Goal: Task Accomplishment & Management: Use online tool/utility

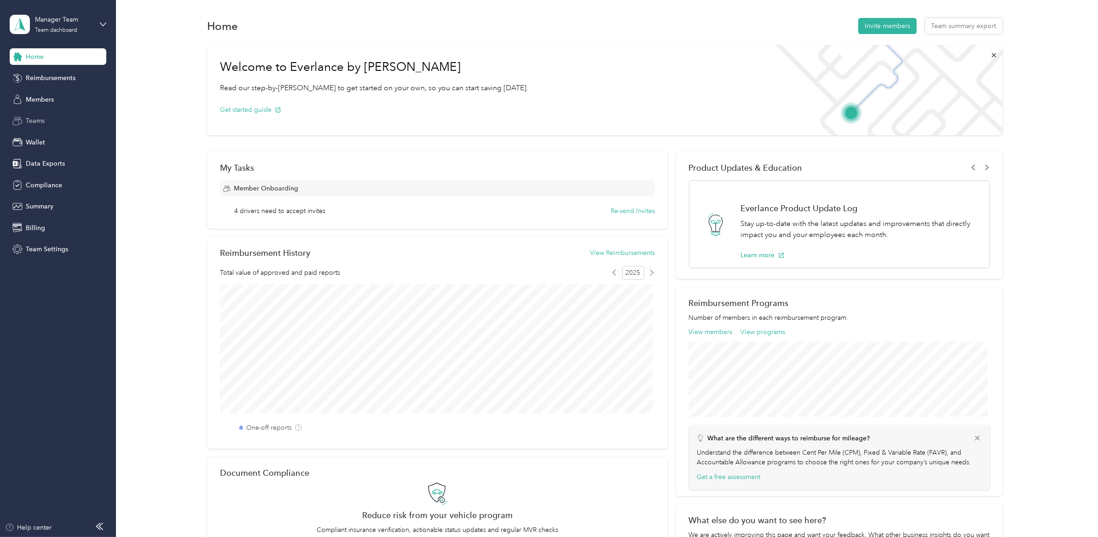
click at [40, 123] on span "Teams" at bounding box center [35, 121] width 19 height 10
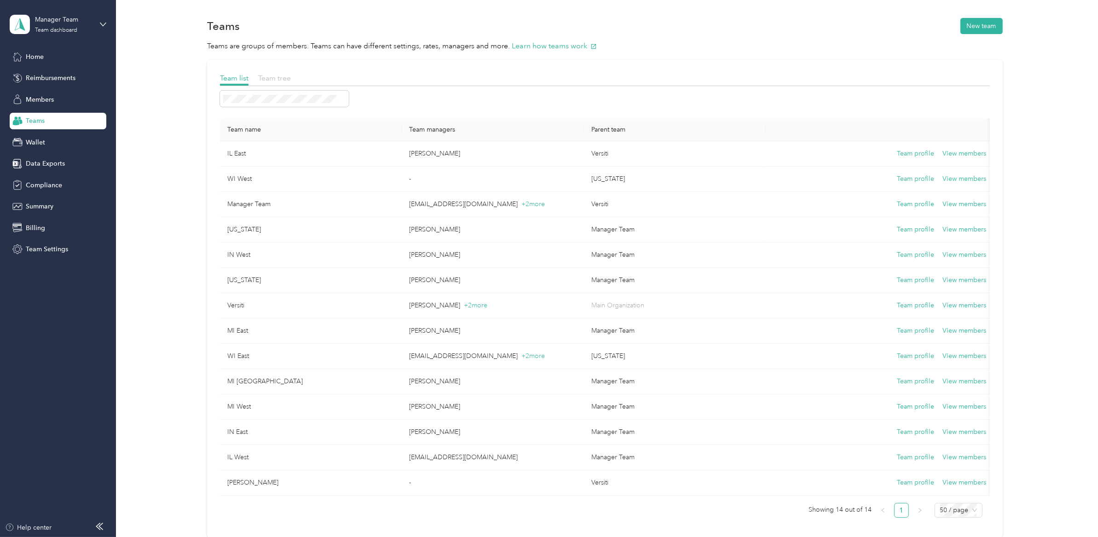
click at [274, 75] on span "Team tree" at bounding box center [274, 78] width 33 height 9
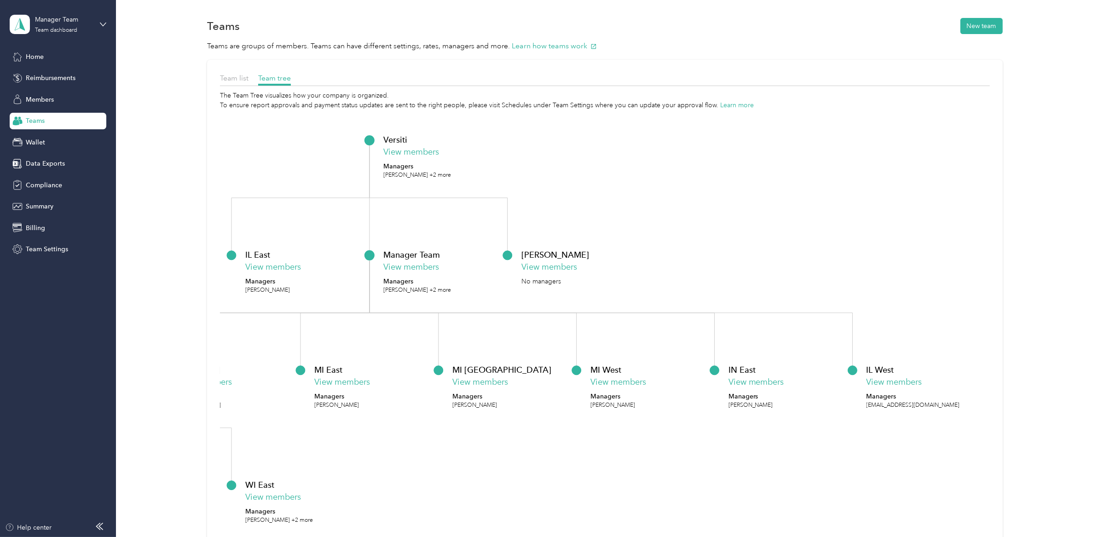
drag, startPoint x: 667, startPoint y: 211, endPoint x: 586, endPoint y: 195, distance: 82.6
click at [586, 195] on icon "Versiti View members Managers Amy Smith +2 more IL East View members Managers S…" at bounding box center [605, 351] width 770 height 483
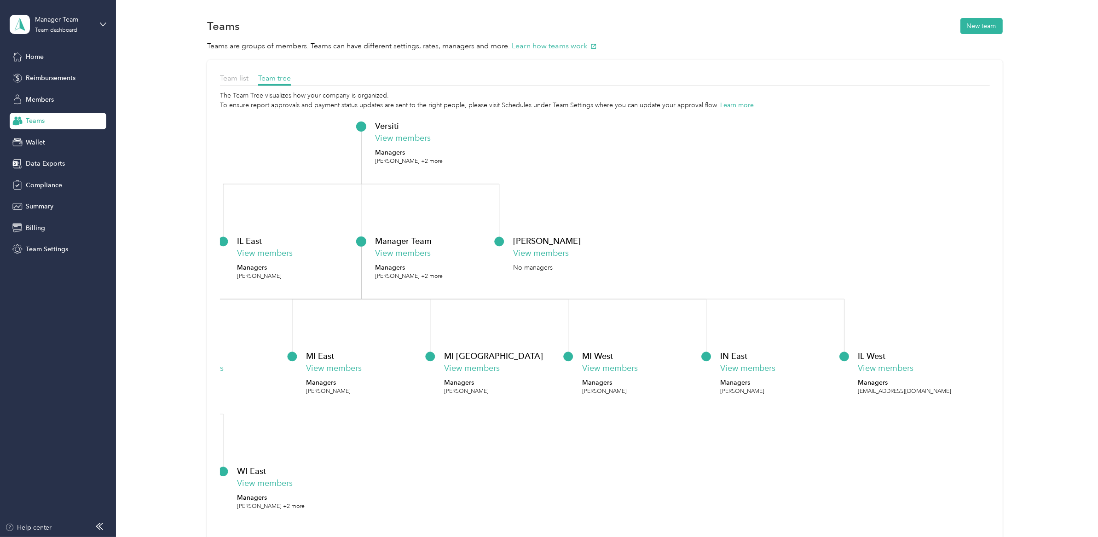
drag, startPoint x: 708, startPoint y: 206, endPoint x: 695, endPoint y: 192, distance: 18.5
click at [695, 192] on icon "Versiti View members Managers Amy Smith +2 more IL East View members Managers S…" at bounding box center [605, 351] width 770 height 483
click at [968, 24] on button "New team" at bounding box center [981, 26] width 42 height 16
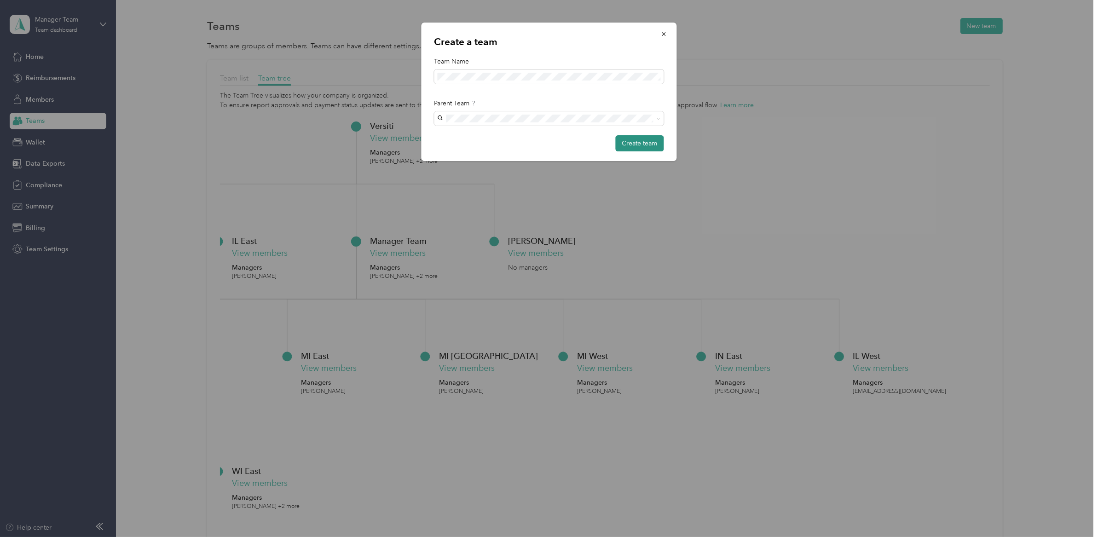
click at [632, 144] on button "Create team" at bounding box center [640, 143] width 48 height 16
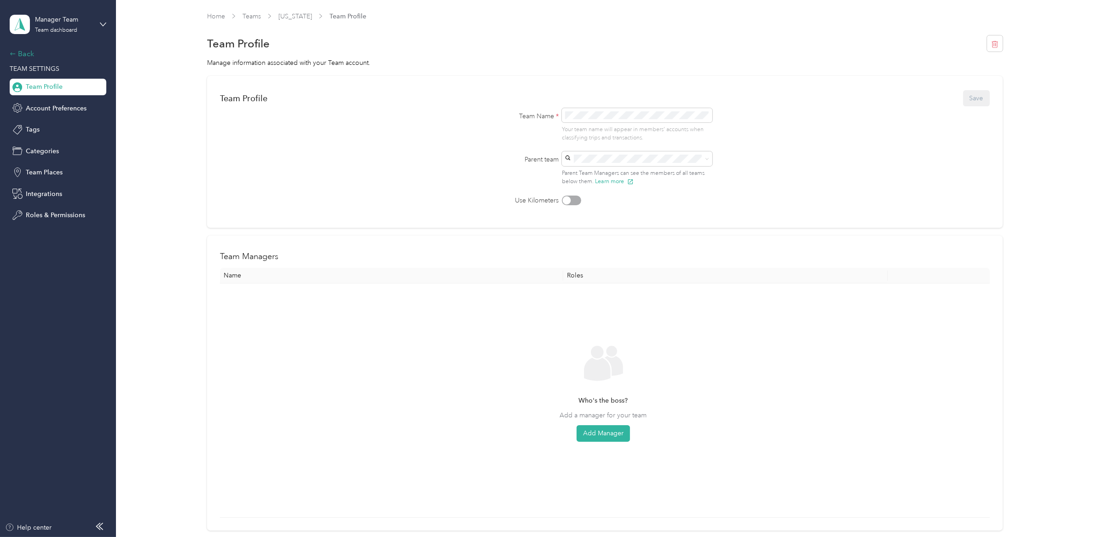
click at [18, 52] on div "Back" at bounding box center [56, 53] width 92 height 11
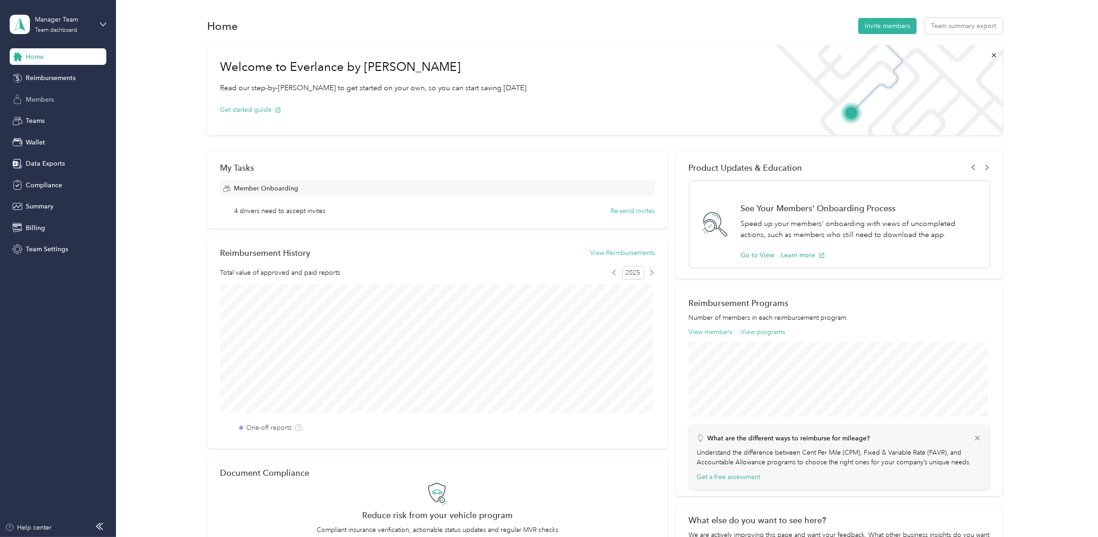
click at [35, 95] on span "Members" at bounding box center [40, 100] width 28 height 10
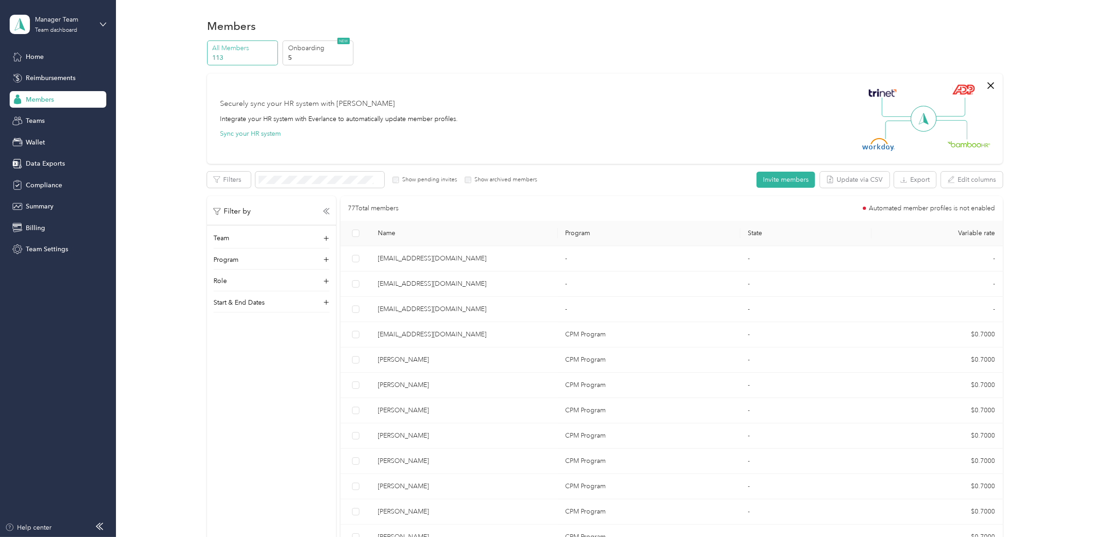
click at [37, 132] on div "Home Reimbursements Members Teams Wallet Data Exports Compliance Summary Billin…" at bounding box center [58, 152] width 97 height 209
click at [37, 122] on span "Teams" at bounding box center [35, 121] width 19 height 10
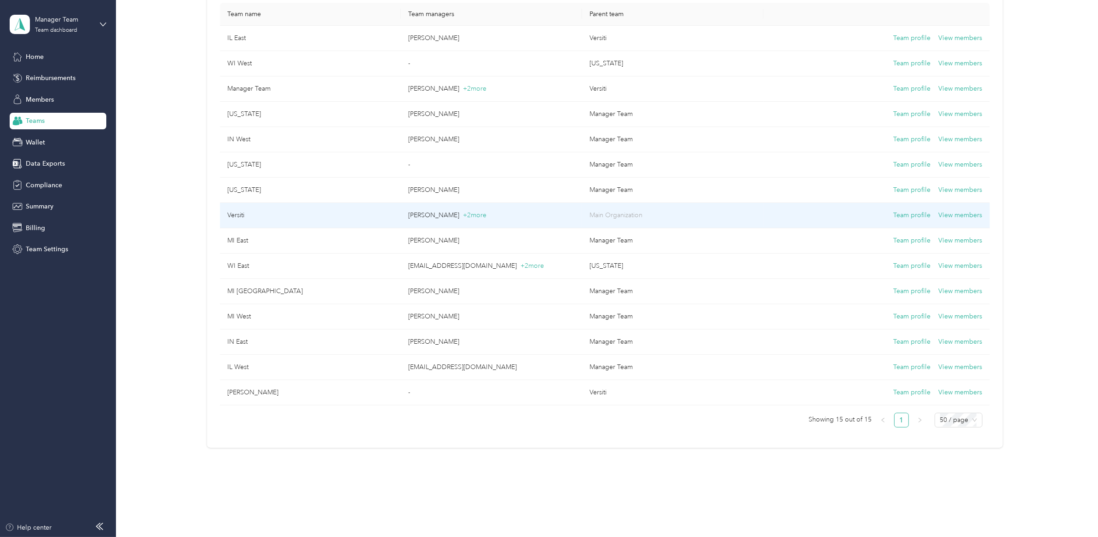
scroll to position [118, 0]
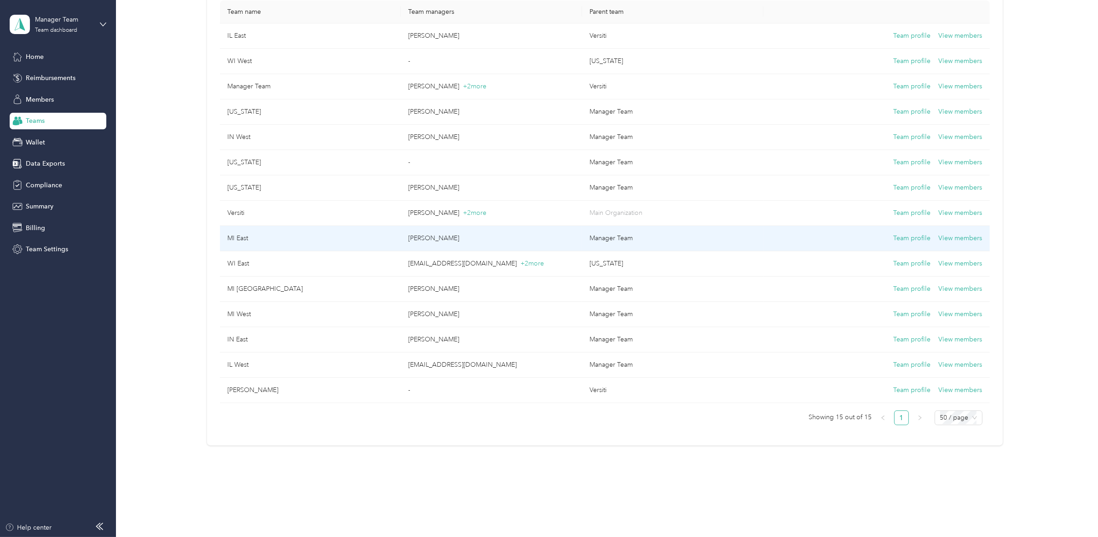
click at [225, 237] on td "MI East" at bounding box center [310, 238] width 181 height 25
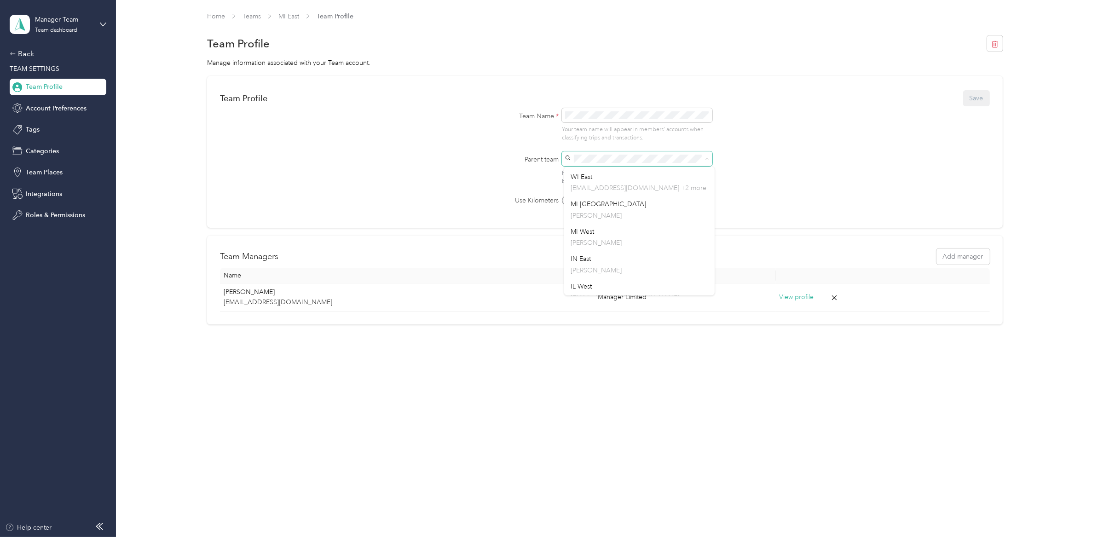
scroll to position [226, 0]
click at [801, 140] on form "Team Profile Save Team Name * Your team name will appear in members’ accounts w…" at bounding box center [605, 147] width 770 height 116
click at [21, 51] on div "Back" at bounding box center [56, 53] width 92 height 11
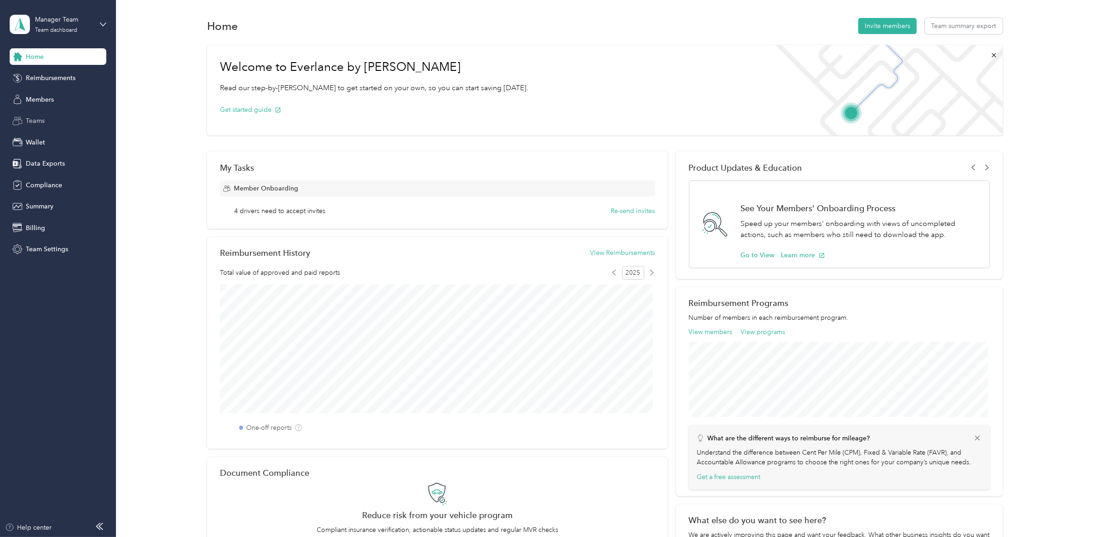
click at [42, 117] on span "Teams" at bounding box center [35, 121] width 19 height 10
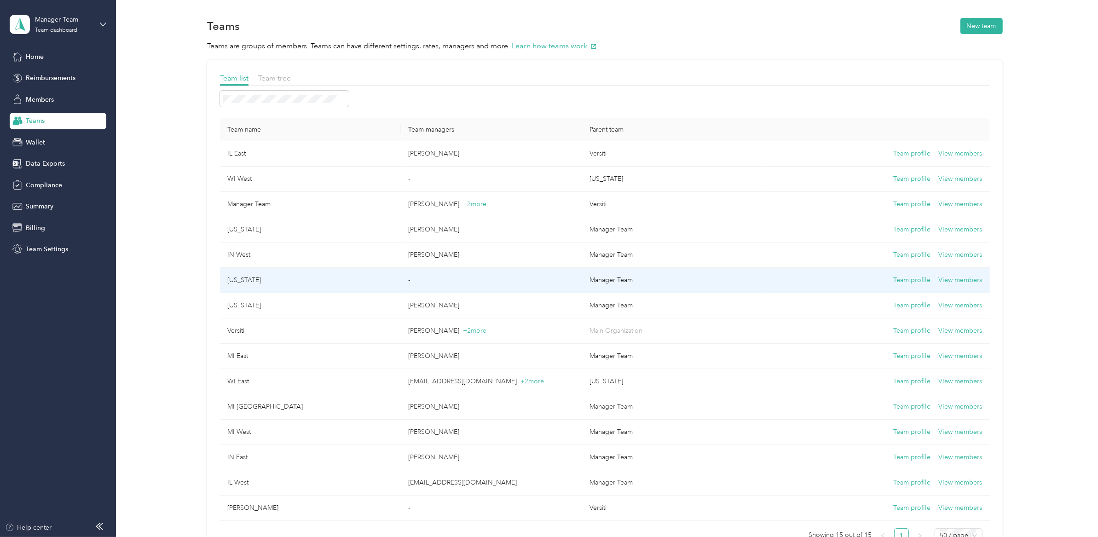
click at [332, 276] on td "Michigan" at bounding box center [310, 280] width 181 height 25
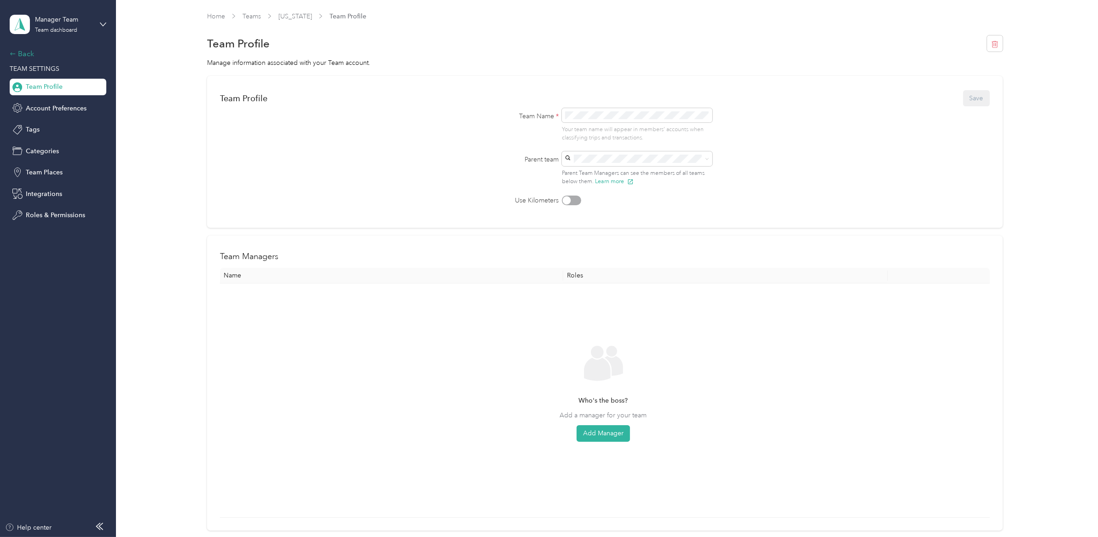
click at [17, 55] on div "Back" at bounding box center [56, 53] width 92 height 11
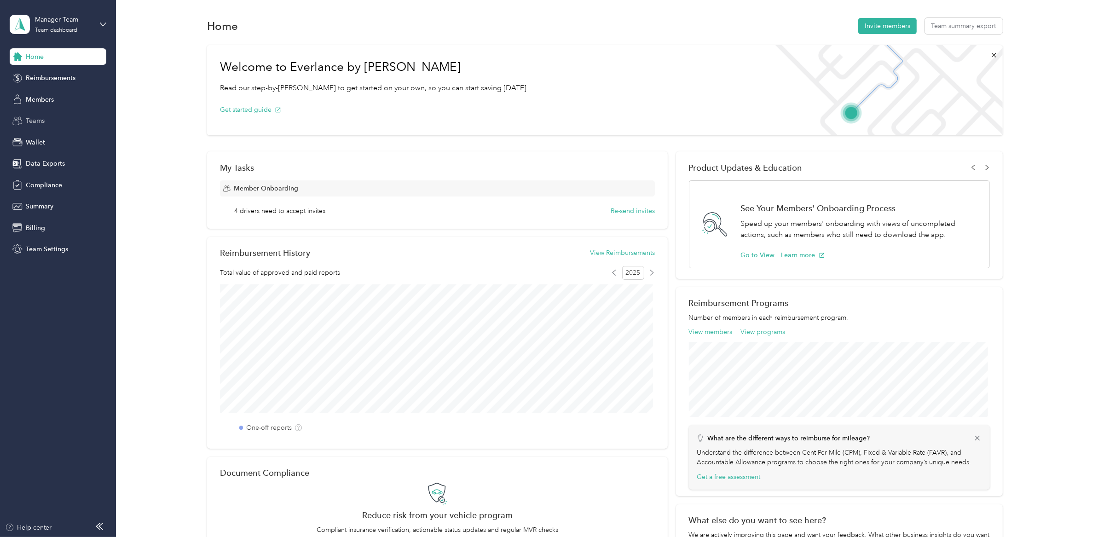
click at [33, 125] on span "Teams" at bounding box center [35, 121] width 19 height 10
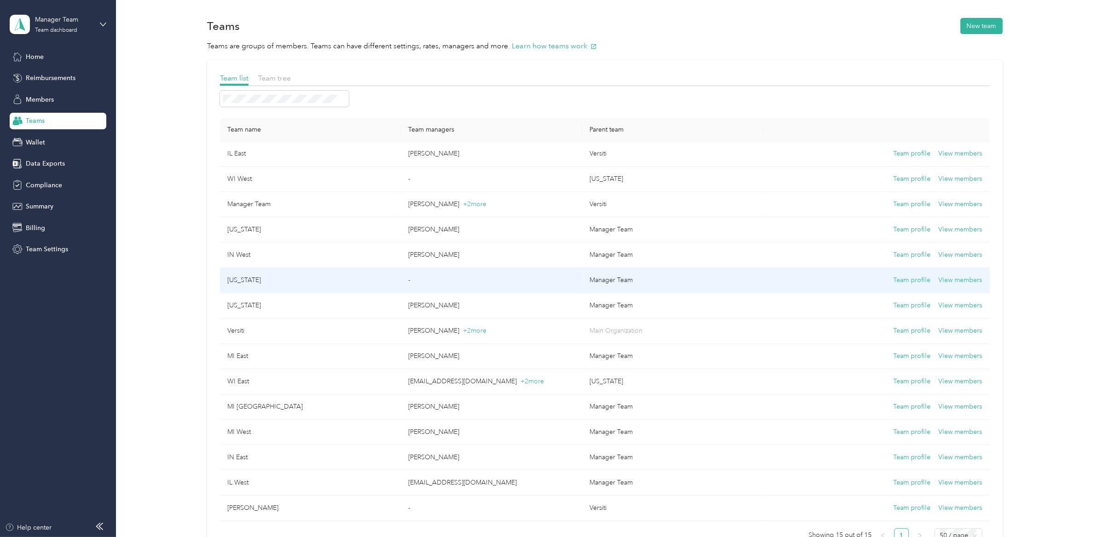
click at [315, 271] on td "Michigan" at bounding box center [310, 280] width 181 height 25
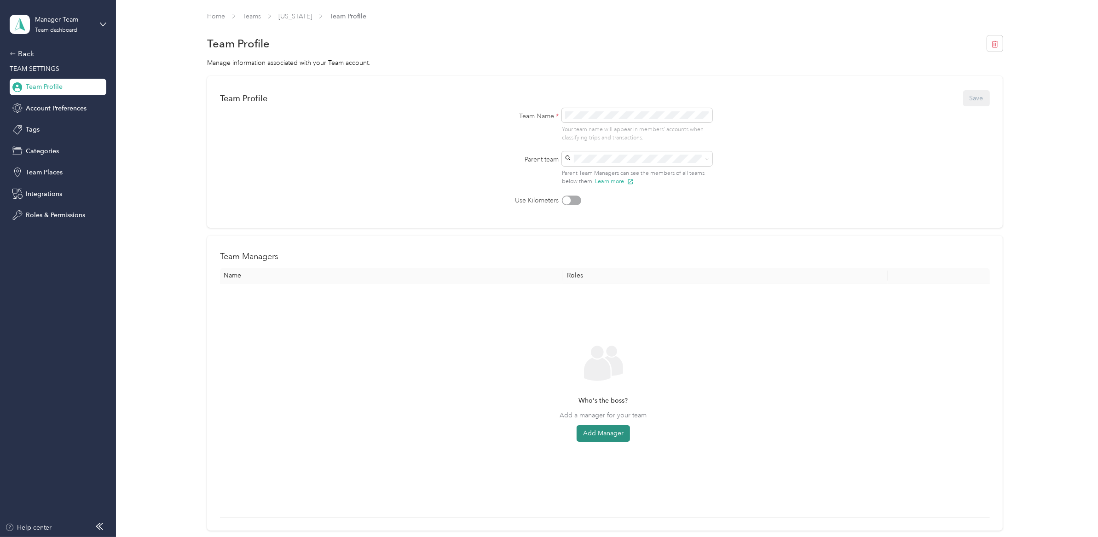
click at [622, 438] on button "Add Manager" at bounding box center [602, 433] width 53 height 17
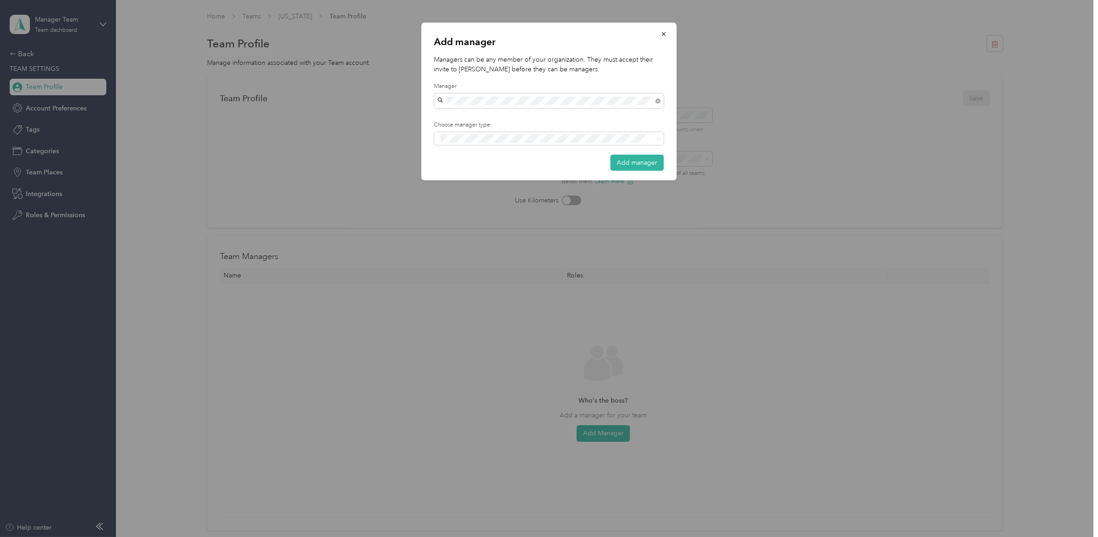
click at [481, 131] on span "Kristin Brenner" at bounding box center [466, 133] width 51 height 8
click at [490, 169] on div "Manager" at bounding box center [549, 173] width 217 height 12
click at [651, 167] on button "Add manager" at bounding box center [637, 175] width 53 height 16
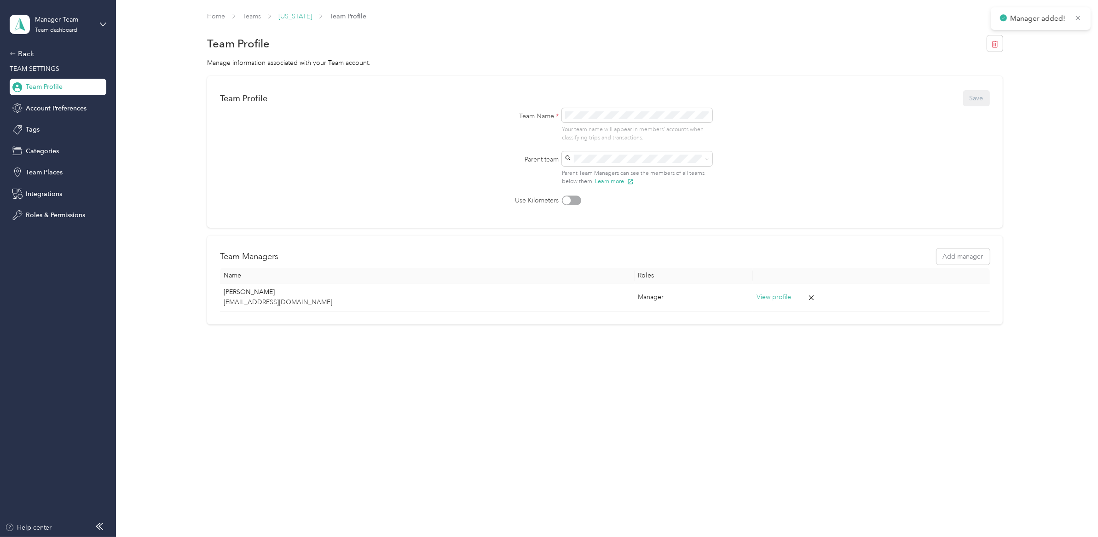
click at [294, 16] on link "Michigan" at bounding box center [295, 16] width 34 height 8
click at [248, 16] on link "Teams" at bounding box center [251, 16] width 18 height 8
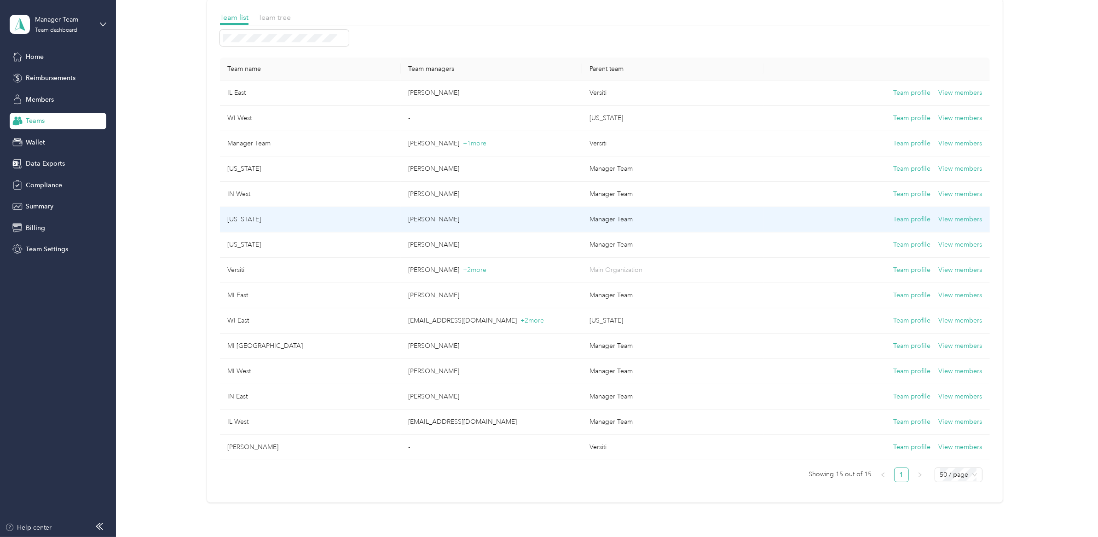
scroll to position [63, 0]
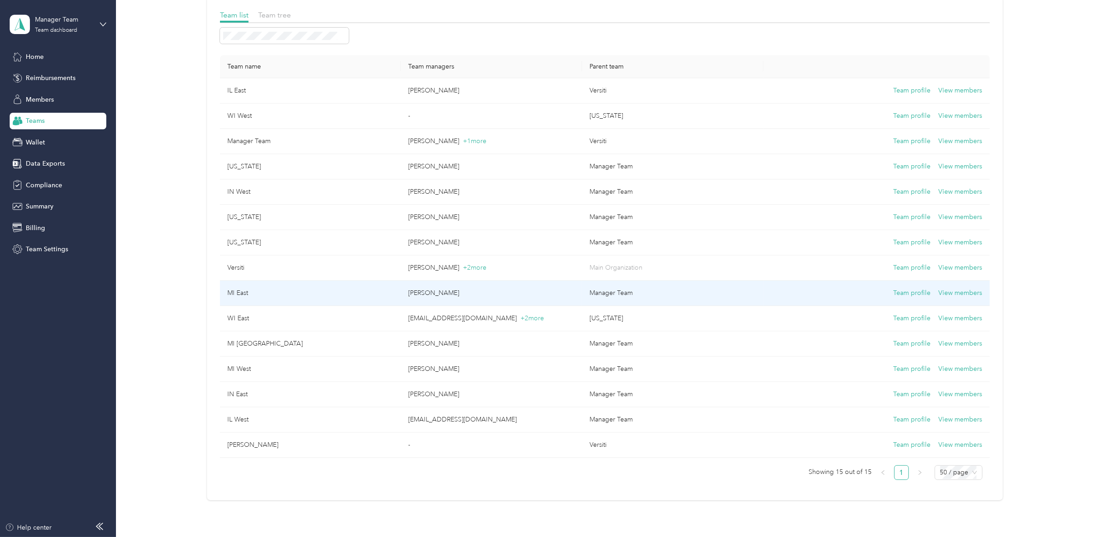
click at [290, 288] on td "MI East" at bounding box center [310, 293] width 181 height 25
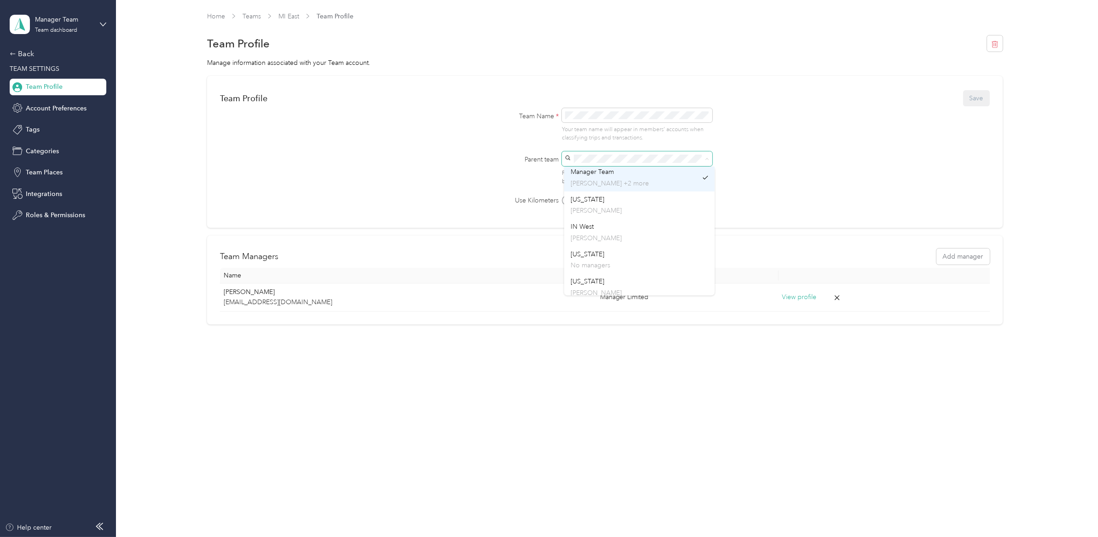
scroll to position [76, 0]
click at [582, 237] on div "Michigan No managers" at bounding box center [639, 240] width 138 height 21
click at [976, 100] on button "Save" at bounding box center [976, 98] width 27 height 16
click at [245, 17] on link "Teams" at bounding box center [251, 16] width 18 height 8
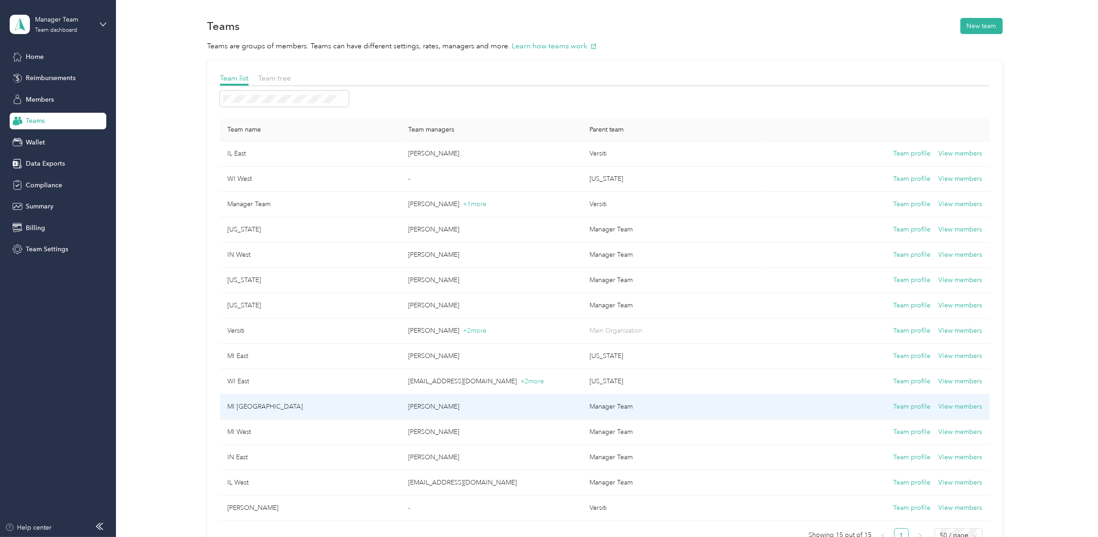
click at [283, 408] on td "MI South East" at bounding box center [310, 406] width 181 height 25
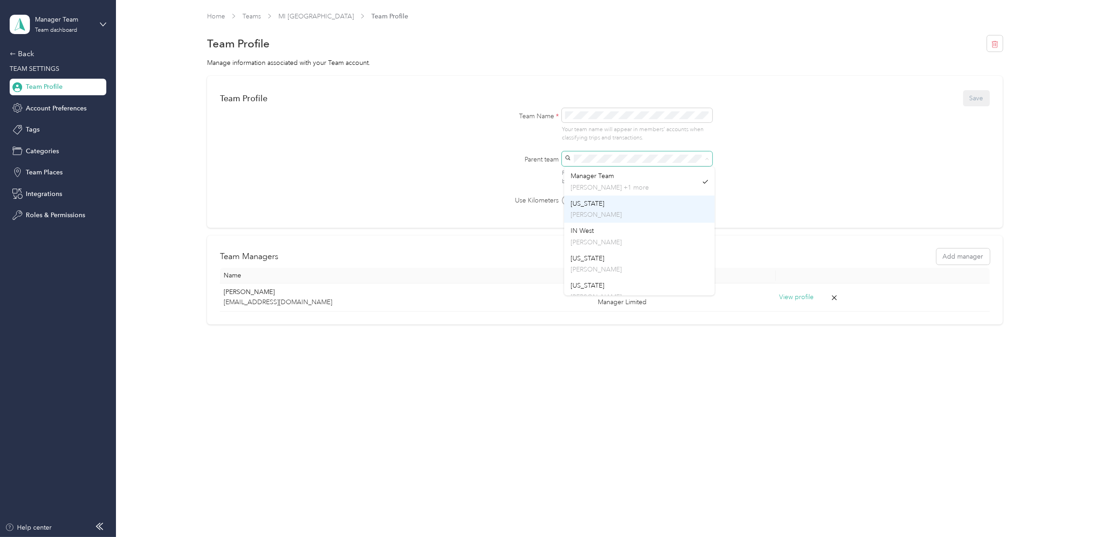
scroll to position [70, 0]
click at [632, 245] on div "Michigan Kristin Brenner" at bounding box center [639, 247] width 138 height 21
click at [985, 99] on button "Save" at bounding box center [976, 98] width 27 height 16
click at [255, 13] on link "Teams" at bounding box center [251, 16] width 18 height 8
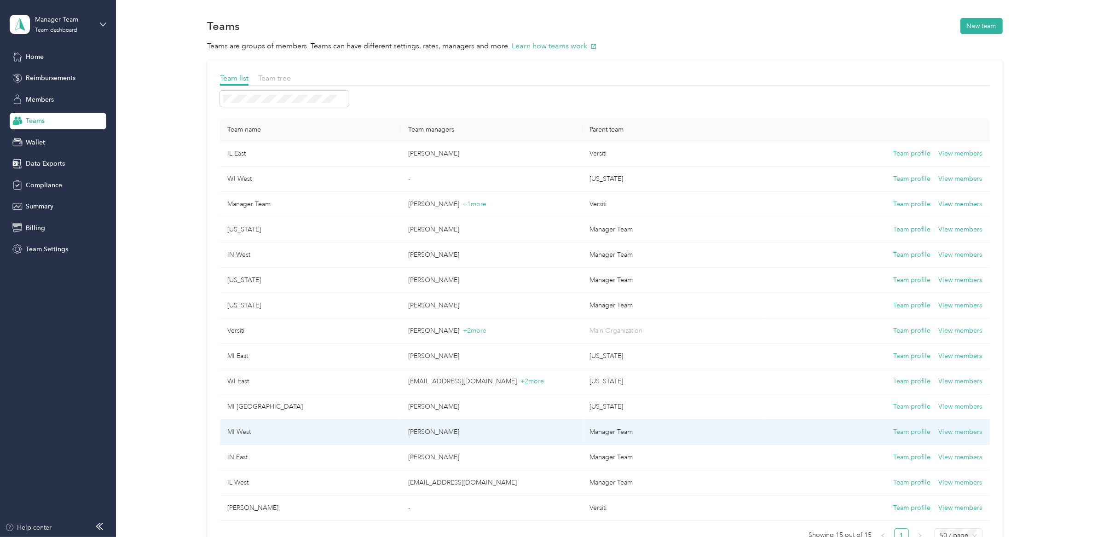
click at [259, 432] on td "MI West" at bounding box center [310, 432] width 181 height 25
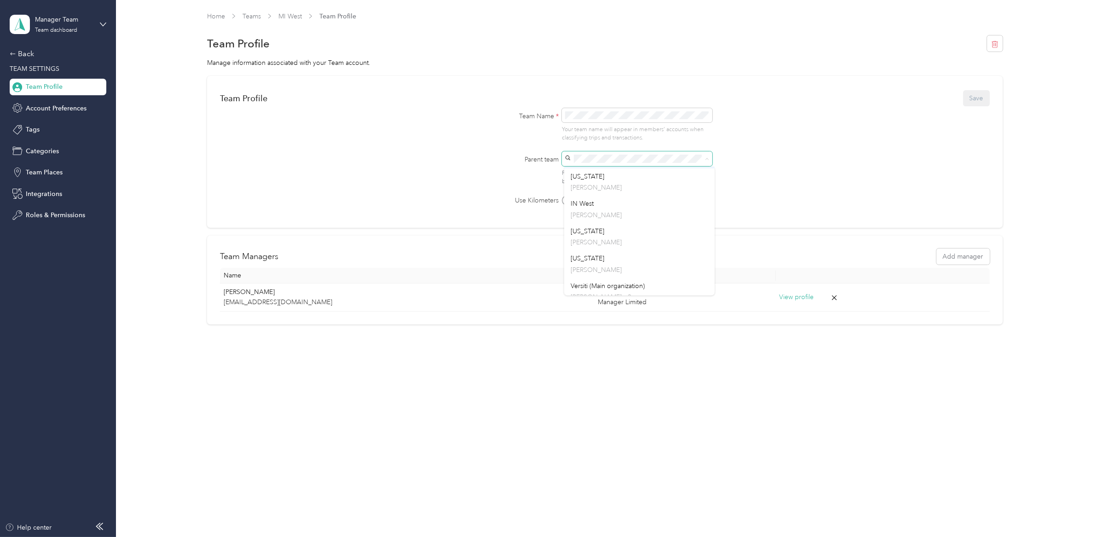
scroll to position [116, 0]
click at [628, 196] on div "Michigan Kristin Brenner" at bounding box center [639, 201] width 138 height 21
click at [984, 98] on button "Save" at bounding box center [976, 98] width 27 height 16
click at [250, 15] on link "Teams" at bounding box center [251, 16] width 18 height 8
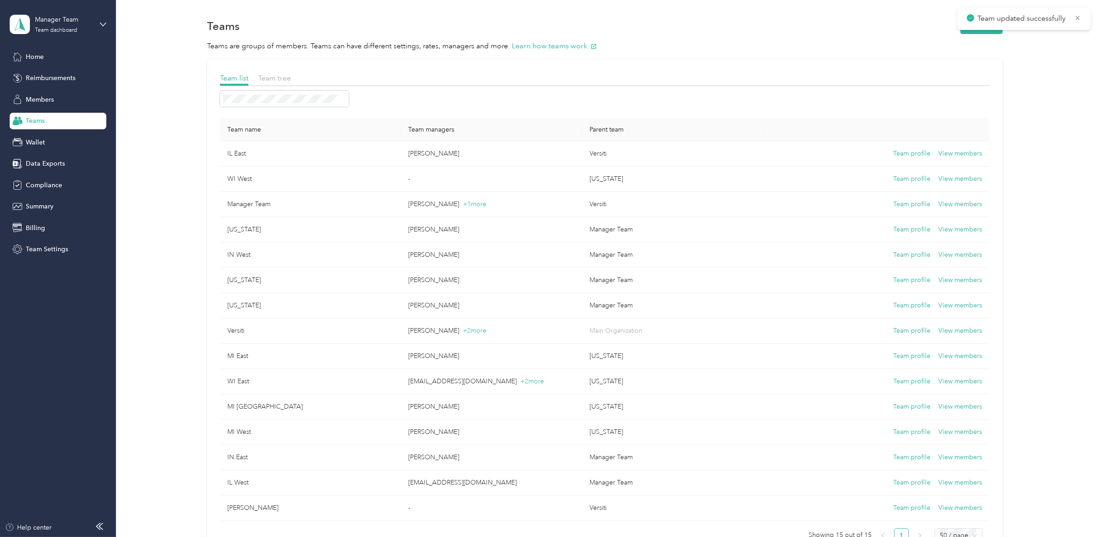
click at [270, 73] on div "Team tree" at bounding box center [274, 79] width 33 height 12
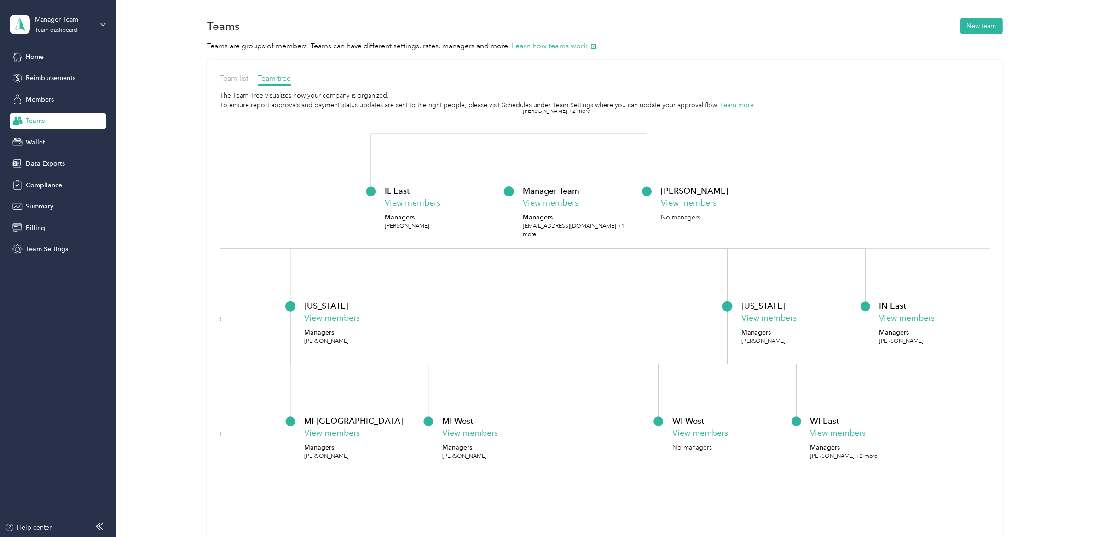
drag, startPoint x: 505, startPoint y: 379, endPoint x: 563, endPoint y: 300, distance: 98.5
click at [563, 300] on icon "Versiti View members Managers Amy Smith +2 more IL East View members Managers S…" at bounding box center [605, 351] width 770 height 483
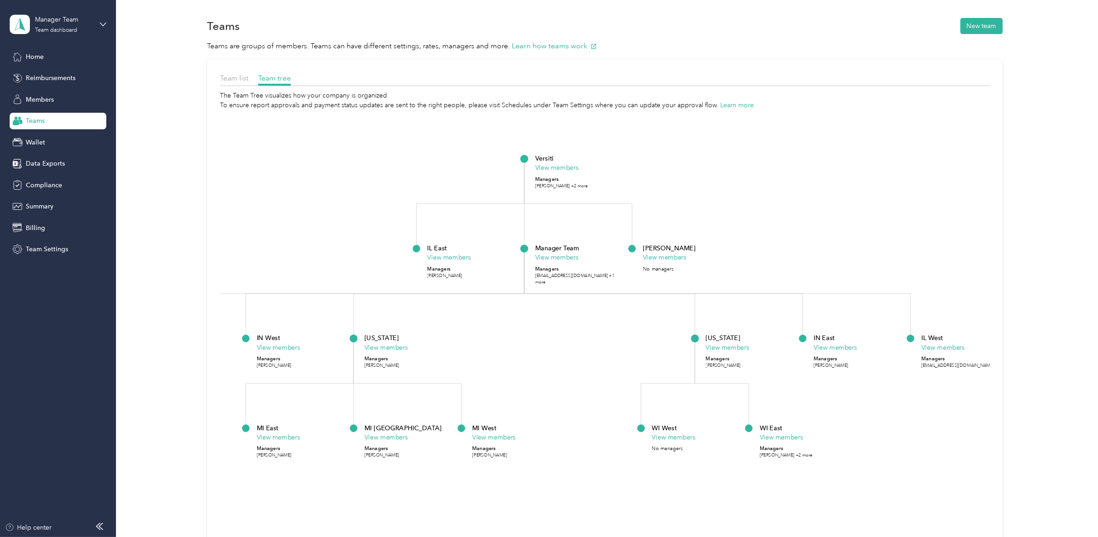
drag, startPoint x: 692, startPoint y: 138, endPoint x: 686, endPoint y: 214, distance: 77.1
click at [703, 208] on icon "Versiti View members Managers Amy Smith +2 more IL East View members Managers S…" at bounding box center [605, 351] width 770 height 483
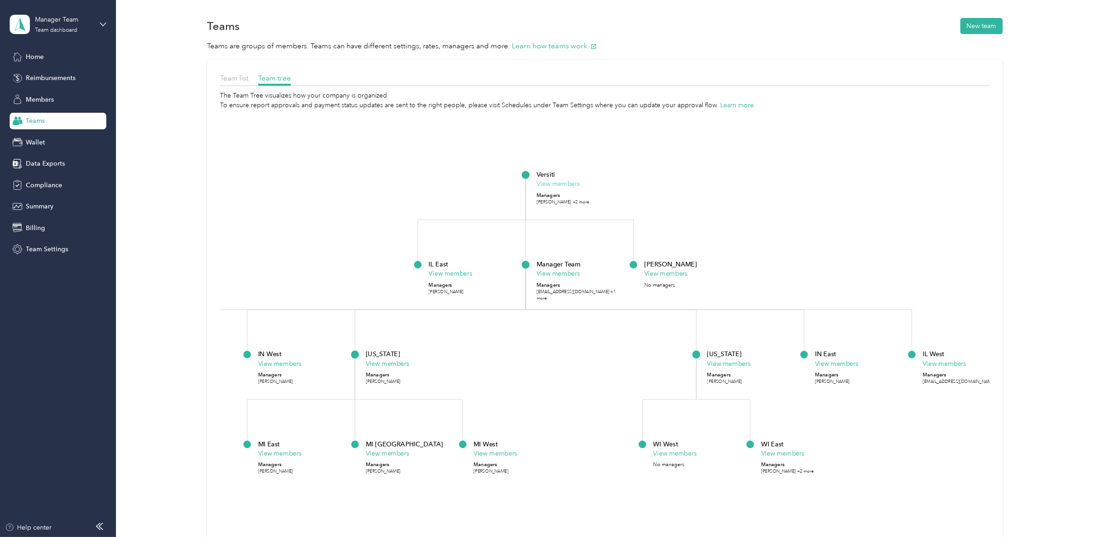
click at [552, 184] on button "View members" at bounding box center [558, 184] width 44 height 10
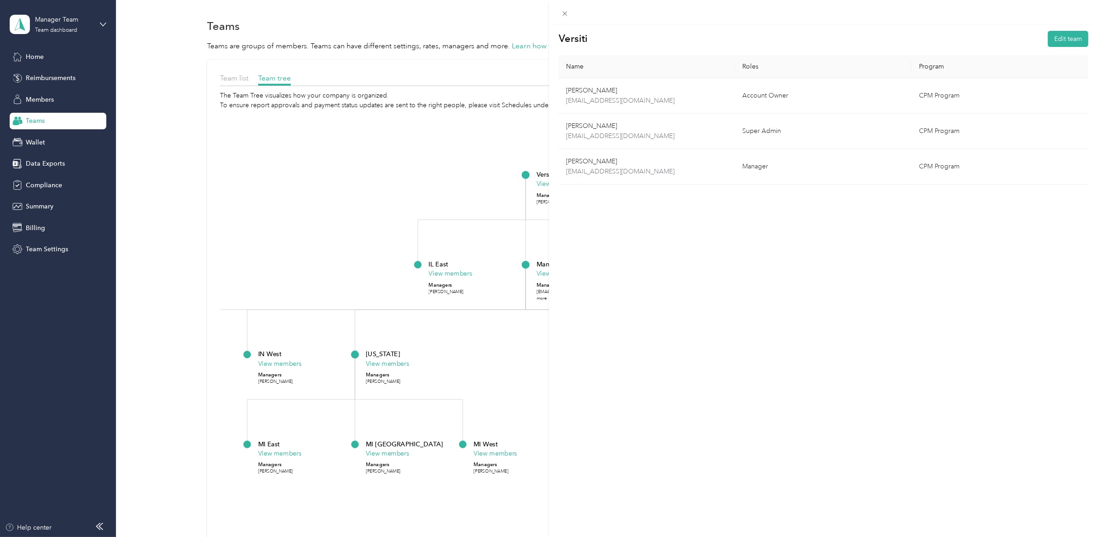
click at [419, 156] on div "Versiti Edit team Name Roles Program Rachelle Treymann rtreymann@versiti.org Ac…" at bounding box center [549, 268] width 1098 height 537
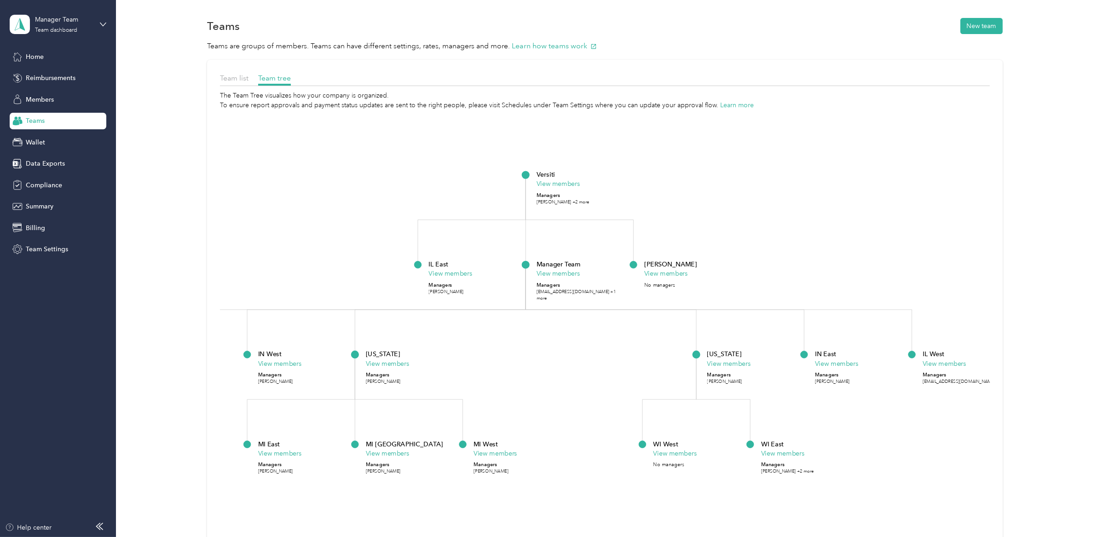
click at [550, 279] on div "Manager Team View members Managers success+versiti@everlance.com +1 more" at bounding box center [581, 280] width 90 height 42
click at [551, 275] on button "View members" at bounding box center [558, 274] width 44 height 10
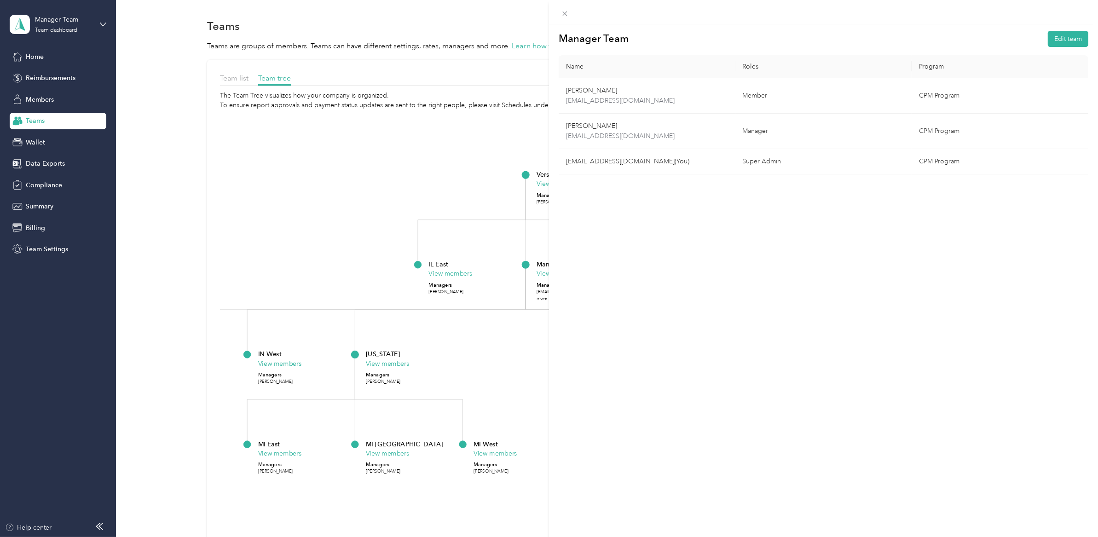
click at [426, 192] on div "Manager Team Edit team Name Roles Program Joe Gantz jgantz@versiti.org Member C…" at bounding box center [549, 268] width 1098 height 537
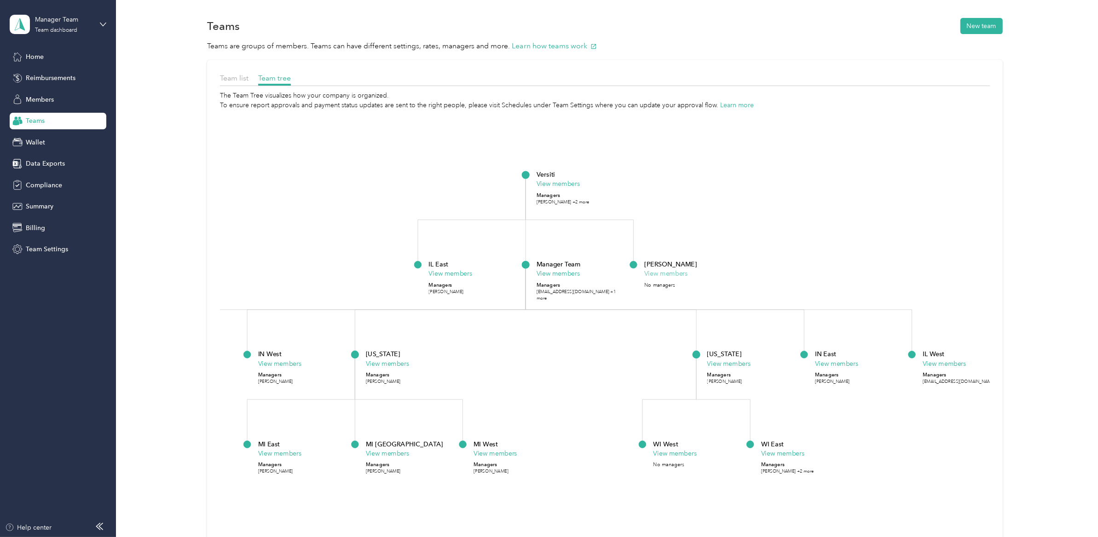
click at [665, 269] on button "View members" at bounding box center [666, 274] width 44 height 10
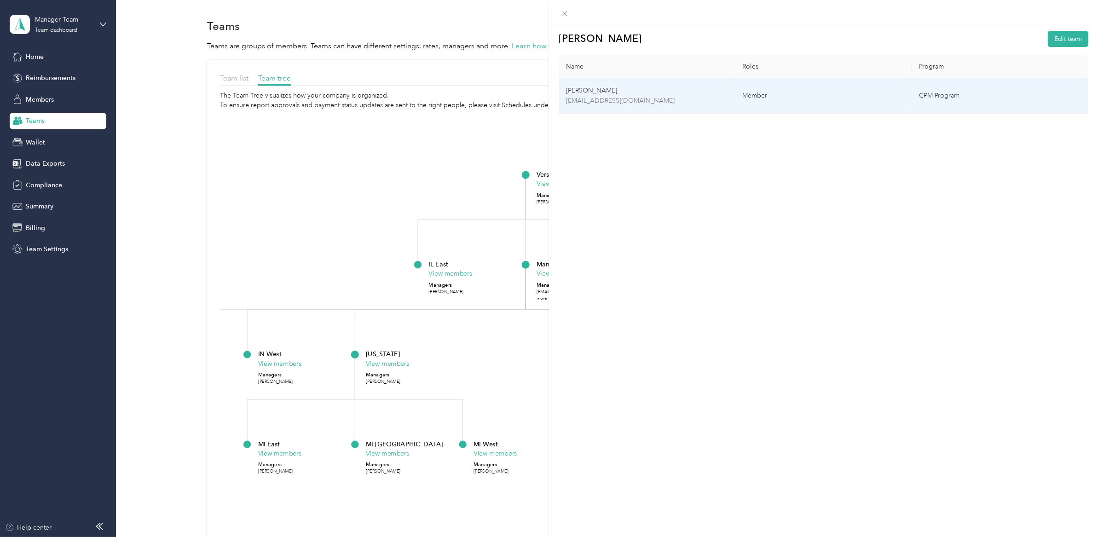
click at [586, 92] on p "Anne Statz" at bounding box center [647, 91] width 162 height 10
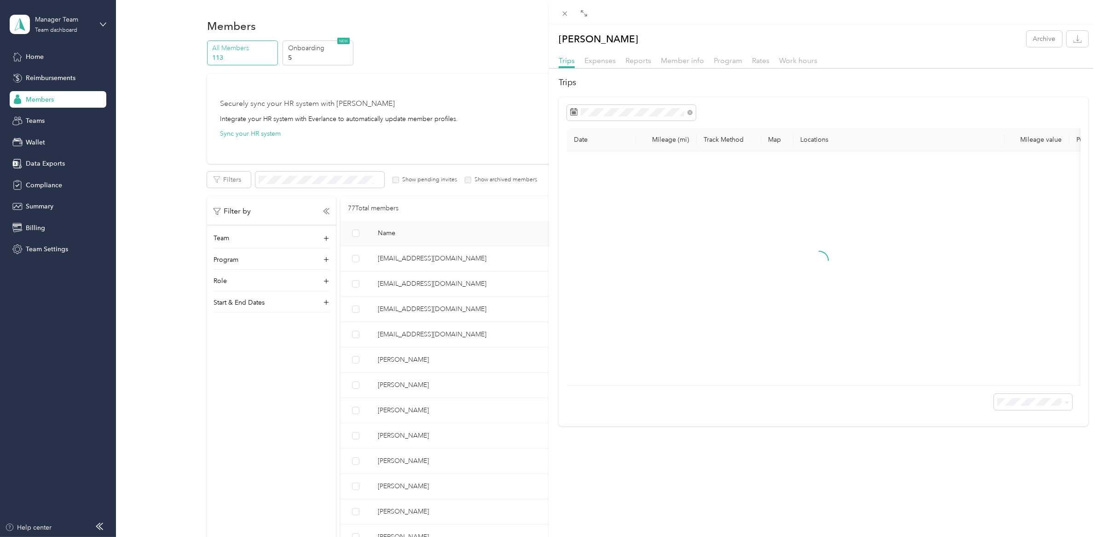
click at [676, 55] on div "Member info" at bounding box center [682, 61] width 43 height 12
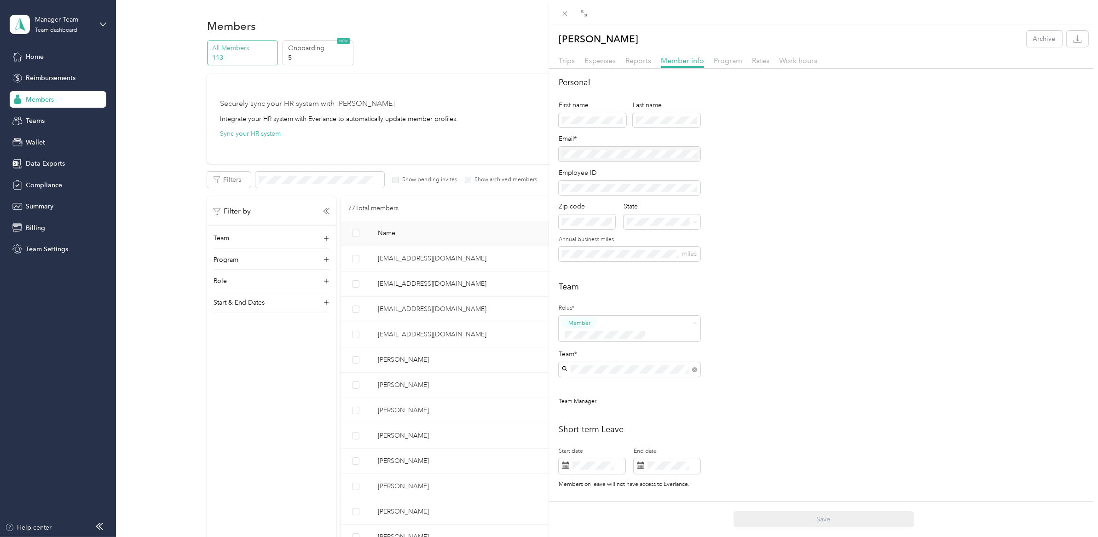
click at [614, 410] on div "Super Admin" at bounding box center [629, 411] width 129 height 12
click at [824, 518] on button "Save" at bounding box center [823, 519] width 180 height 16
click at [567, 15] on icon at bounding box center [565, 14] width 8 height 8
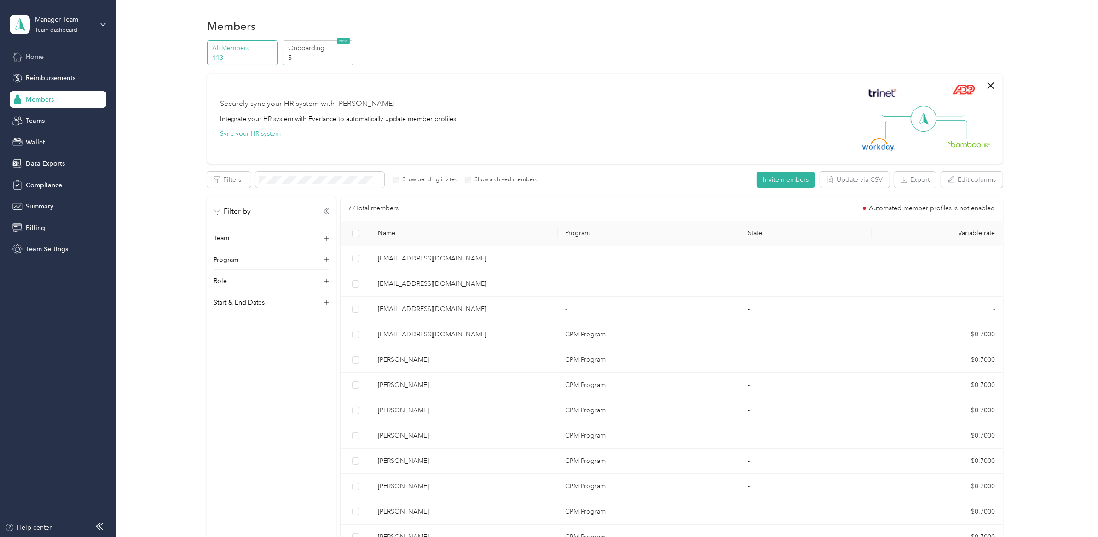
click at [51, 64] on div "Home" at bounding box center [58, 56] width 97 height 17
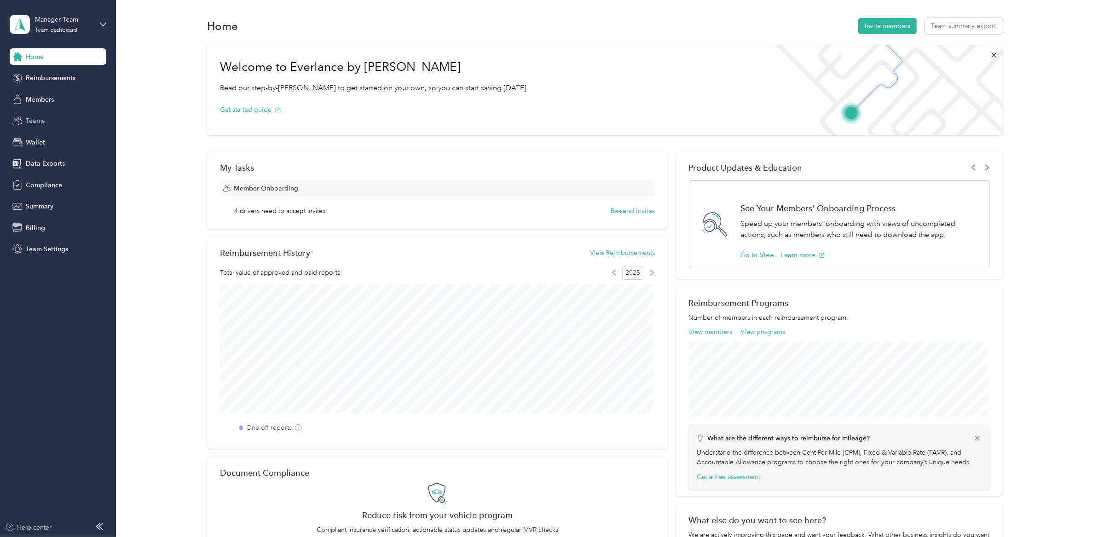
click at [46, 121] on div "Teams" at bounding box center [58, 121] width 97 height 17
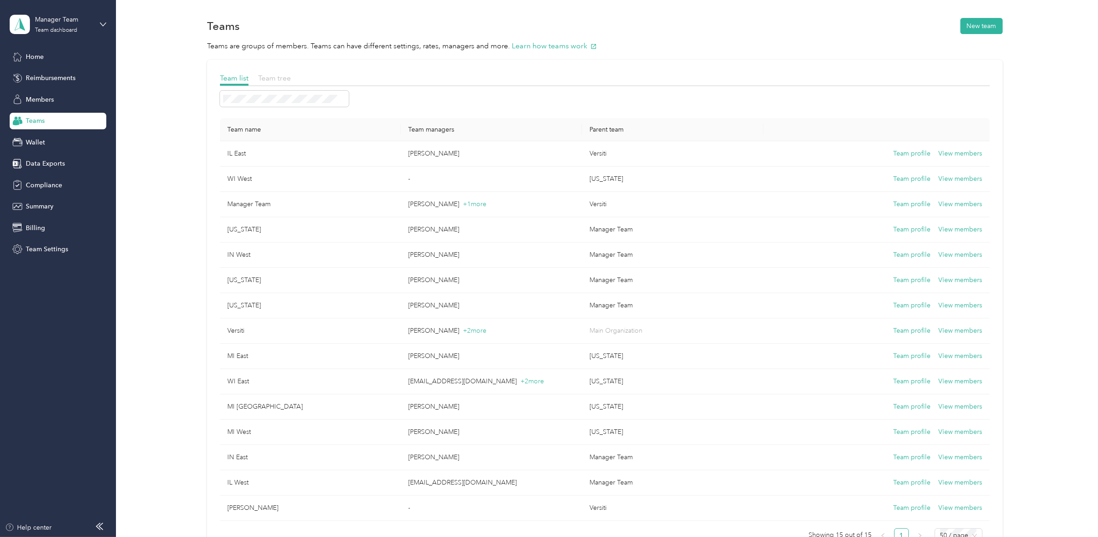
click at [285, 81] on span "Team tree" at bounding box center [274, 78] width 33 height 9
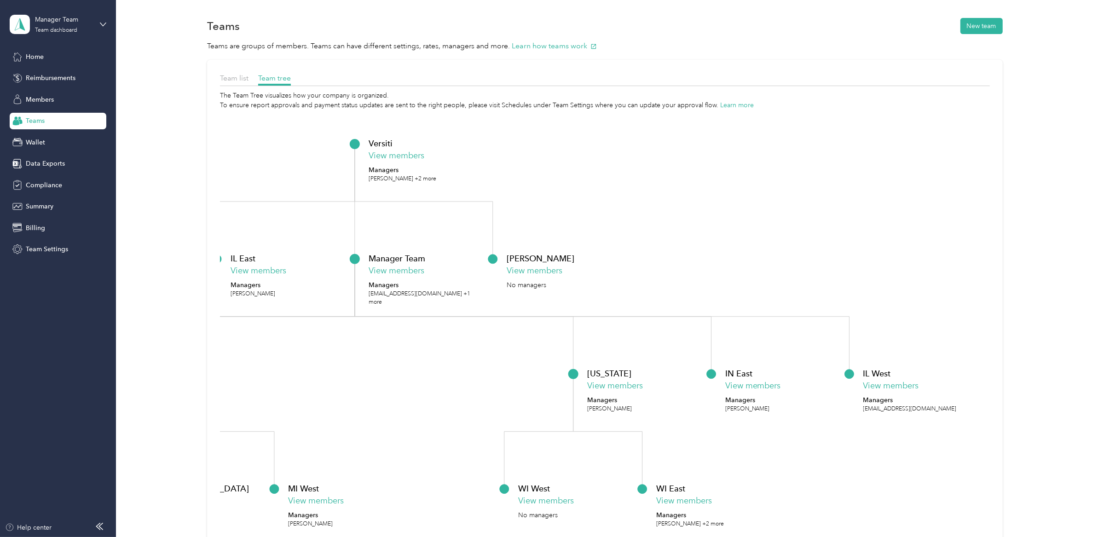
drag, startPoint x: 502, startPoint y: 371, endPoint x: 280, endPoint y: 341, distance: 224.2
click at [280, 341] on icon "Versiti View members Managers Amy Smith +2 more IL East View members Managers S…" at bounding box center [605, 351] width 770 height 483
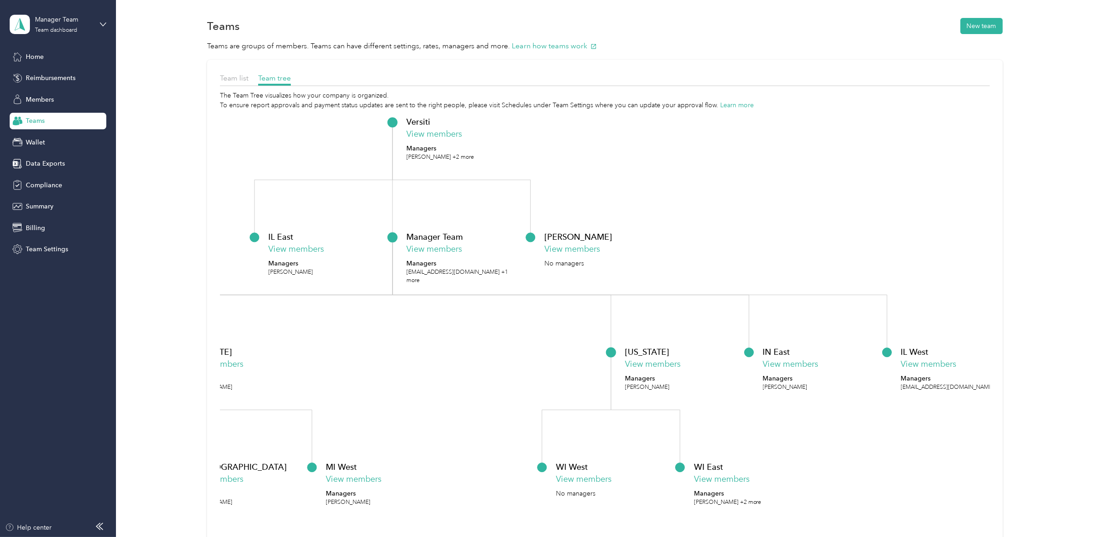
drag, startPoint x: 652, startPoint y: 405, endPoint x: 828, endPoint y: 402, distance: 175.8
click at [828, 402] on foreignobject "IN East View members Managers Kristine Pierce" at bounding box center [820, 392] width 115 height 92
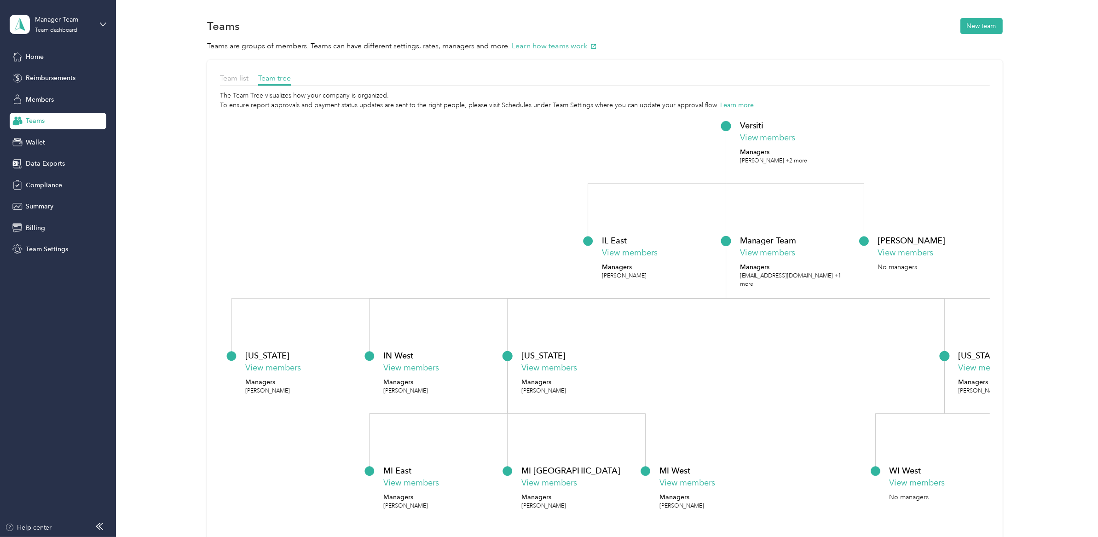
drag, startPoint x: 519, startPoint y: 380, endPoint x: 853, endPoint y: 384, distance: 334.5
click at [853, 384] on icon "Versiti View members Managers Amy Smith +2 more IL East View members Managers S…" at bounding box center [605, 351] width 770 height 483
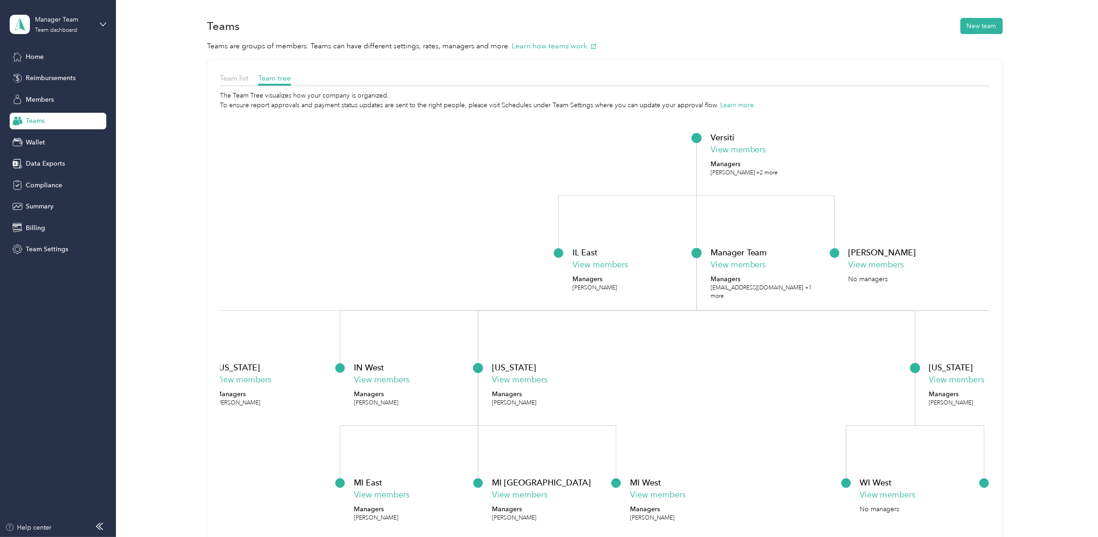
drag, startPoint x: 340, startPoint y: 368, endPoint x: 313, endPoint y: 377, distance: 28.7
click at [305, 380] on div "OHIO View members Managers Heidi Seitz" at bounding box center [273, 384] width 115 height 46
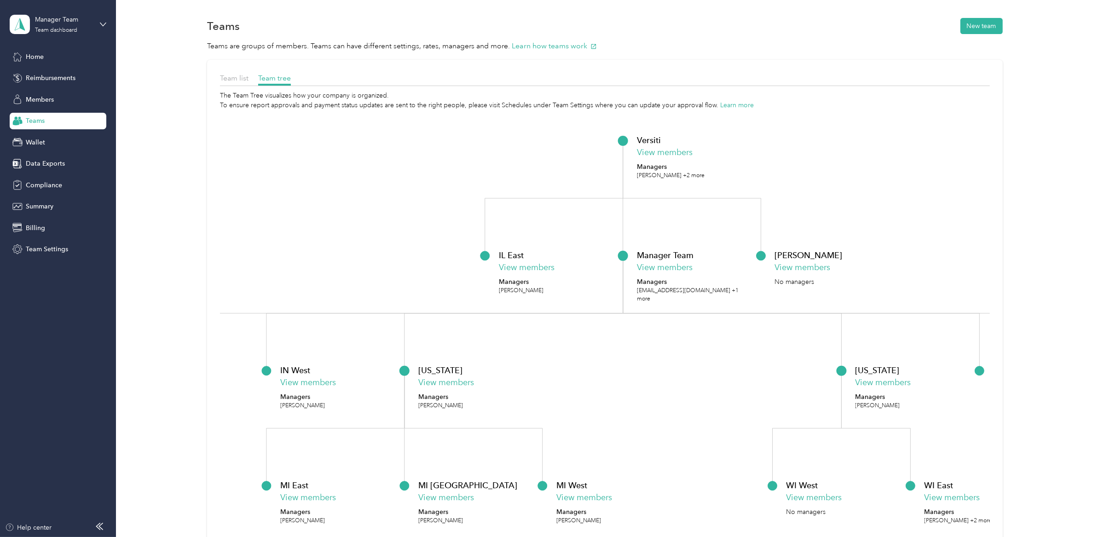
drag, startPoint x: 664, startPoint y: 340, endPoint x: 595, endPoint y: 343, distance: 69.1
click at [595, 343] on icon "Versiti View members Managers Amy Smith +2 more IL East View members Managers S…" at bounding box center [605, 351] width 770 height 483
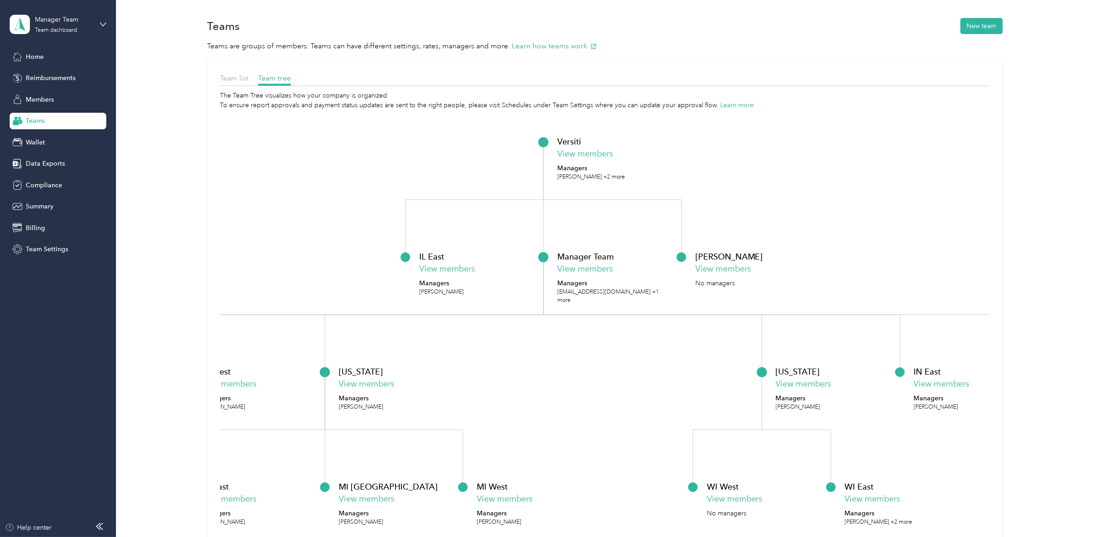
drag, startPoint x: 744, startPoint y: 371, endPoint x: 657, endPoint y: 373, distance: 87.4
click at [658, 373] on icon "Versiti View members Managers Amy Smith +2 more IL East View members Managers S…" at bounding box center [605, 351] width 770 height 483
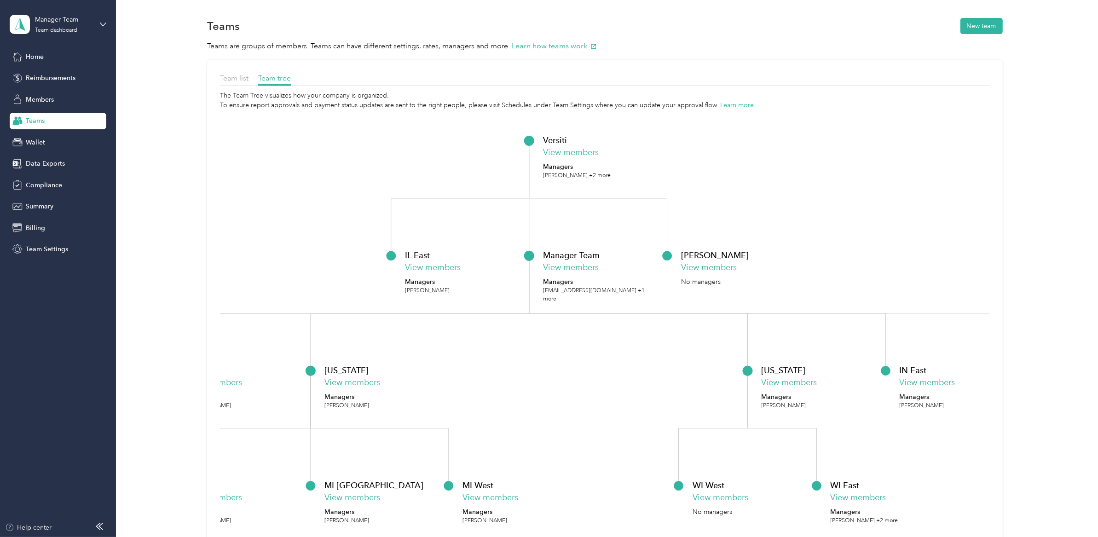
drag, startPoint x: 539, startPoint y: 349, endPoint x: 518, endPoint y: 345, distance: 22.1
click at [518, 345] on icon "Versiti View members Managers Amy Smith +2 more IL East View members Managers S…" at bounding box center [605, 351] width 770 height 483
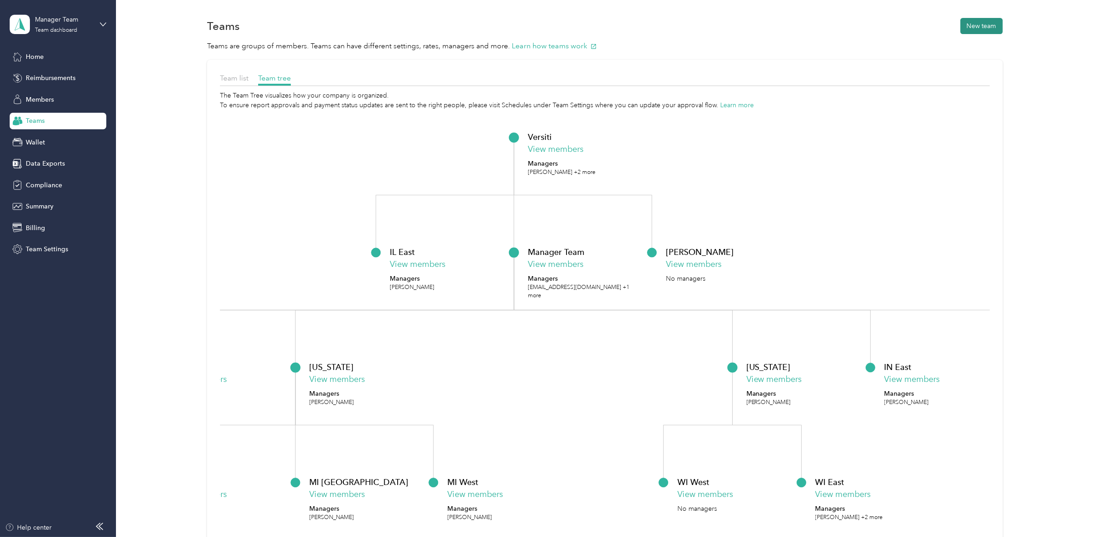
click at [984, 22] on button "New team" at bounding box center [981, 26] width 42 height 16
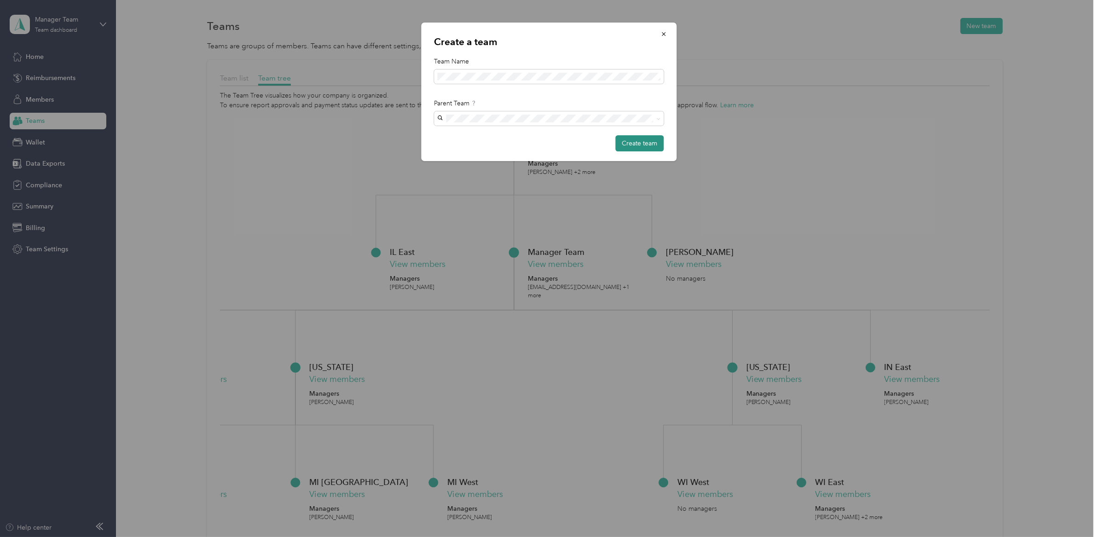
click at [634, 145] on button "Create team" at bounding box center [640, 143] width 48 height 16
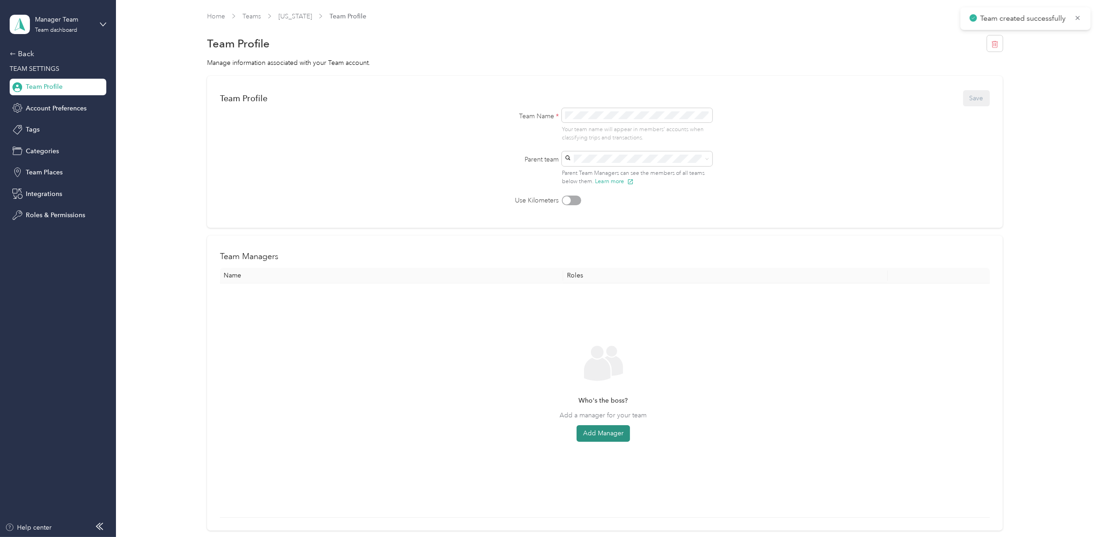
click at [598, 436] on button "Add Manager" at bounding box center [602, 433] width 53 height 17
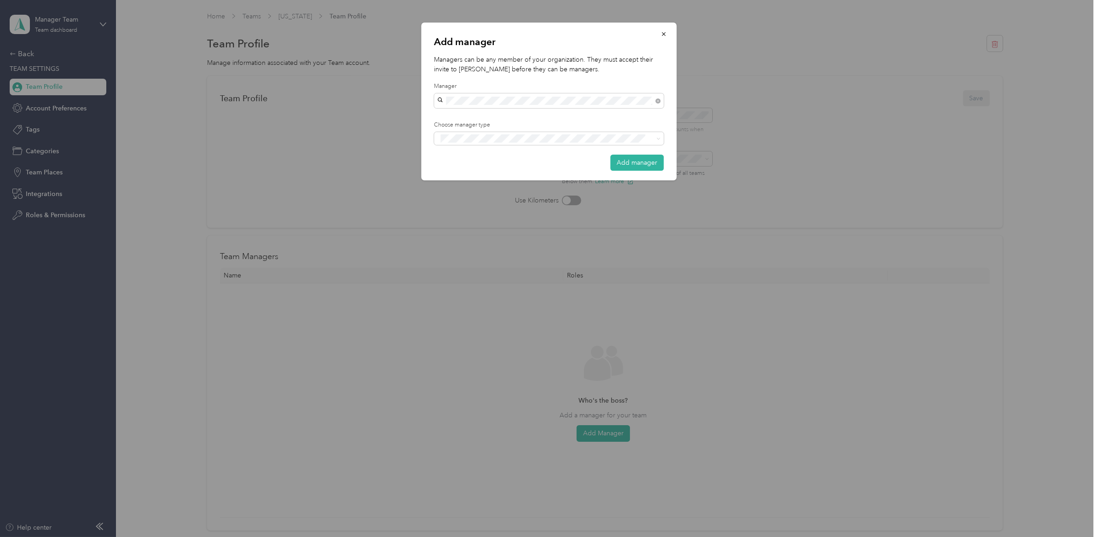
click at [518, 119] on div "Shelley Whitsey-Mitchell" at bounding box center [549, 117] width 217 height 10
click at [512, 168] on div "Manager" at bounding box center [549, 173] width 217 height 12
click at [648, 167] on button "Add manager" at bounding box center [637, 175] width 53 height 16
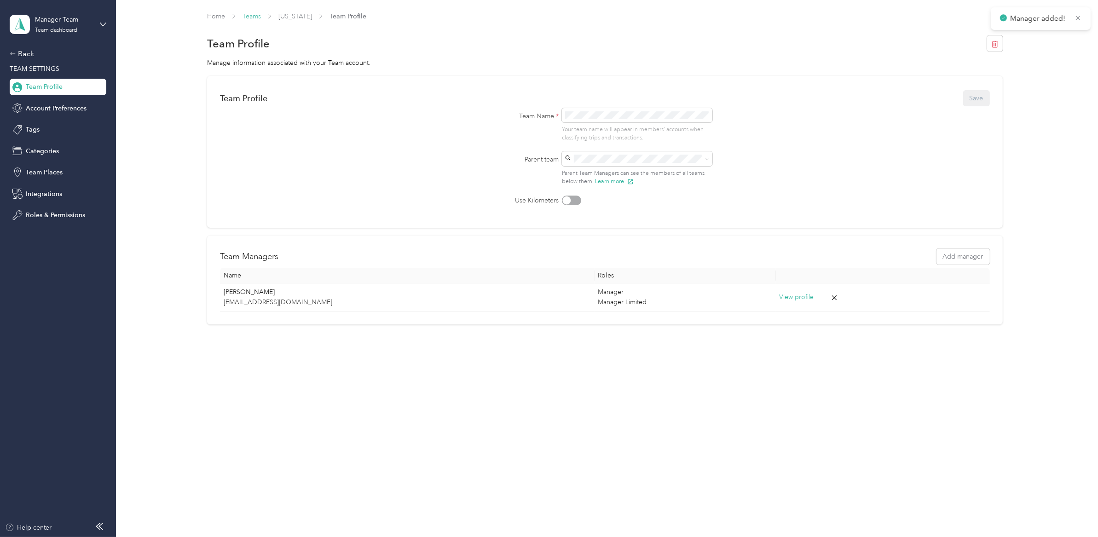
click at [254, 17] on link "Teams" at bounding box center [251, 16] width 18 height 8
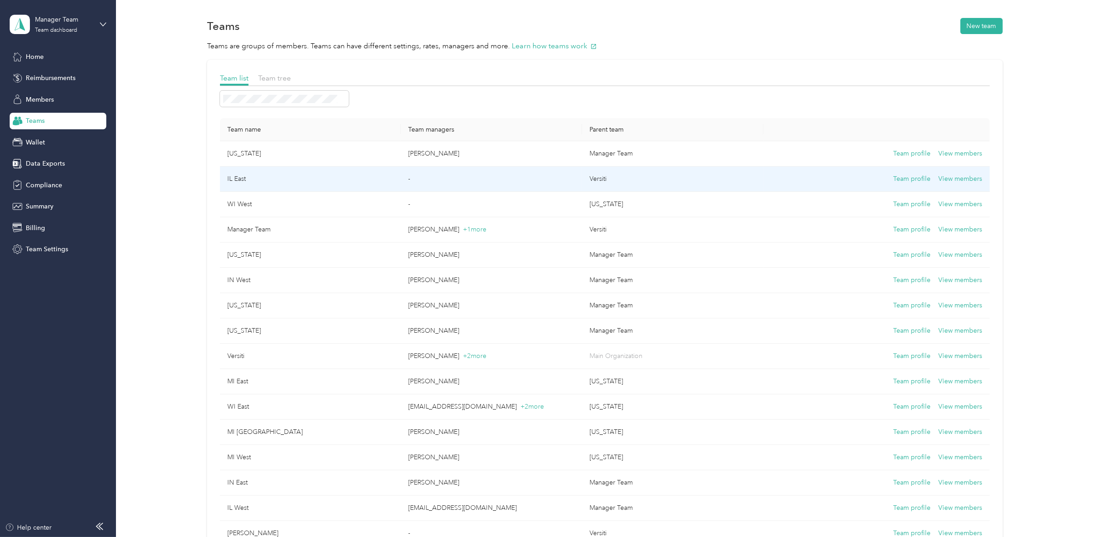
click at [261, 175] on td "IL East" at bounding box center [310, 179] width 181 height 25
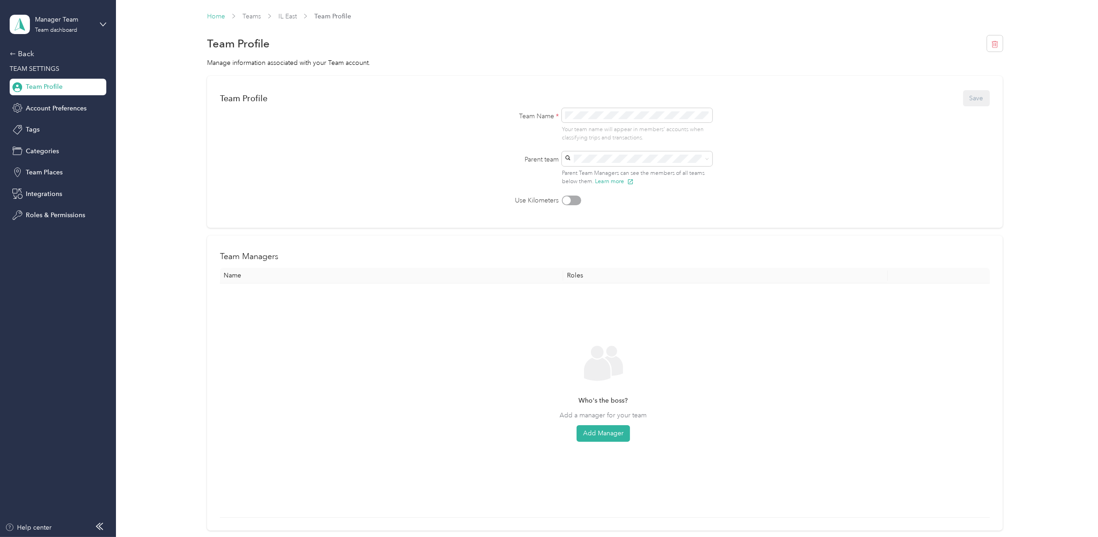
click at [218, 16] on link "Home" at bounding box center [216, 16] width 18 height 8
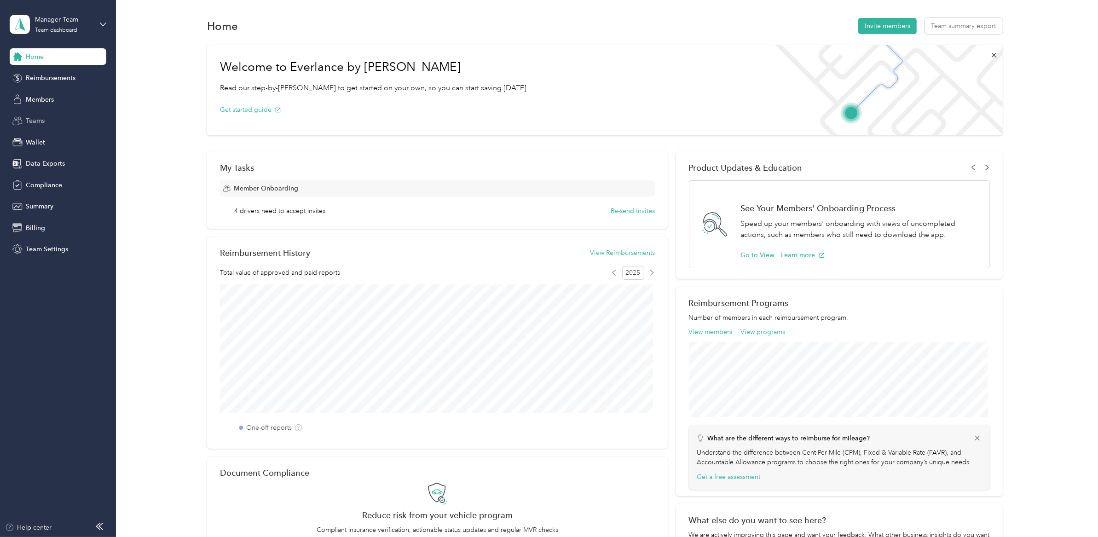
click at [47, 117] on div "Teams" at bounding box center [58, 121] width 97 height 17
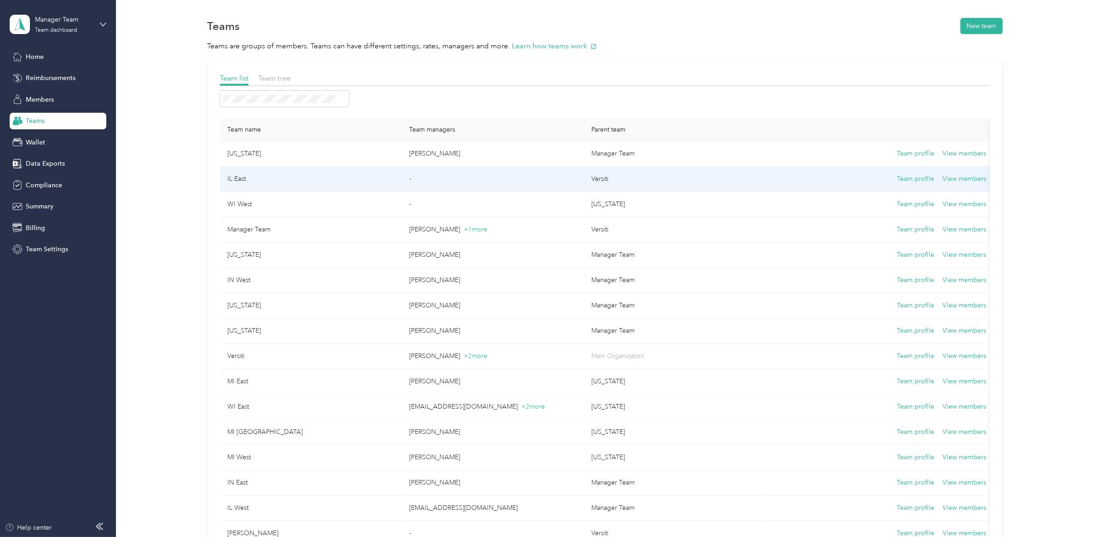
click at [263, 185] on td "IL East" at bounding box center [311, 179] width 182 height 25
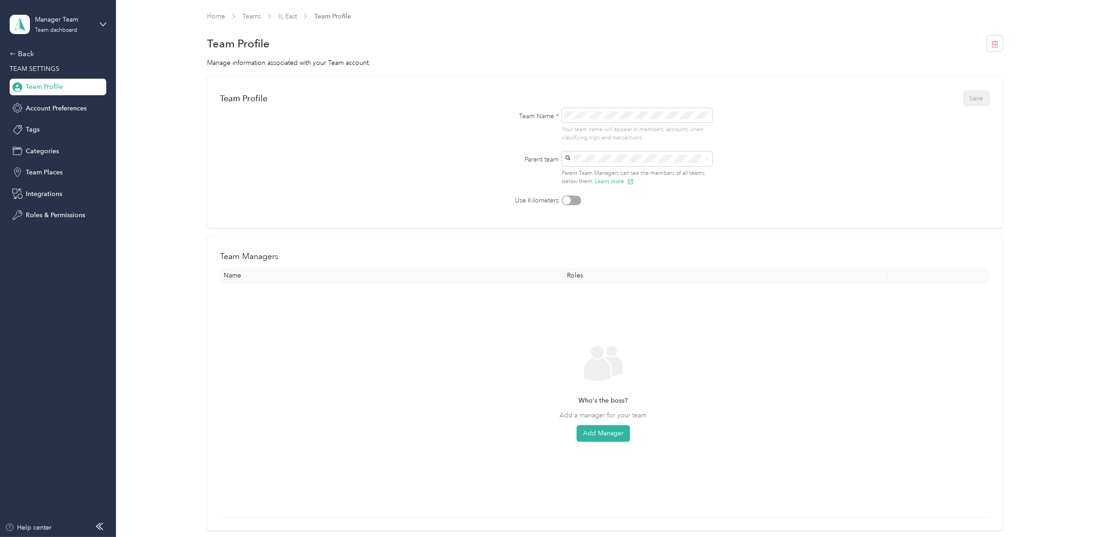
click at [799, 147] on form "Team Profile Save Team Name * Your team name will appear in members’ accounts w…" at bounding box center [605, 147] width 770 height 116
click at [755, 157] on form "Team Profile Save Team Name * Your team name will appear in members’ accounts w…" at bounding box center [605, 147] width 770 height 116
click at [625, 182] on p "Shelley Whitsey-Mitchell" at bounding box center [635, 186] width 138 height 10
click at [978, 96] on button "Save" at bounding box center [976, 98] width 27 height 16
click at [247, 13] on link "Teams" at bounding box center [251, 16] width 18 height 8
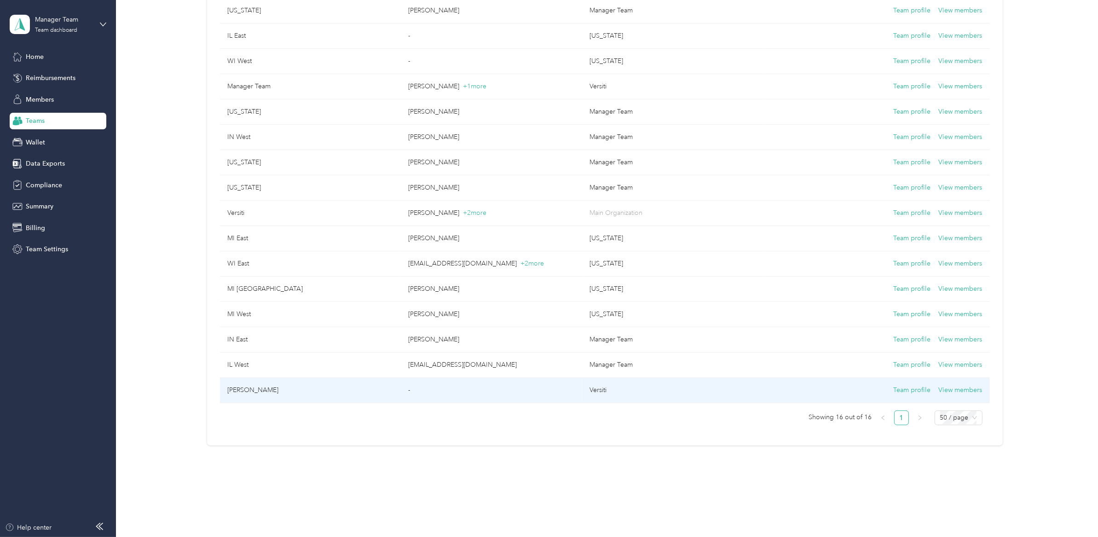
scroll to position [149, 0]
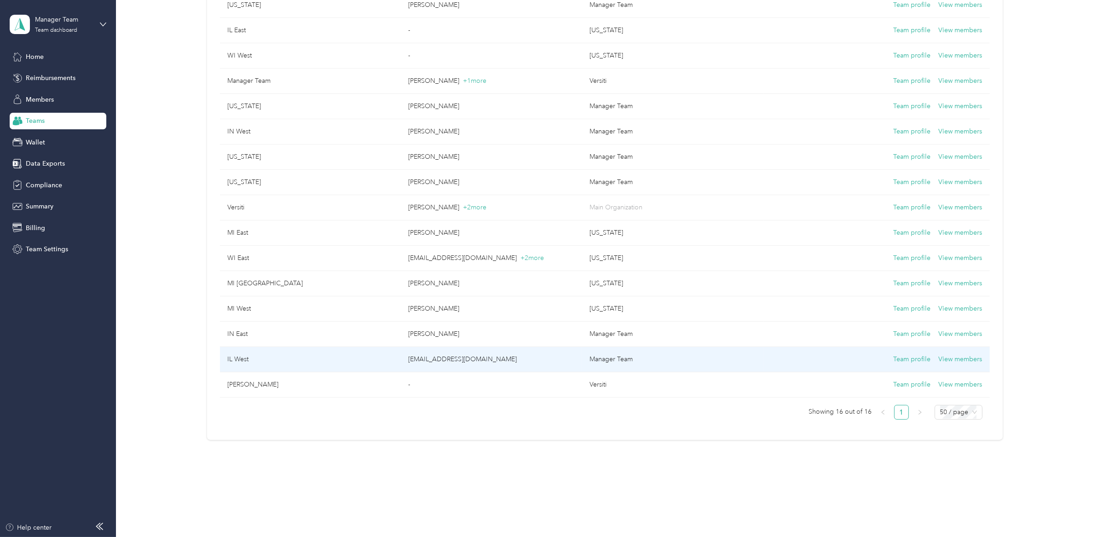
click at [300, 355] on td "IL West" at bounding box center [310, 359] width 181 height 25
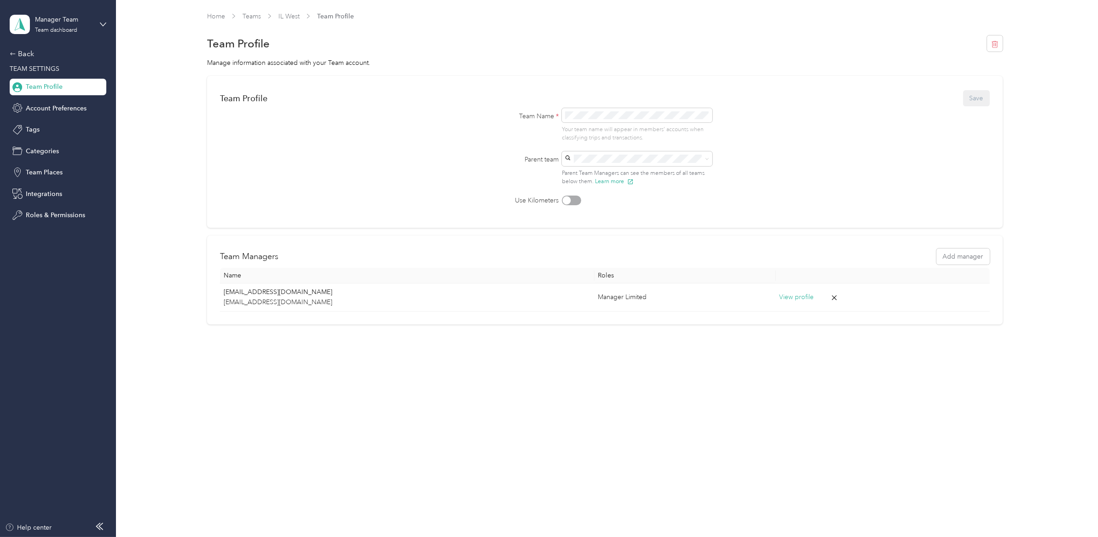
click at [637, 170] on div "Illinois Shelley Whitsey-Mitchell" at bounding box center [639, 178] width 138 height 21
click at [977, 99] on button "Save" at bounding box center [976, 98] width 27 height 16
click at [253, 16] on link "Teams" at bounding box center [251, 16] width 18 height 8
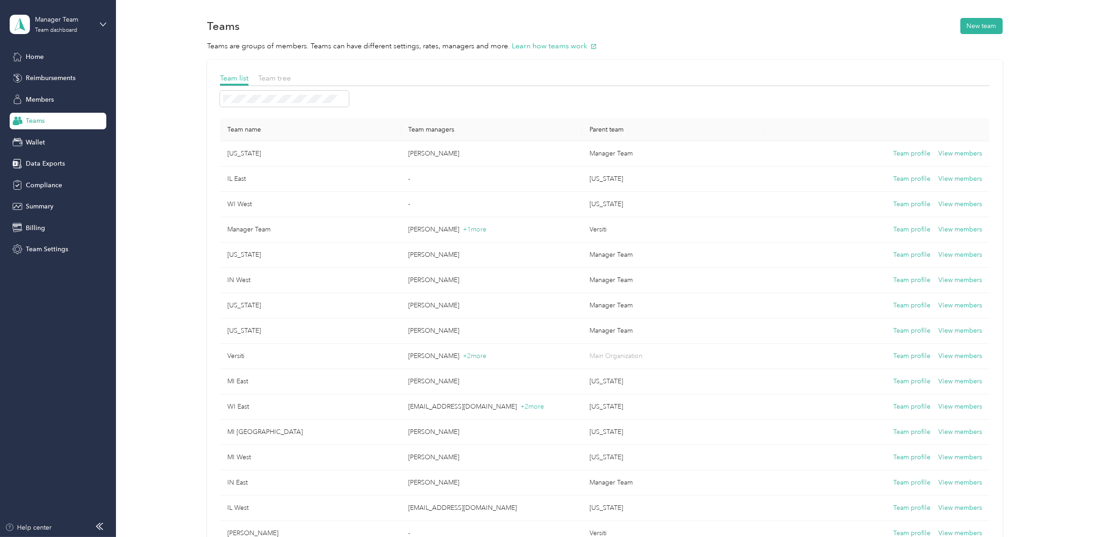
click at [274, 73] on div "Team tree" at bounding box center [274, 79] width 33 height 12
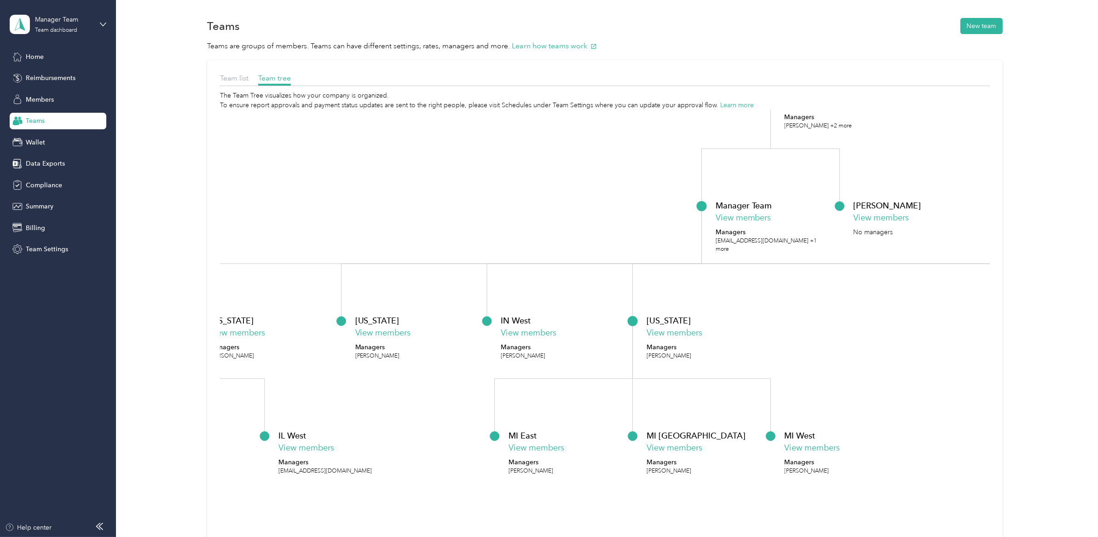
drag, startPoint x: 312, startPoint y: 262, endPoint x: 769, endPoint y: 184, distance: 463.3
click at [769, 184] on icon "Versiti View members Managers Amy Smith +2 more Manager Team View members Manag…" at bounding box center [605, 351] width 770 height 483
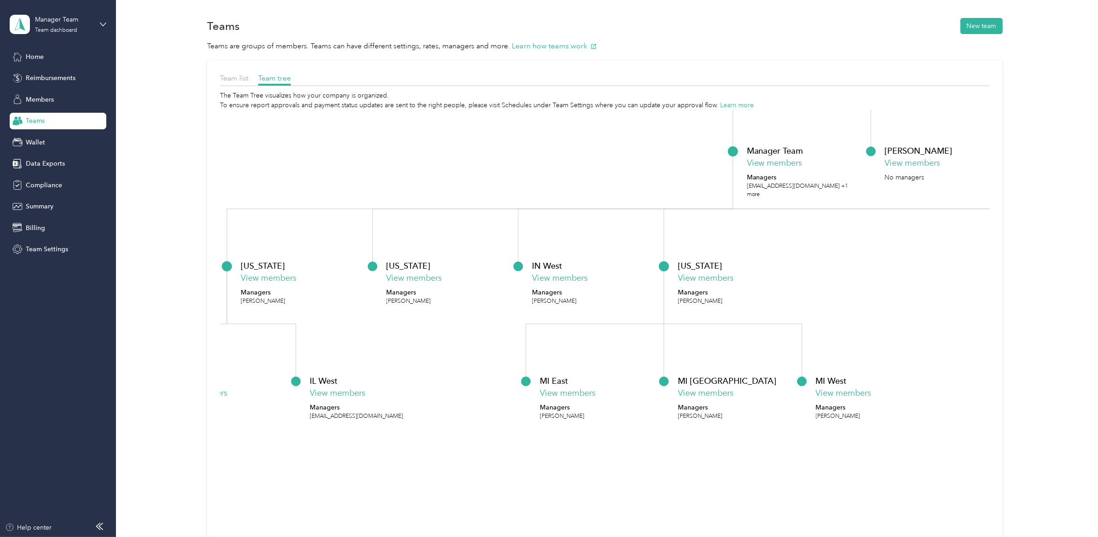
drag, startPoint x: 570, startPoint y: 204, endPoint x: 439, endPoint y: 161, distance: 137.3
click at [439, 161] on icon "Versiti View members Managers Amy Smith +2 more Manager Team View members Manag…" at bounding box center [605, 351] width 770 height 483
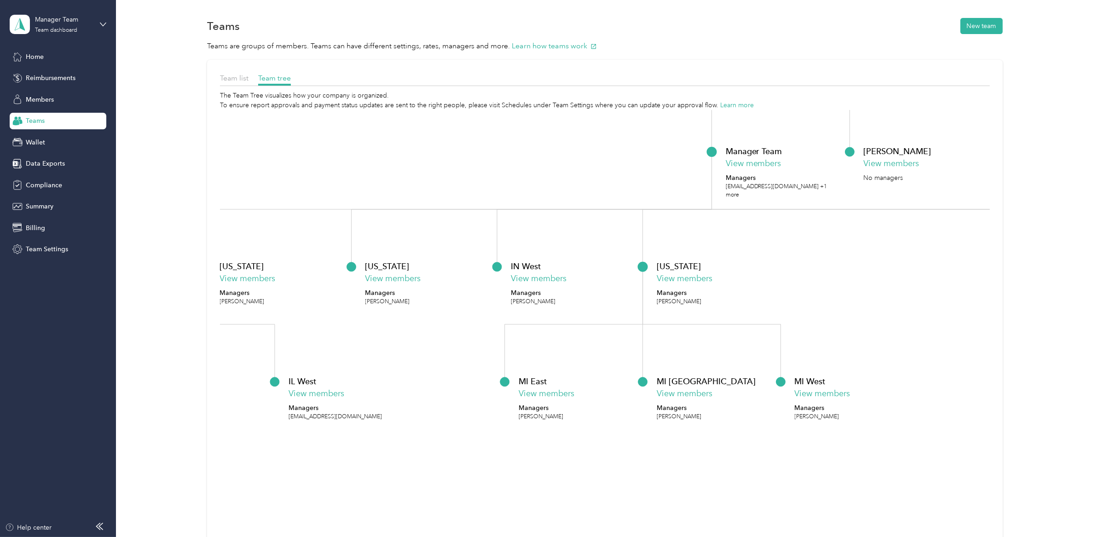
drag, startPoint x: 955, startPoint y: 287, endPoint x: 920, endPoint y: 288, distance: 35.4
click at [920, 288] on icon "Versiti View members Managers Amy Smith +2 more Manager Team View members Manag…" at bounding box center [605, 351] width 770 height 483
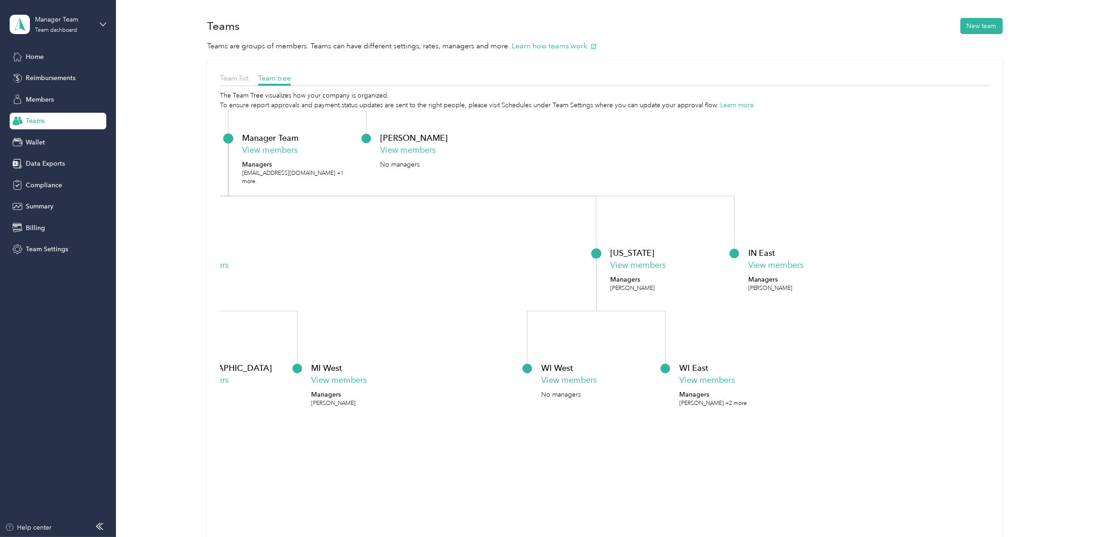
drag, startPoint x: 953, startPoint y: 305, endPoint x: 484, endPoint y: 292, distance: 469.0
click at [484, 292] on icon "Versiti View members Managers Amy Smith +2 more Manager Team View members Manag…" at bounding box center [605, 351] width 770 height 483
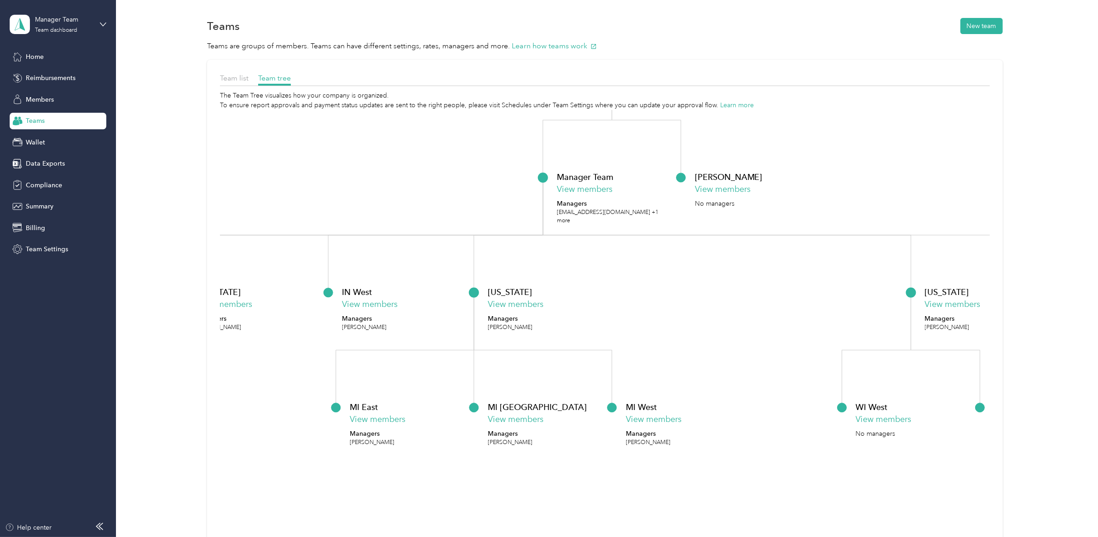
drag, startPoint x: 797, startPoint y: 338, endPoint x: 1116, endPoint y: 377, distance: 320.8
click at [1093, 377] on html "Manager Team Team dashboard Home Reimbursements Members Teams Wallet Data Expor…" at bounding box center [546, 268] width 1093 height 537
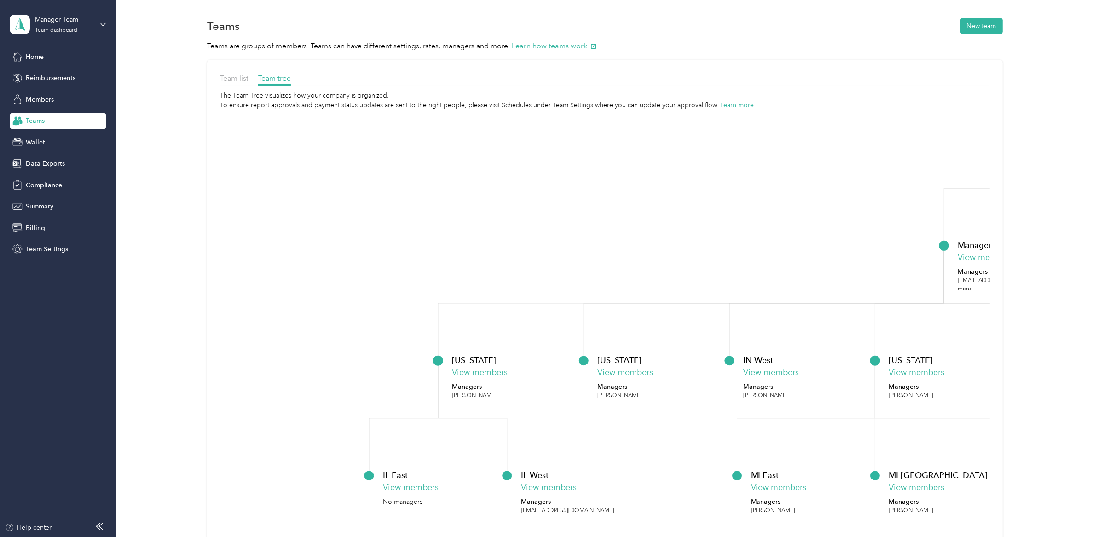
drag, startPoint x: 662, startPoint y: 292, endPoint x: 1060, endPoint y: 359, distance: 403.1
click at [1060, 359] on div "Team list Team tree The Team Tree visualizes how your company is organized. To …" at bounding box center [604, 335] width 955 height 551
click at [609, 375] on button "View members" at bounding box center [626, 372] width 56 height 12
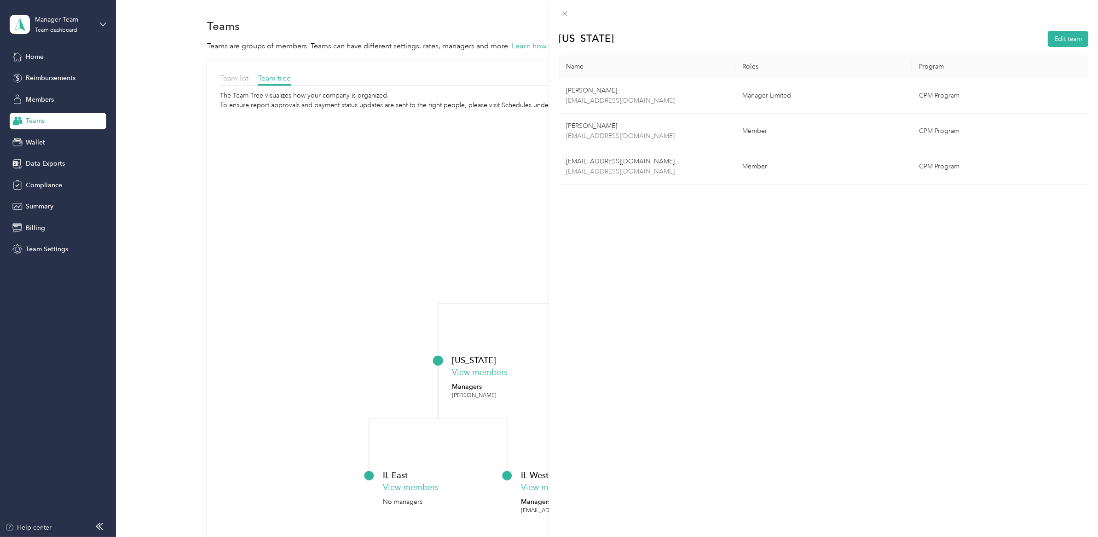
click at [435, 237] on div "OHIO Edit team Name Roles Program Heidi Seitz hseitz@versiti.org Manager Limite…" at bounding box center [549, 268] width 1098 height 537
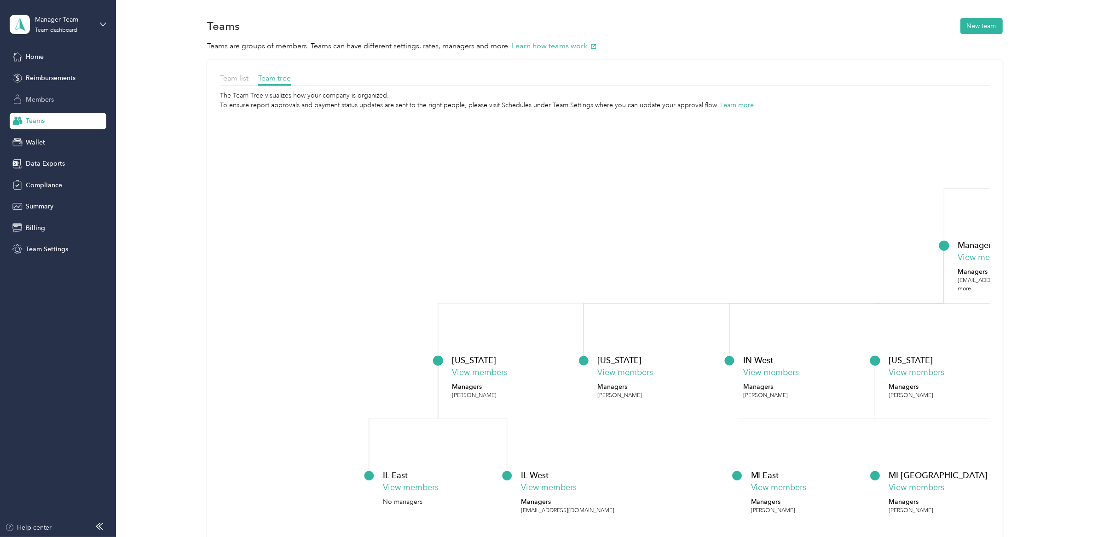
click at [53, 102] on span "Members" at bounding box center [40, 100] width 28 height 10
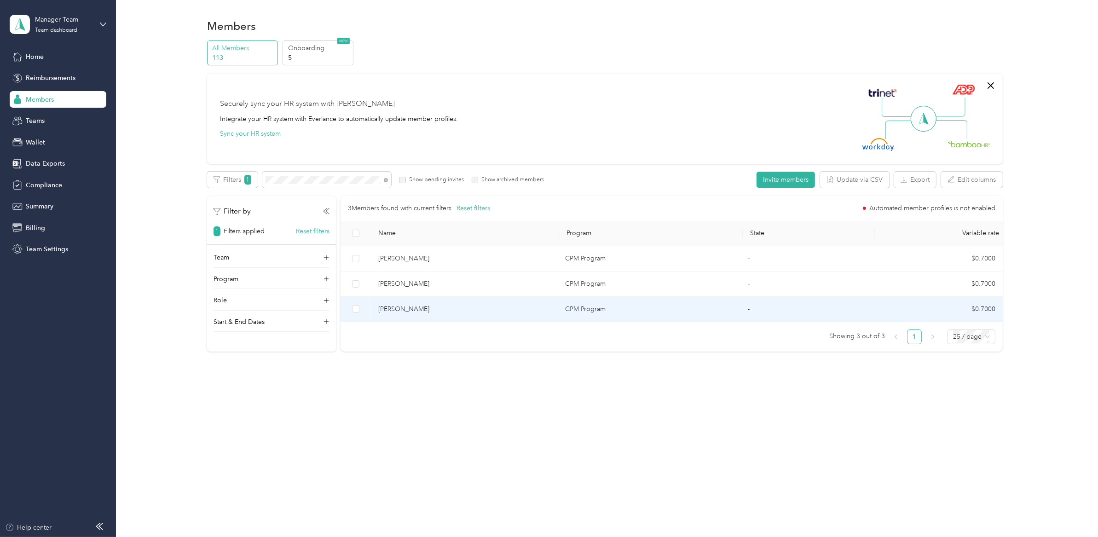
click at [439, 306] on span "Joe Gantz" at bounding box center [464, 309] width 173 height 10
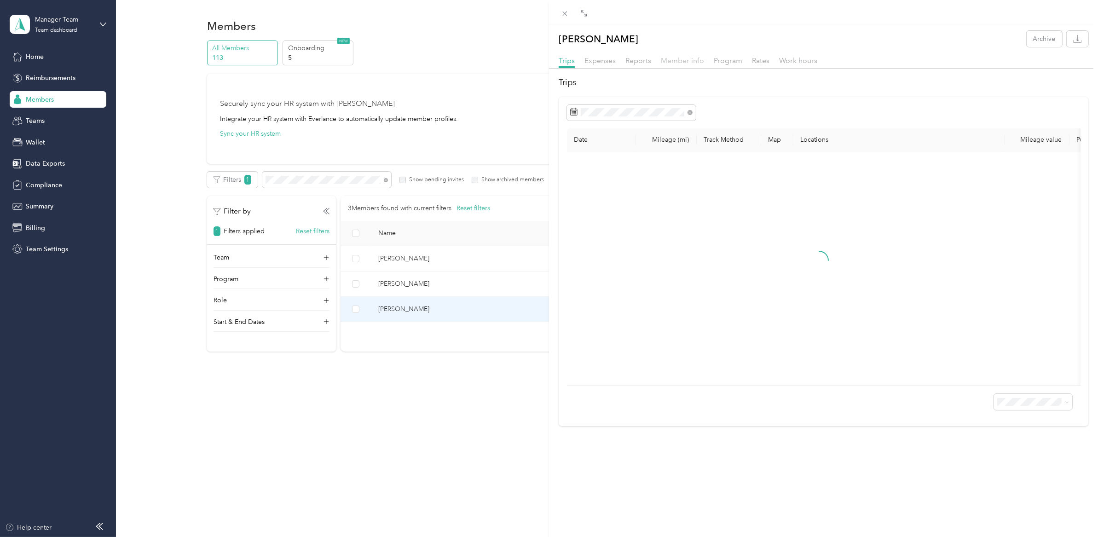
click at [675, 59] on span "Member info" at bounding box center [682, 60] width 43 height 9
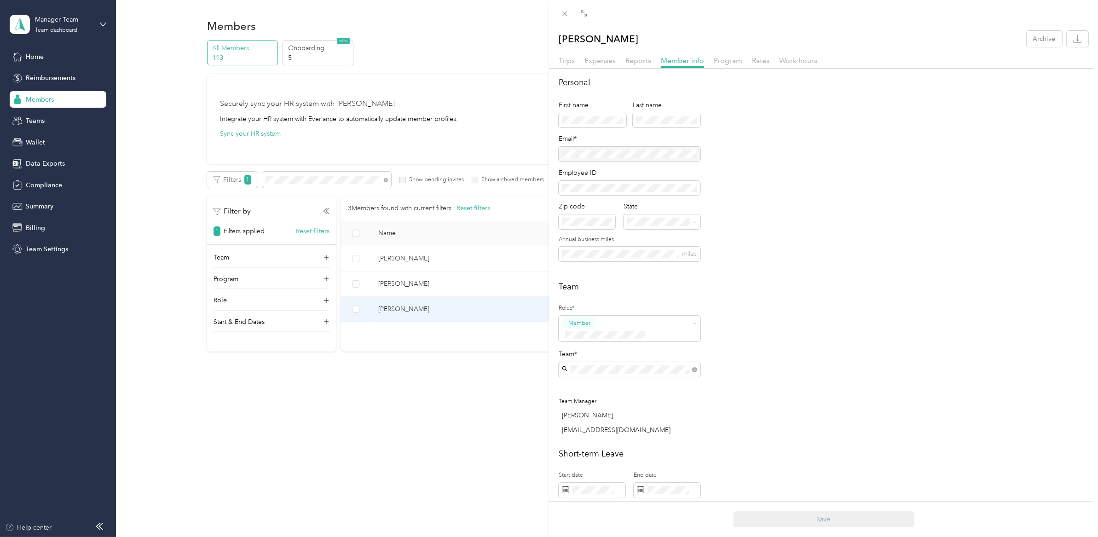
click at [626, 479] on div "OHIO Heidi Seitz" at bounding box center [629, 489] width 129 height 21
click at [626, 398] on ol "Member Reviewer Manager Limited Manager Super Admin Account Owner" at bounding box center [630, 384] width 142 height 106
click at [628, 383] on ol "Member Reviewer Manager Limited Manager Super Admin Account Owner" at bounding box center [630, 384] width 142 height 106
click at [630, 330] on span at bounding box center [623, 335] width 123 height 10
click at [615, 391] on div "Manager" at bounding box center [629, 391] width 129 height 12
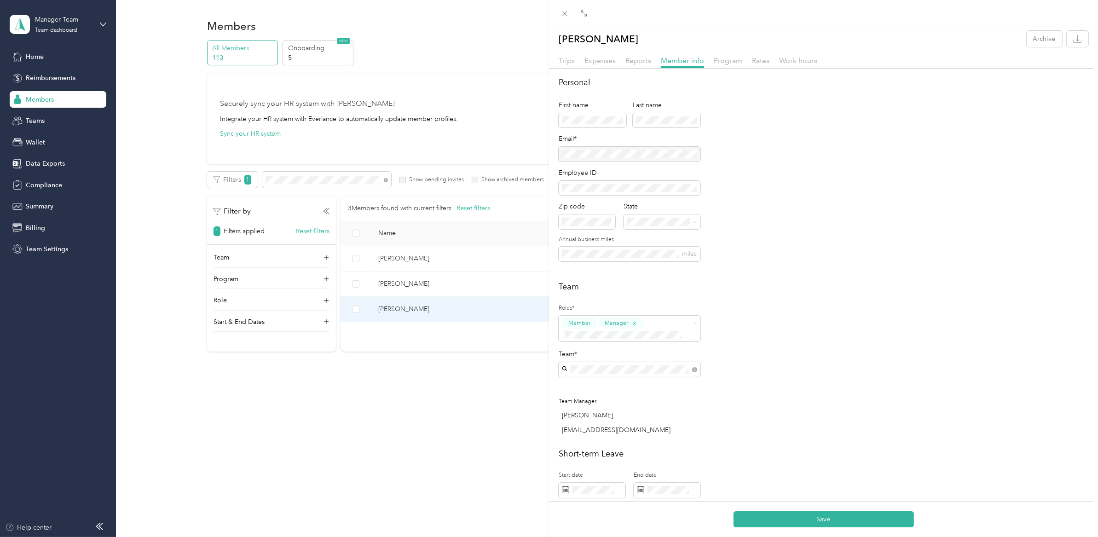
click at [784, 381] on div "Team Roles* Member Manager Team* Team Manager Lauren Patzman success+versiti@ev…" at bounding box center [824, 360] width 530 height 159
click at [827, 524] on button "Save" at bounding box center [823, 519] width 180 height 16
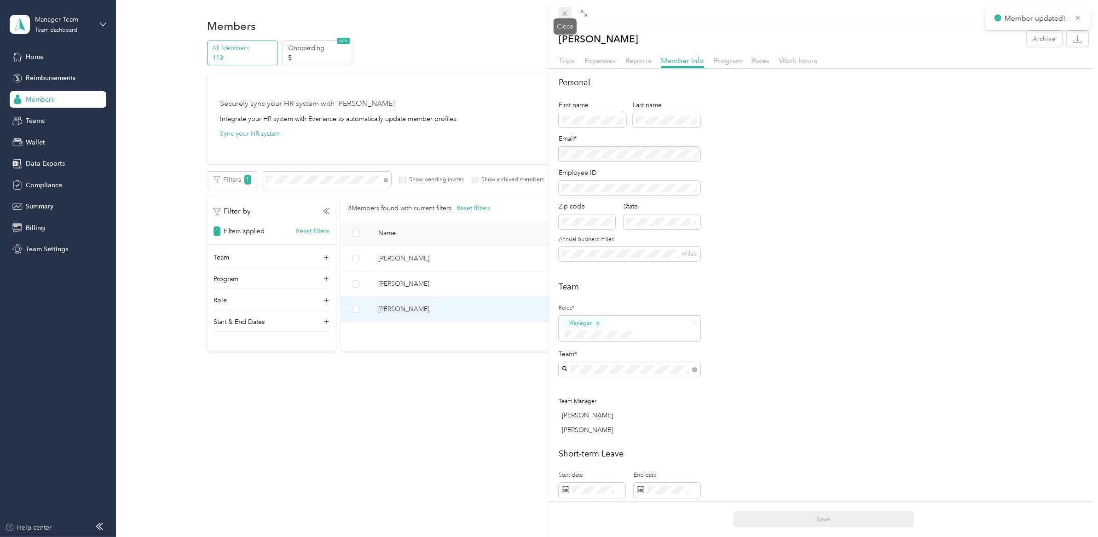
click at [565, 12] on icon at bounding box center [565, 14] width 8 height 8
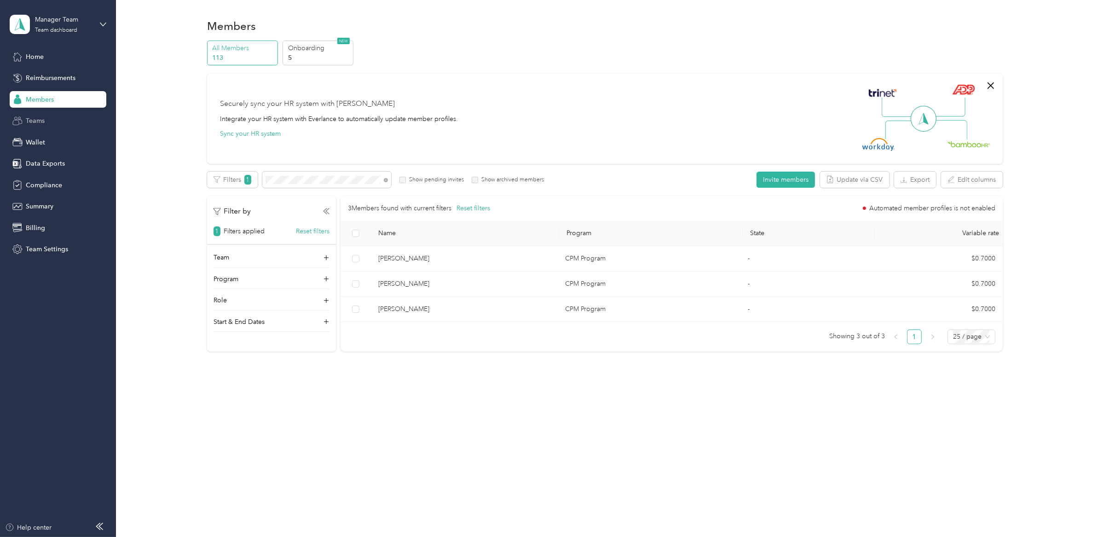
click at [26, 122] on span "Teams" at bounding box center [35, 121] width 19 height 10
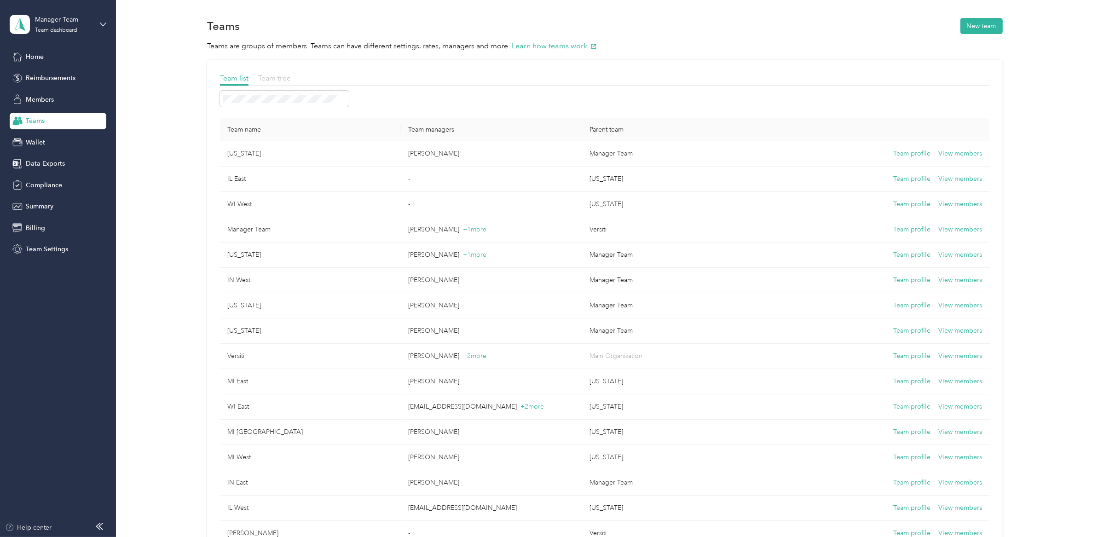
click at [265, 78] on span "Team tree" at bounding box center [274, 78] width 33 height 9
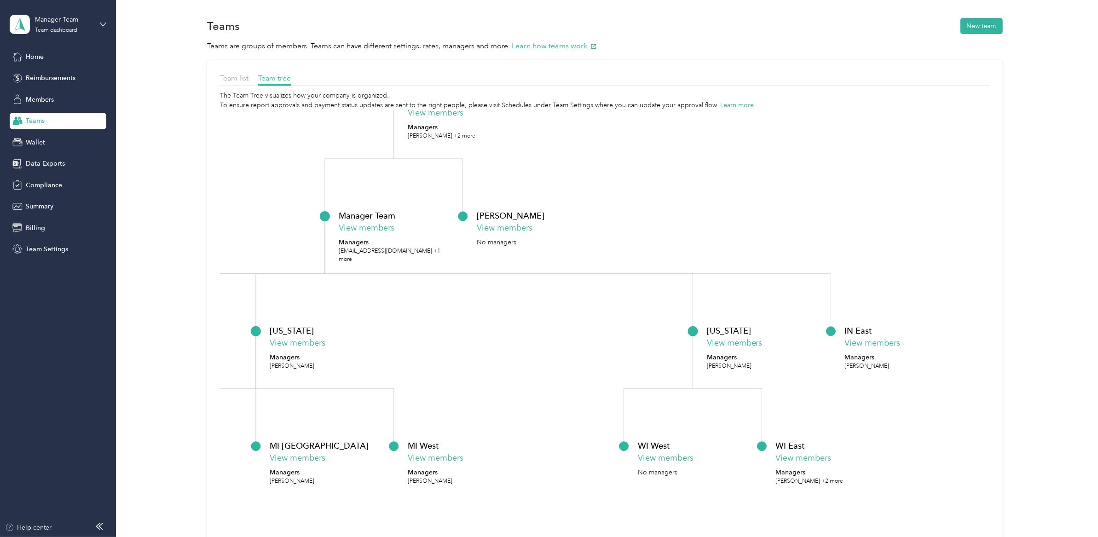
drag, startPoint x: 614, startPoint y: 372, endPoint x: 570, endPoint y: 328, distance: 61.5
click at [570, 328] on icon "Versiti View members Managers Amy Smith +2 more Manager Team View members Manag…" at bounding box center [605, 351] width 770 height 483
click at [797, 459] on button "View members" at bounding box center [804, 458] width 56 height 12
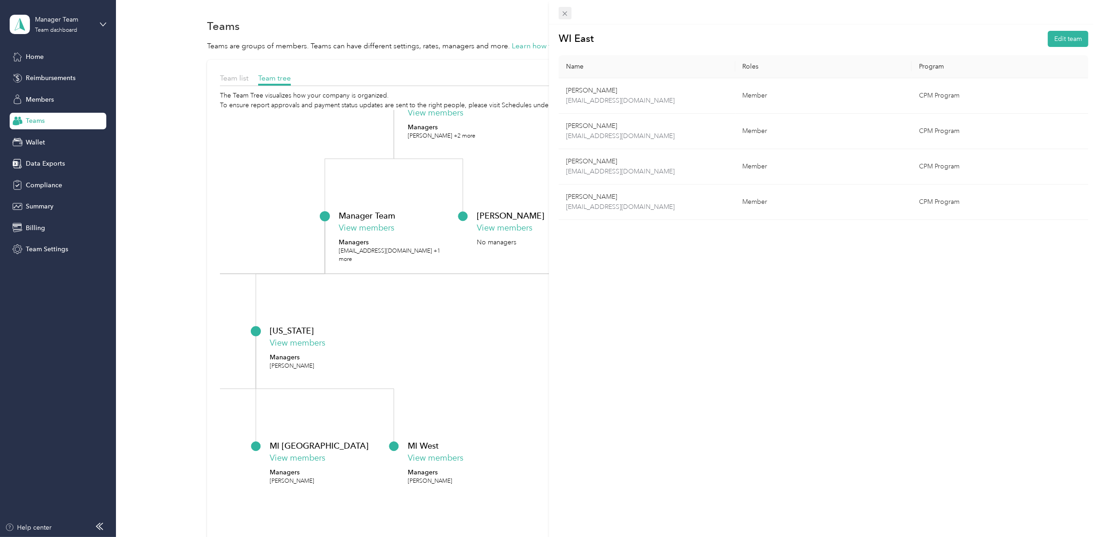
click at [568, 14] on icon at bounding box center [565, 14] width 8 height 8
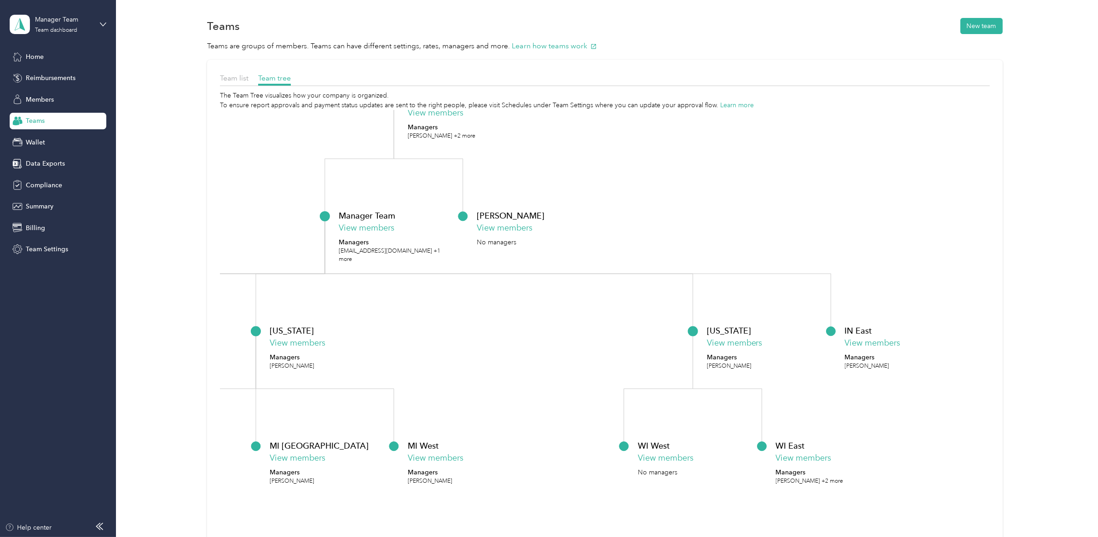
click at [805, 477] on p "Tara Blaesing +2 more" at bounding box center [810, 481] width 68 height 8
click at [800, 460] on button "View members" at bounding box center [804, 458] width 56 height 12
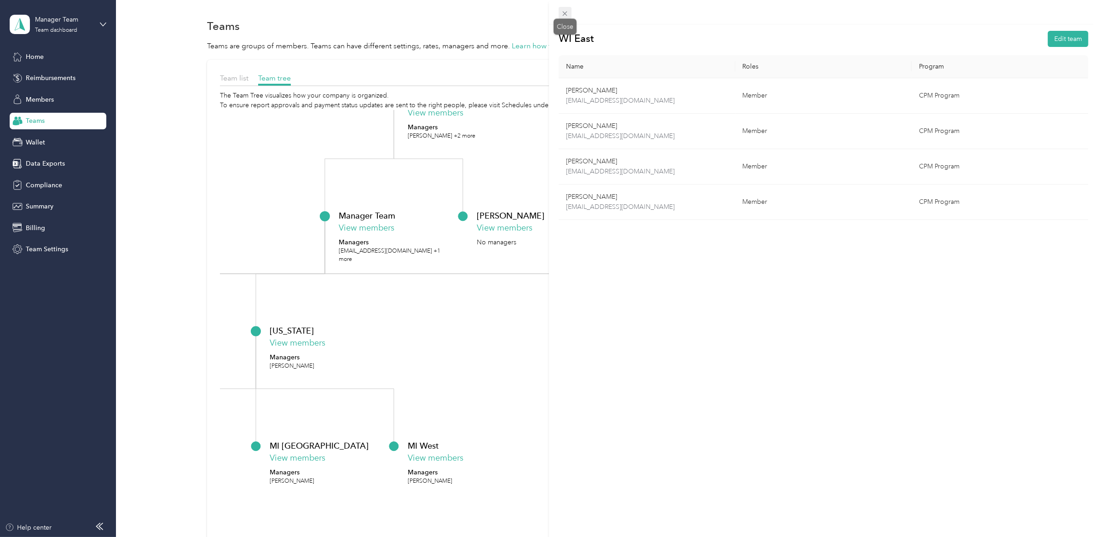
click at [559, 15] on span at bounding box center [565, 13] width 13 height 13
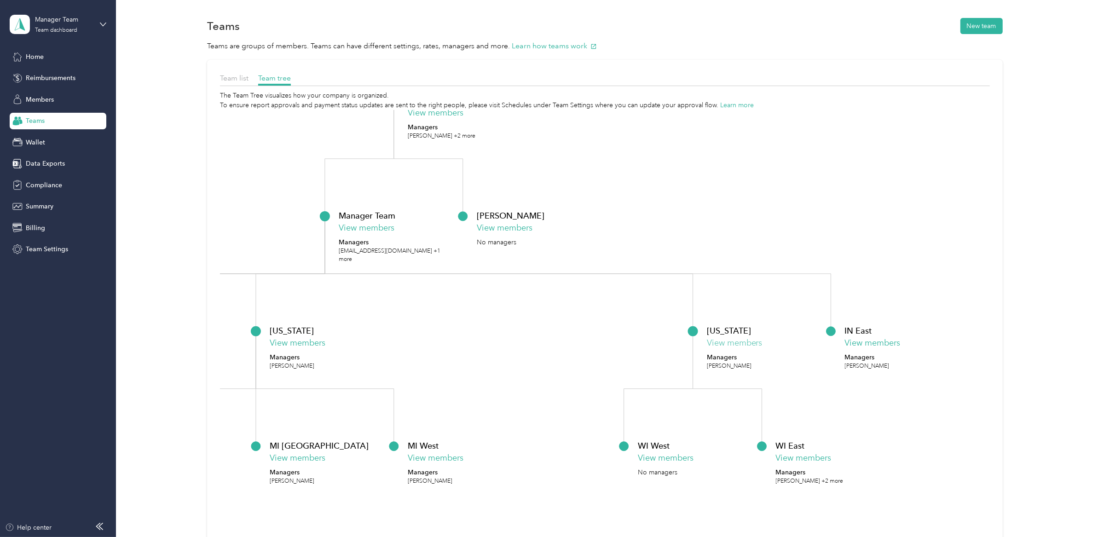
click at [726, 347] on button "View members" at bounding box center [735, 343] width 56 height 12
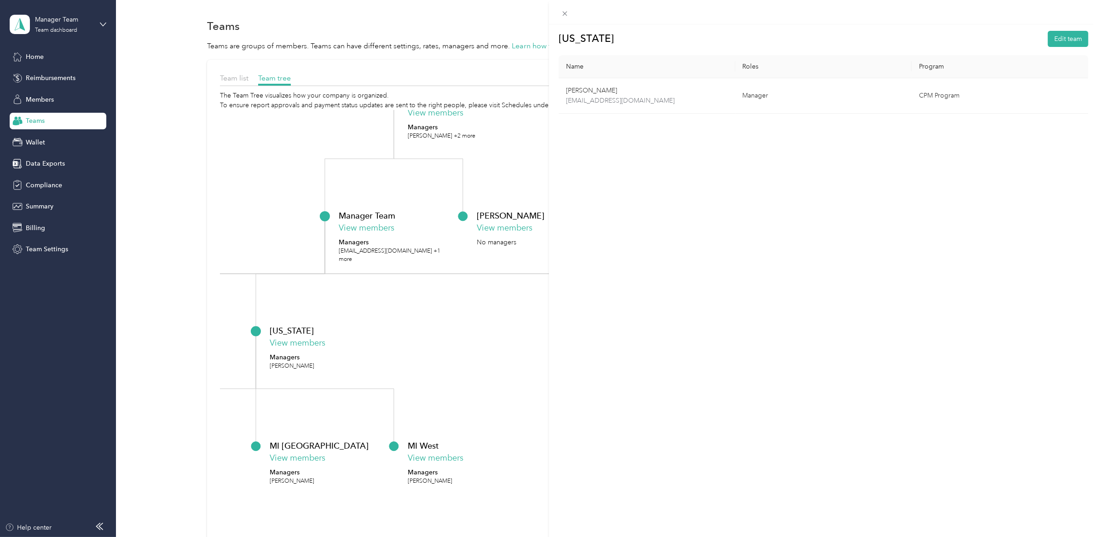
click at [514, 346] on div "Wisconsin Edit team Name Roles Program Ian Butts ibutts@versiti.org Manager CPM…" at bounding box center [549, 268] width 1098 height 537
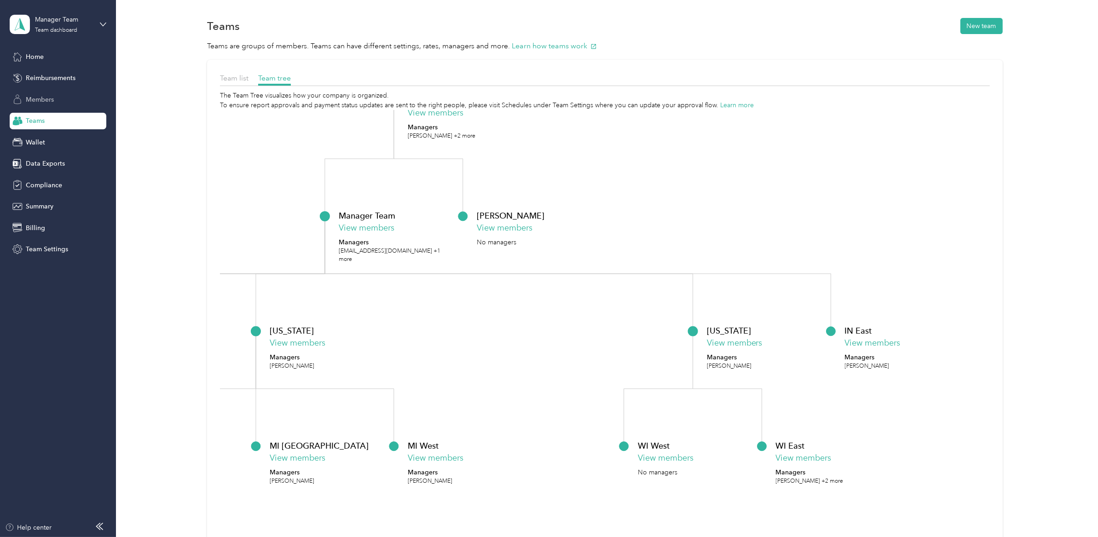
click at [45, 95] on span "Members" at bounding box center [40, 100] width 28 height 10
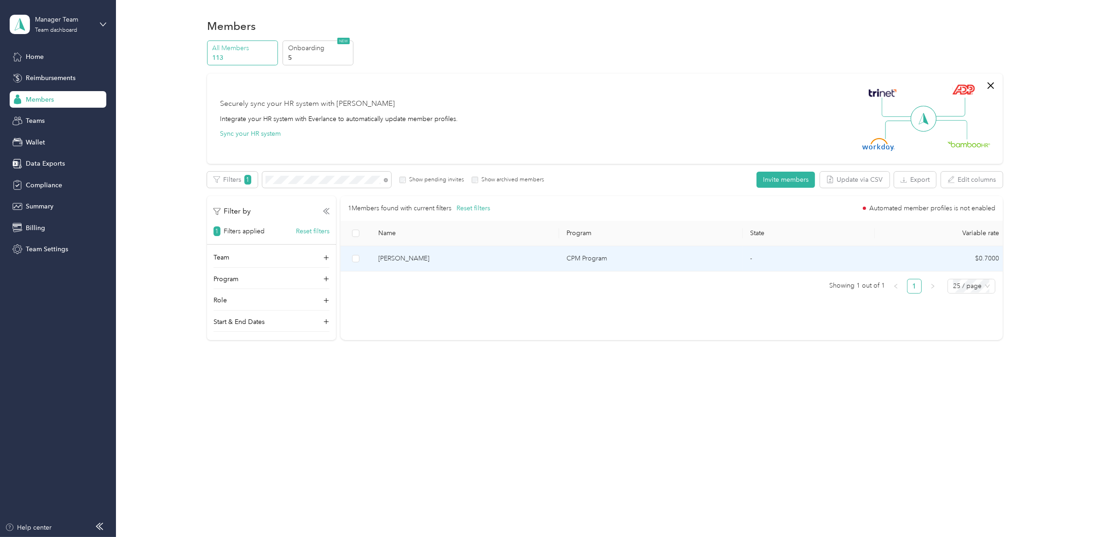
click at [415, 258] on span "Lauren Patzman" at bounding box center [464, 258] width 173 height 10
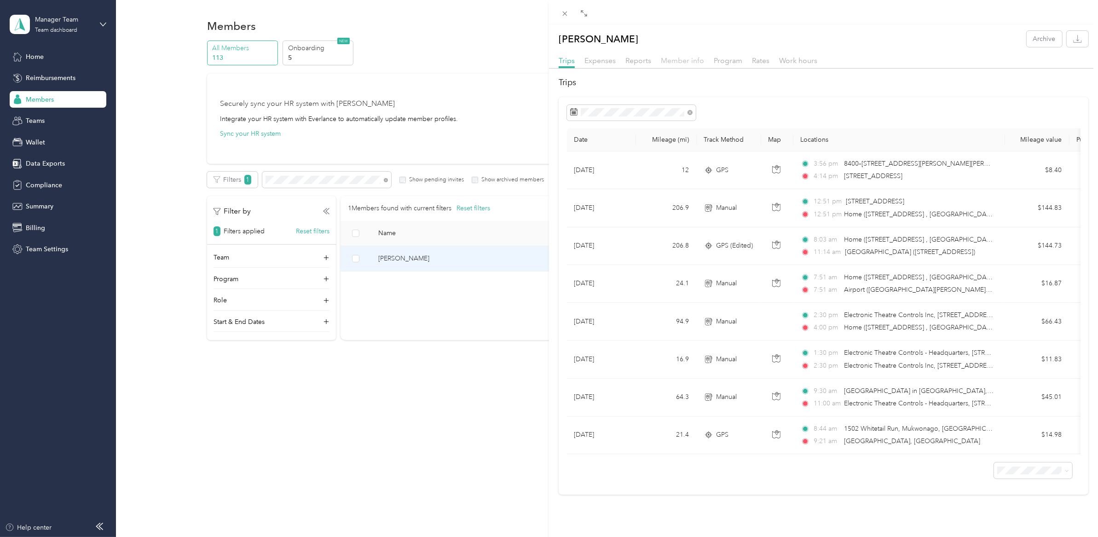
click at [682, 62] on span "Member info" at bounding box center [682, 60] width 43 height 9
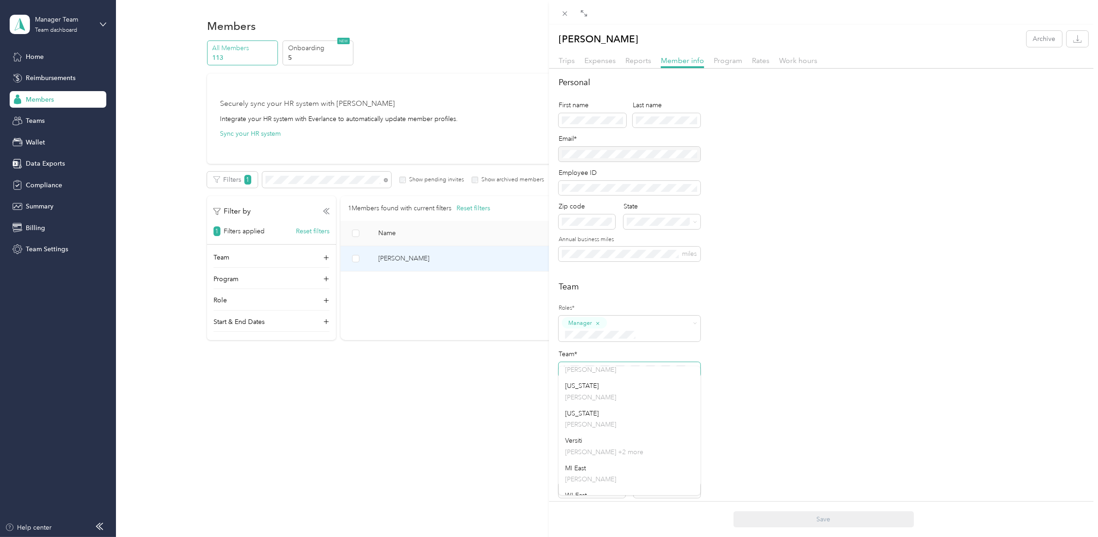
scroll to position [155, 0]
click at [634, 423] on li "Wisconsin Ian Butts" at bounding box center [630, 417] width 142 height 28
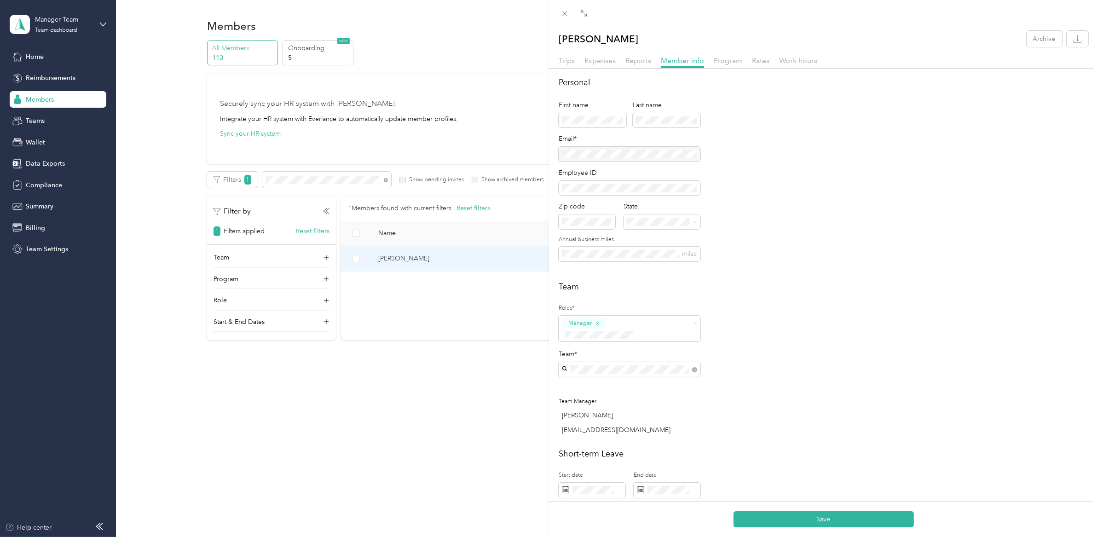
click at [818, 393] on div "Team Roles* Manager Team* Team Manager Lauren Patzman success+versiti@everlance…" at bounding box center [824, 360] width 530 height 159
click at [816, 516] on button "Save" at bounding box center [823, 519] width 180 height 16
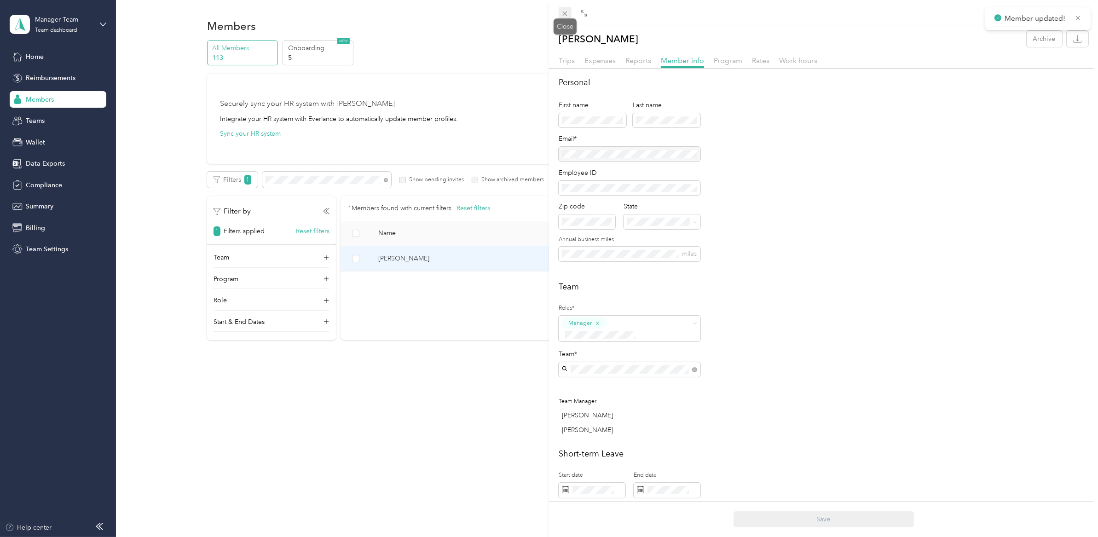
click at [564, 13] on icon at bounding box center [565, 14] width 5 height 5
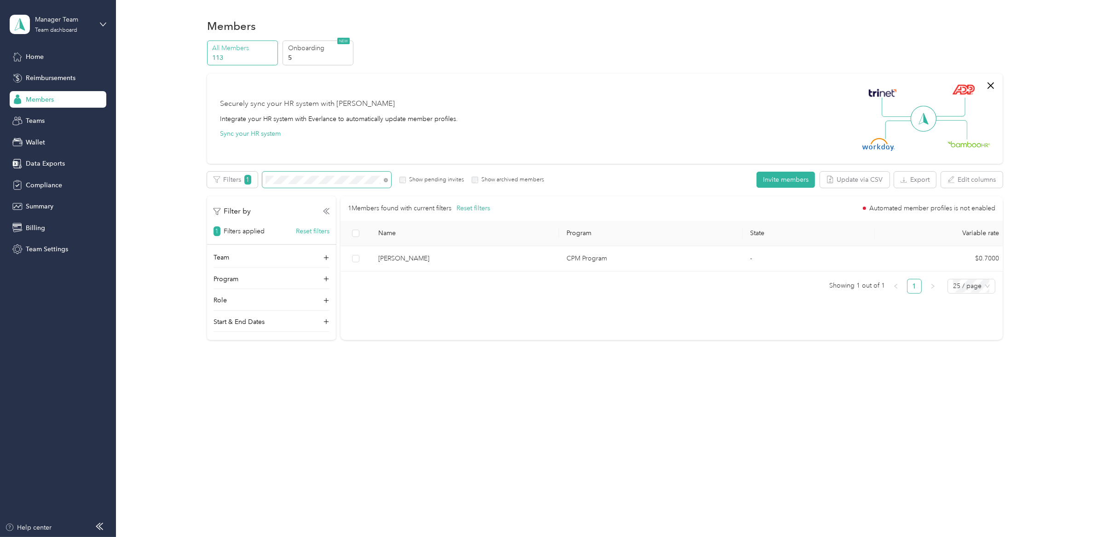
click at [348, 174] on span at bounding box center [326, 180] width 129 height 16
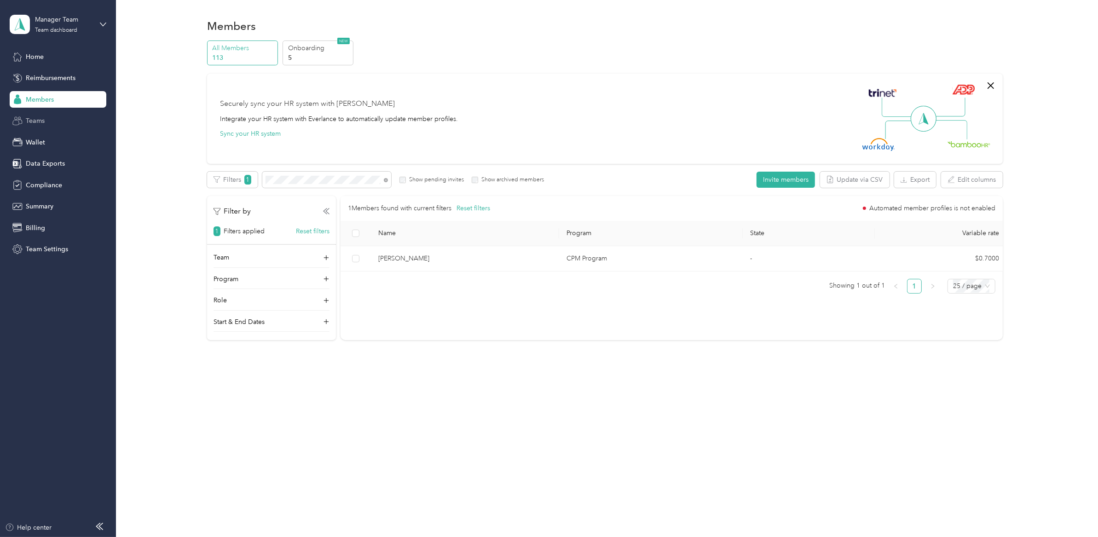
click at [43, 121] on span "Teams" at bounding box center [35, 121] width 19 height 10
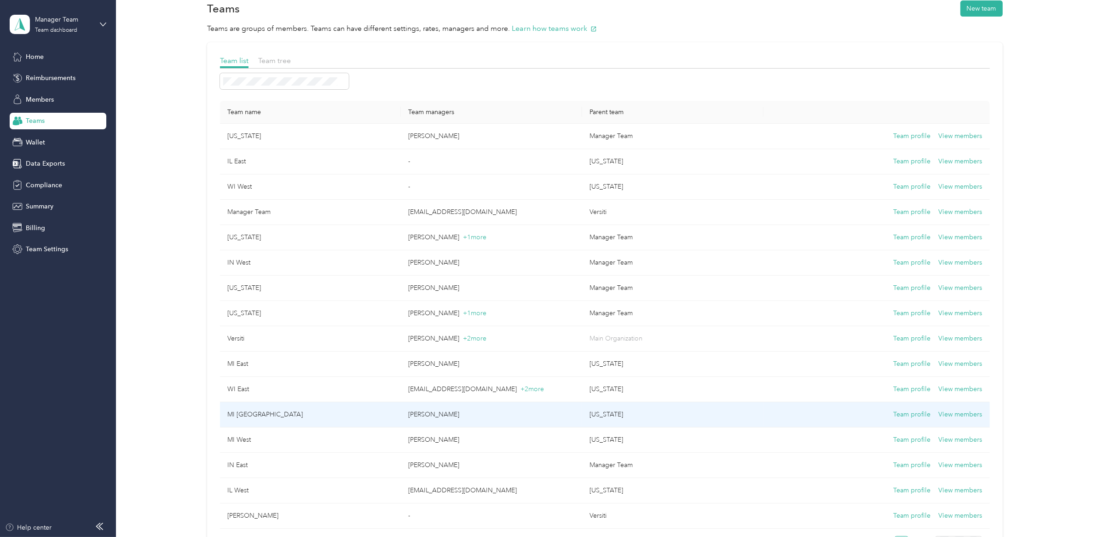
scroll to position [43, 0]
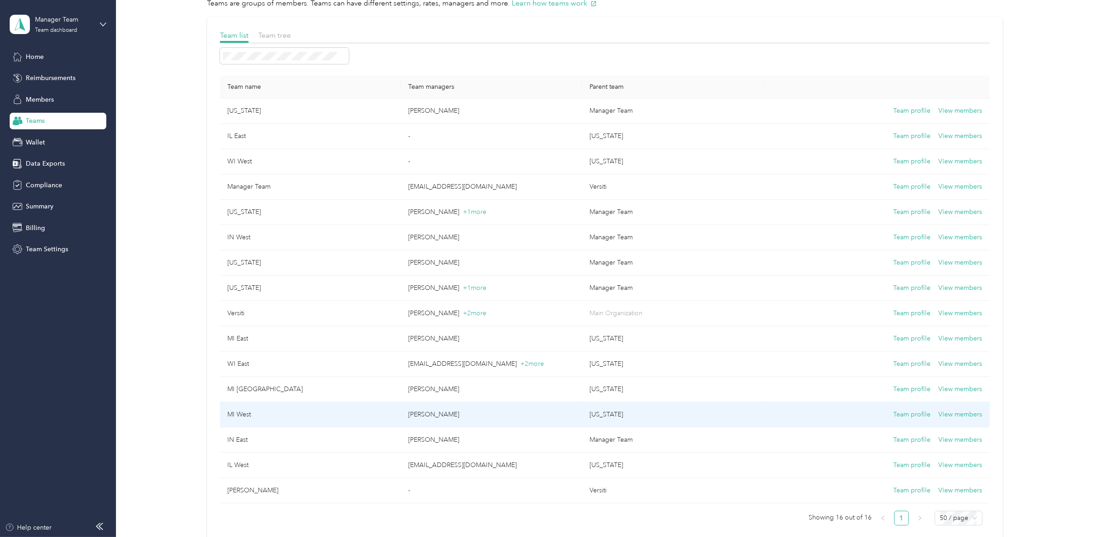
click at [335, 415] on td "MI West" at bounding box center [310, 414] width 181 height 25
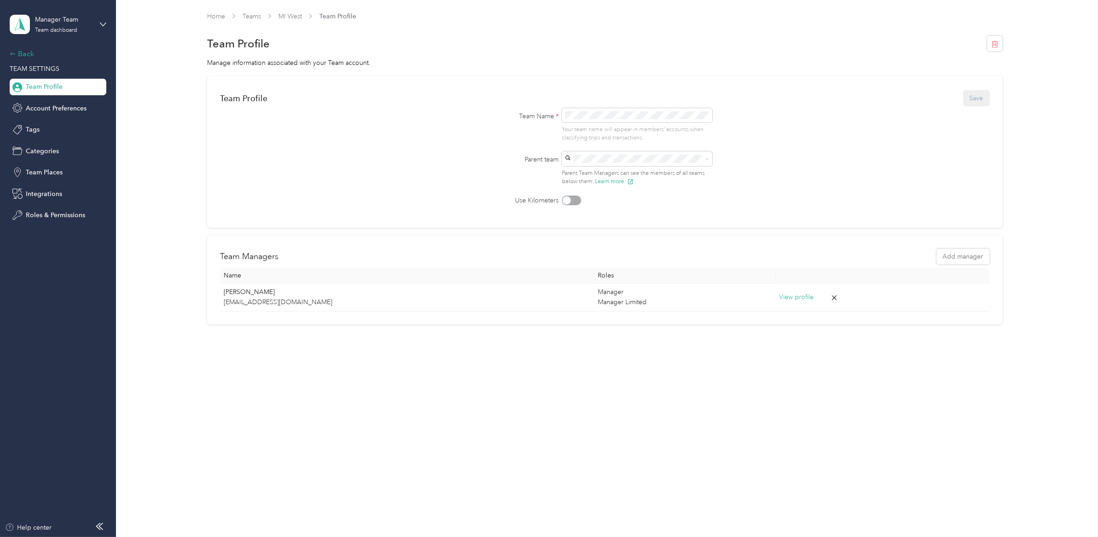
click at [23, 54] on div "Back" at bounding box center [56, 53] width 92 height 11
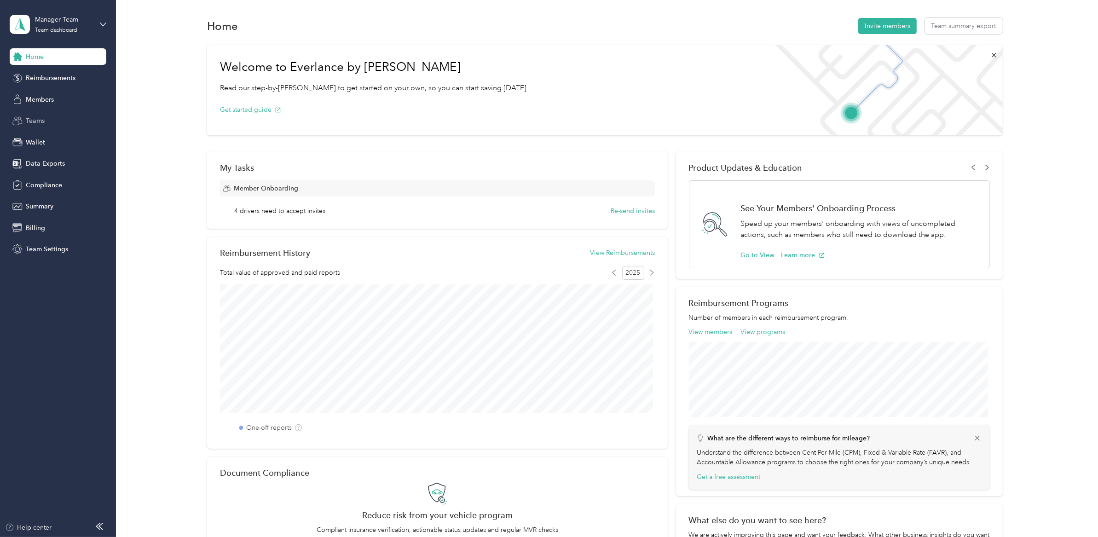
click at [35, 117] on span "Teams" at bounding box center [35, 121] width 19 height 10
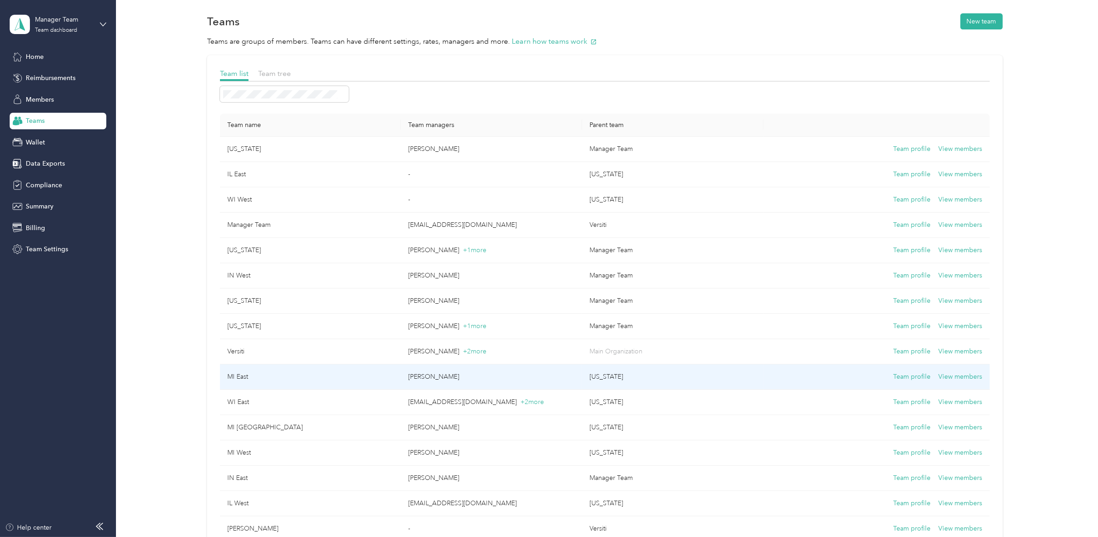
scroll to position [79, 0]
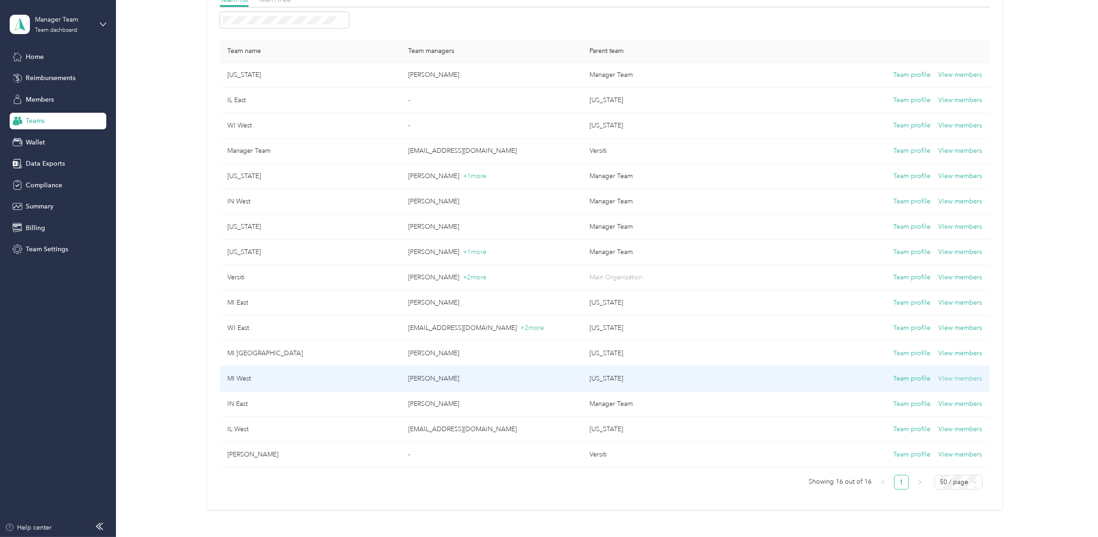
click at [947, 379] on button "View members" at bounding box center [961, 379] width 44 height 10
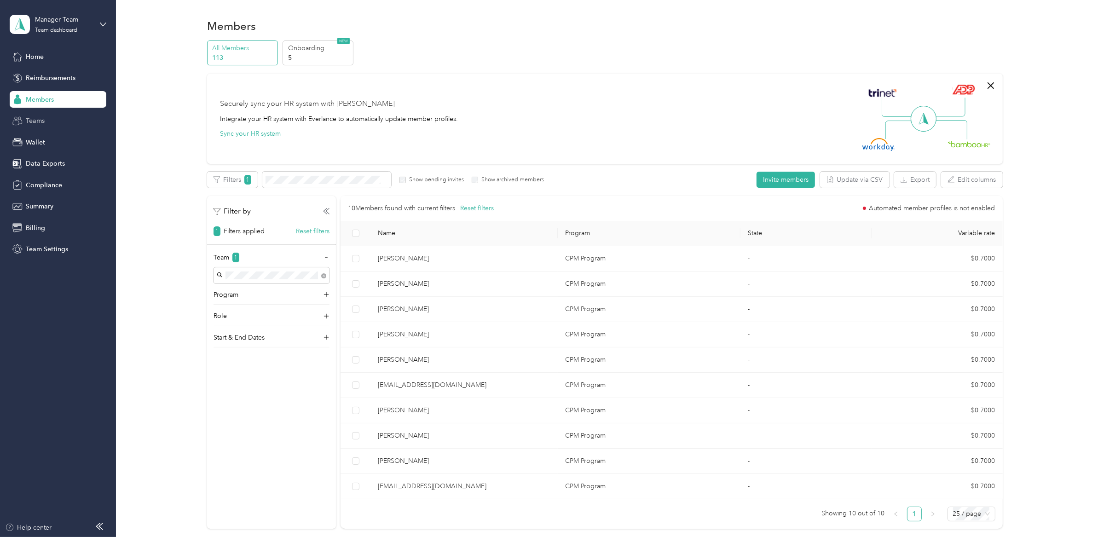
click at [40, 120] on span "Teams" at bounding box center [35, 121] width 19 height 10
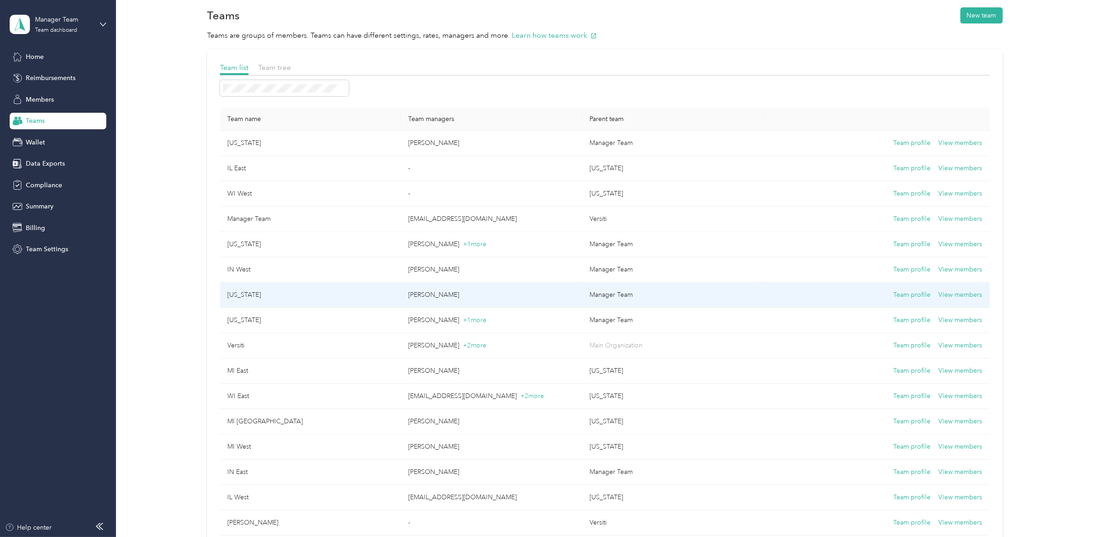
scroll to position [13, 0]
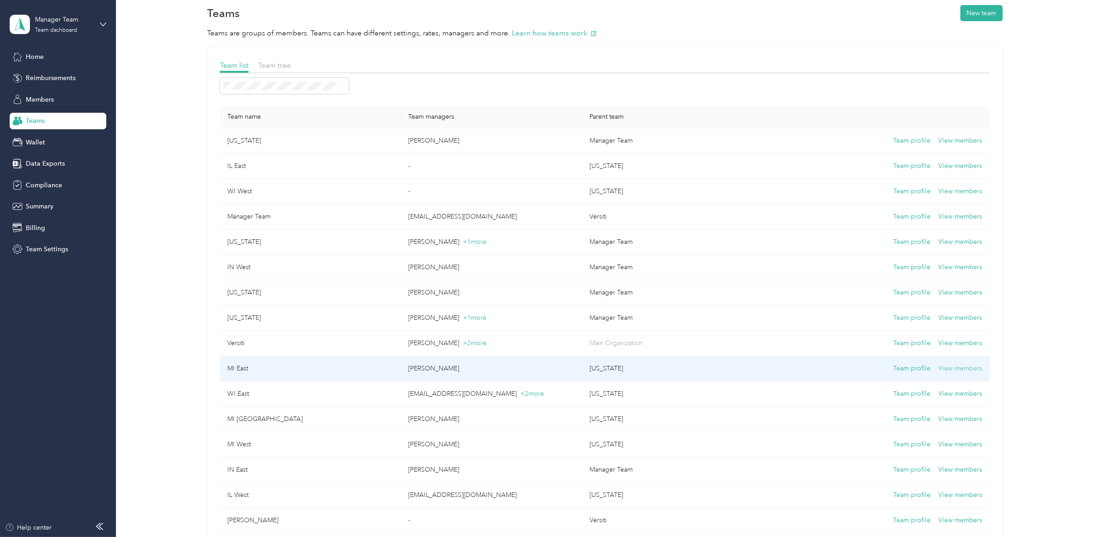
click at [960, 369] on button "View members" at bounding box center [961, 368] width 44 height 10
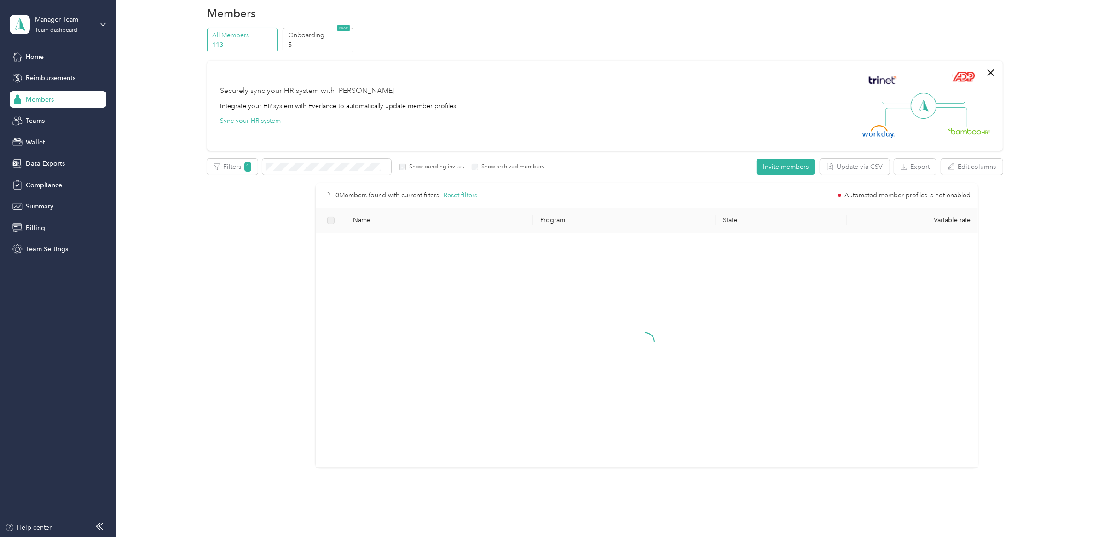
scroll to position [3, 0]
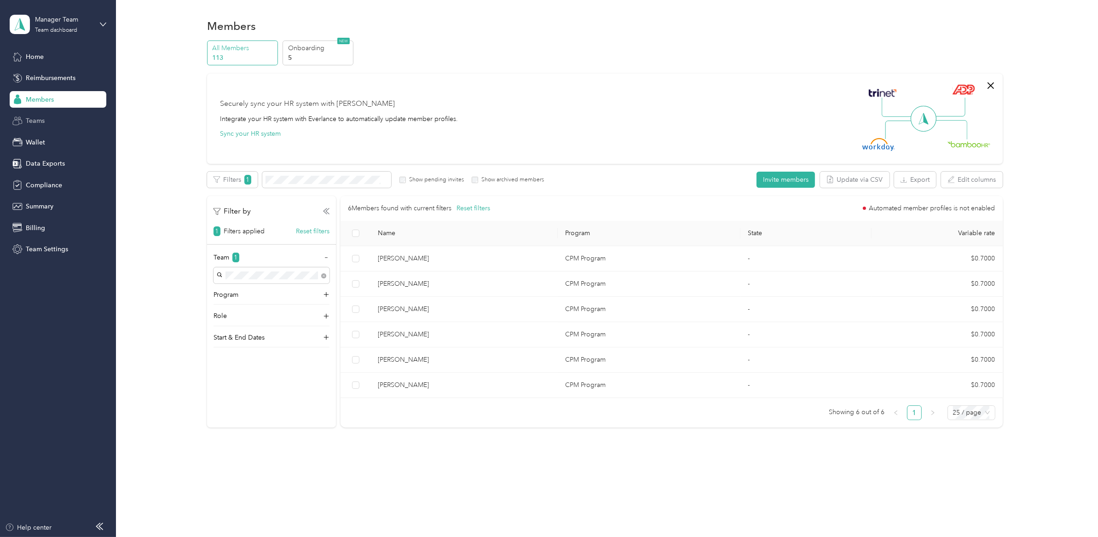
click at [40, 122] on span "Teams" at bounding box center [35, 121] width 19 height 10
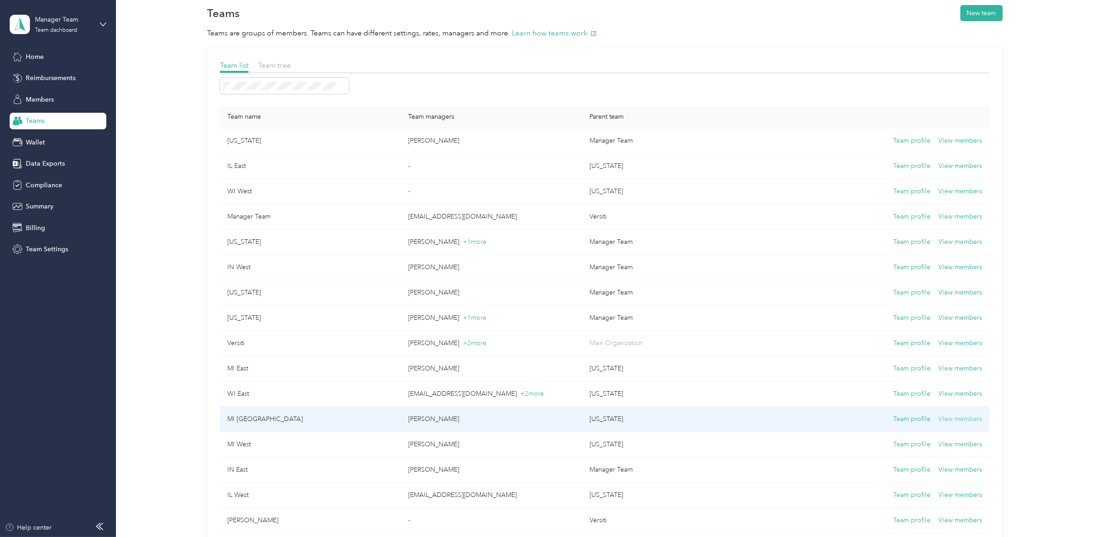
click at [953, 422] on button "View members" at bounding box center [961, 419] width 44 height 10
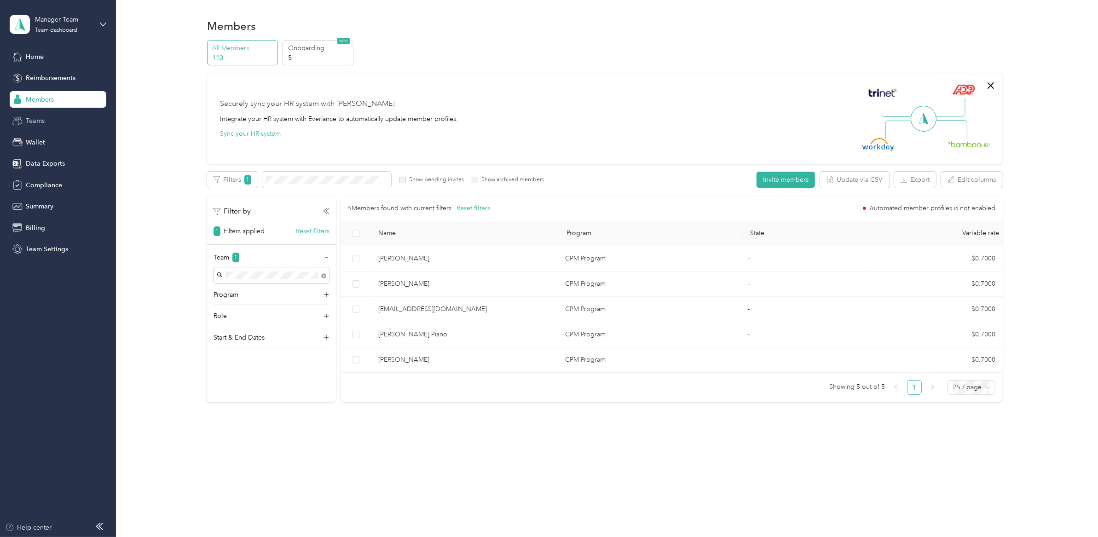
click at [35, 122] on span "Teams" at bounding box center [35, 121] width 19 height 10
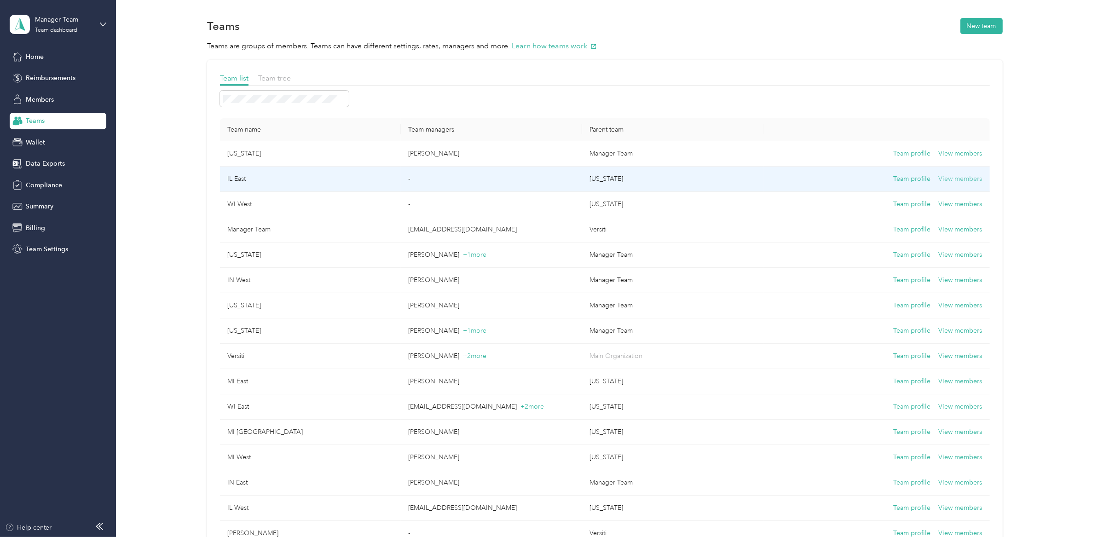
click at [962, 181] on button "View members" at bounding box center [961, 179] width 44 height 10
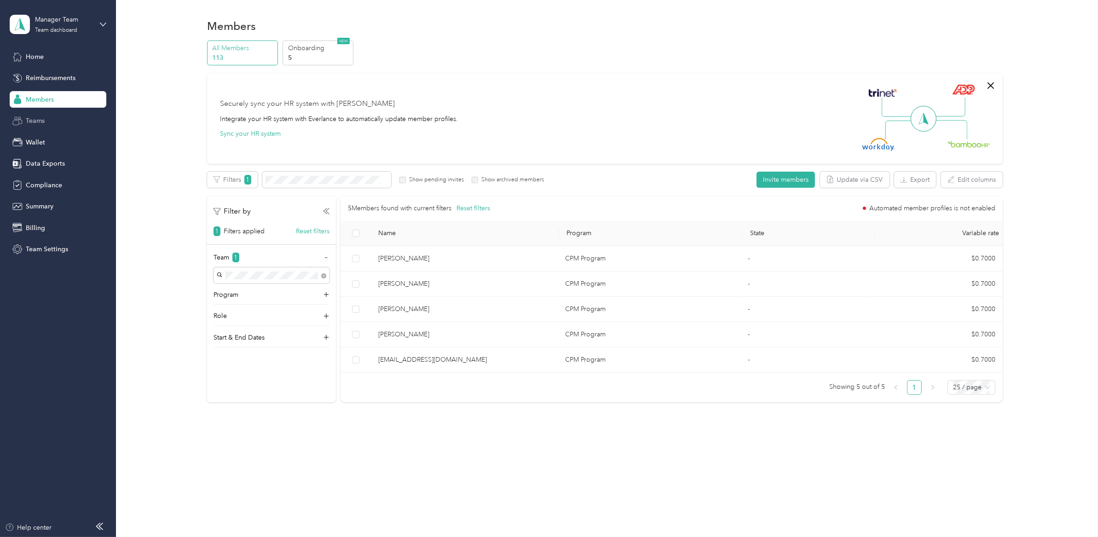
click at [33, 124] on span "Teams" at bounding box center [35, 121] width 19 height 10
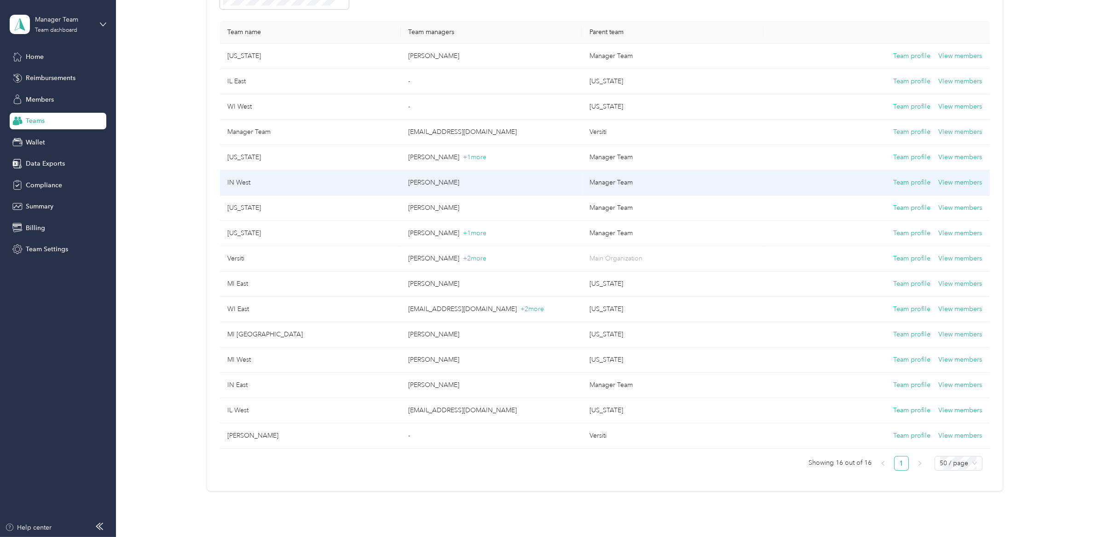
scroll to position [125, 0]
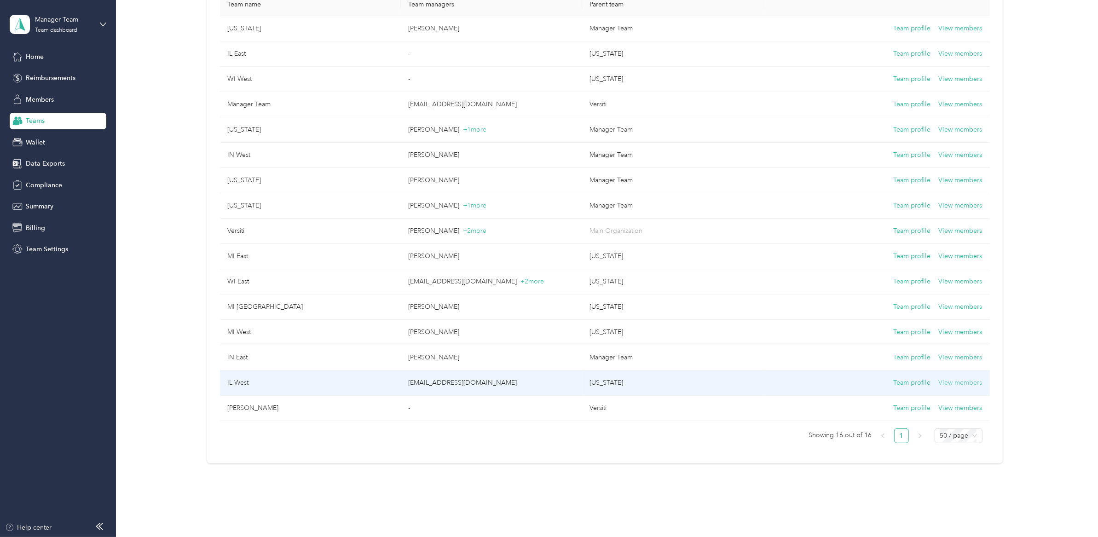
click at [952, 385] on button "View members" at bounding box center [961, 383] width 44 height 10
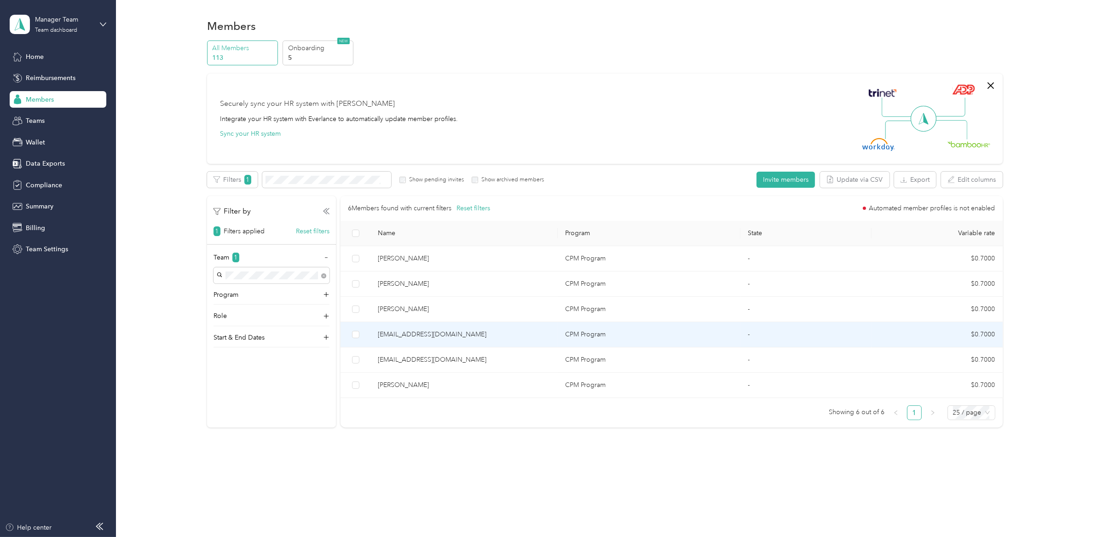
scroll to position [3, 0]
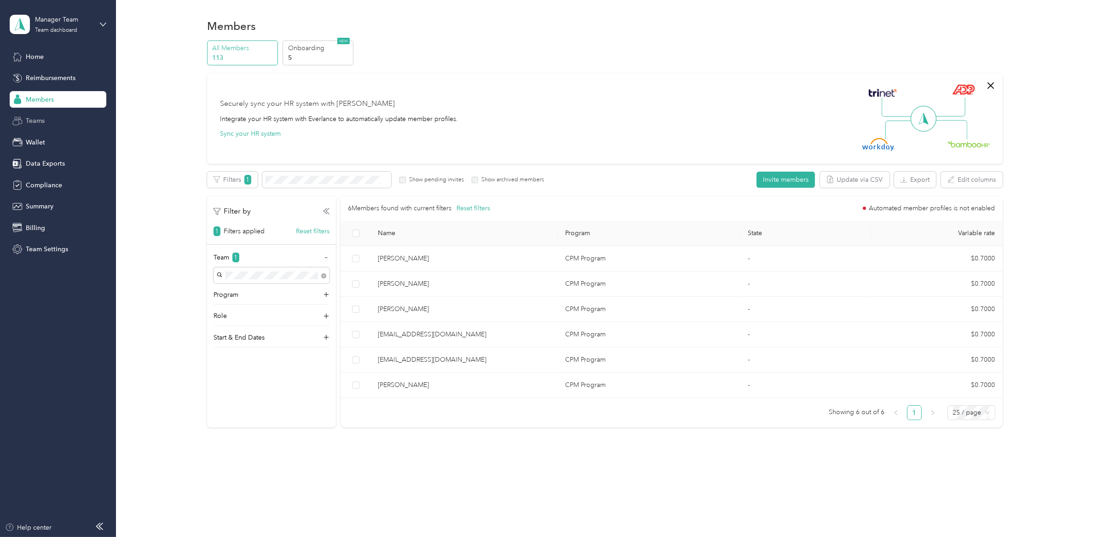
click at [27, 123] on span "Teams" at bounding box center [35, 121] width 19 height 10
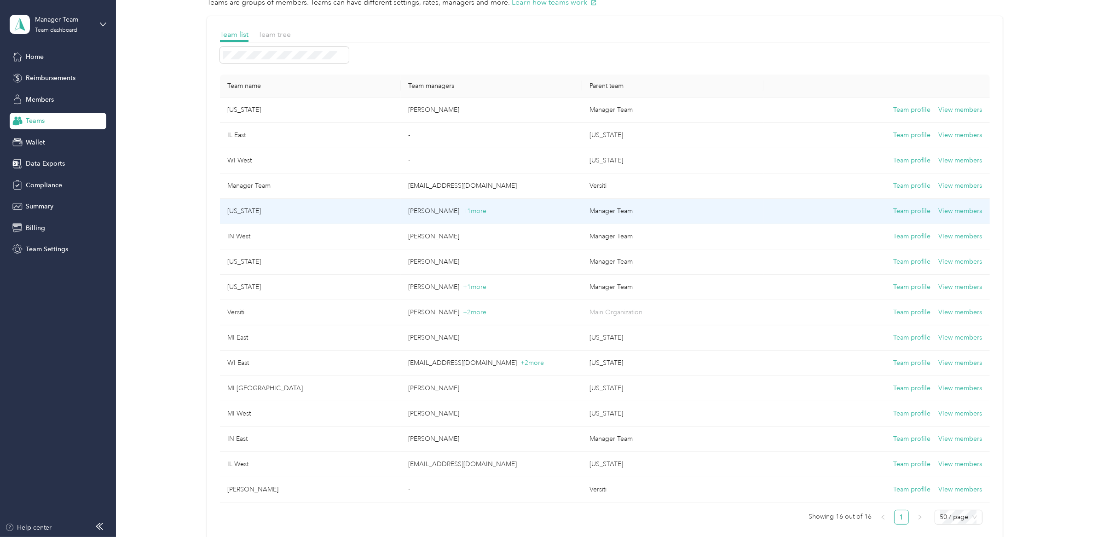
scroll to position [47, 0]
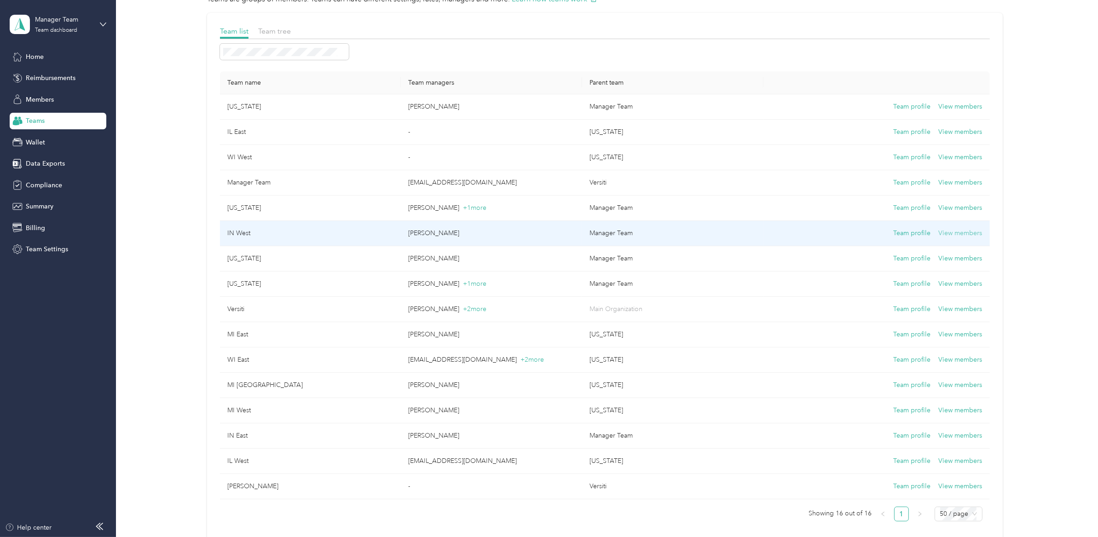
click at [956, 234] on button "View members" at bounding box center [961, 233] width 44 height 10
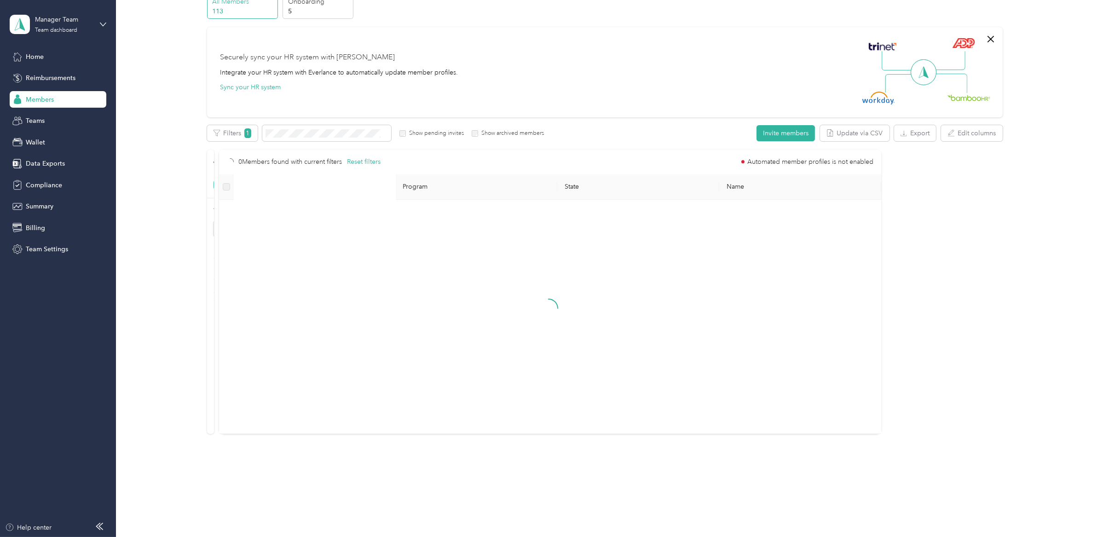
scroll to position [47, 0]
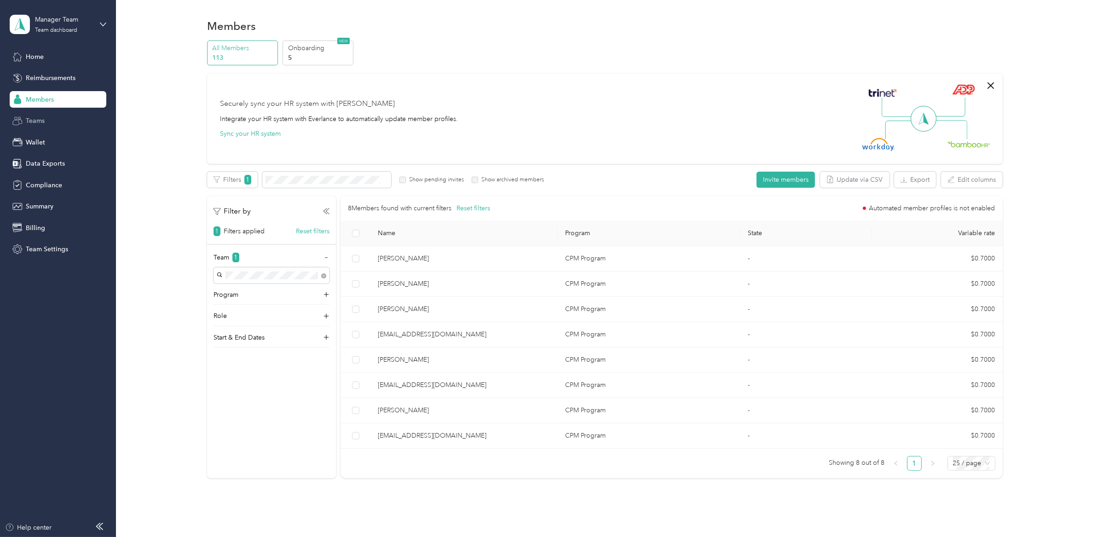
click at [39, 124] on span "Teams" at bounding box center [35, 121] width 19 height 10
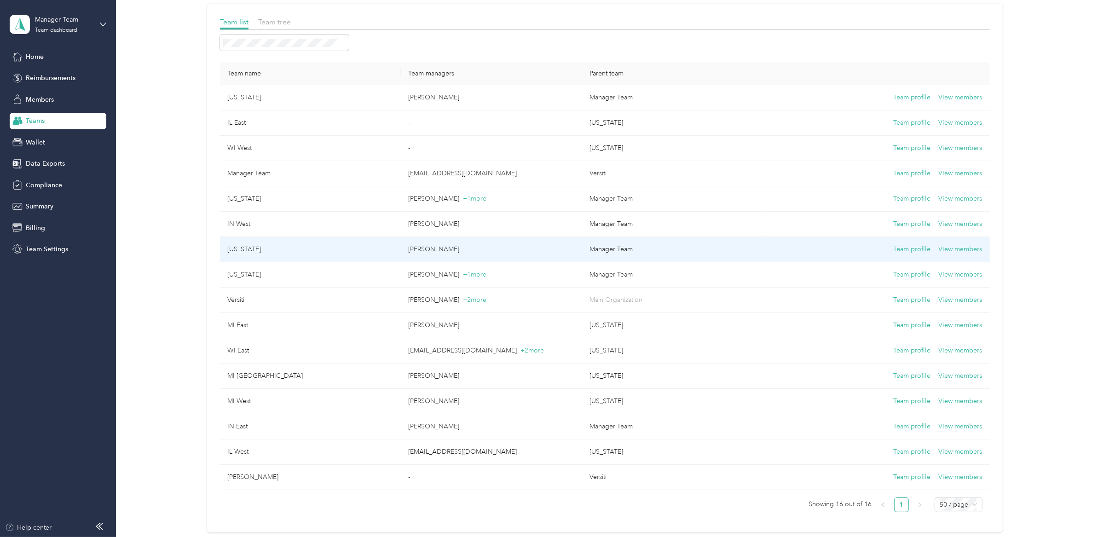
scroll to position [79, 0]
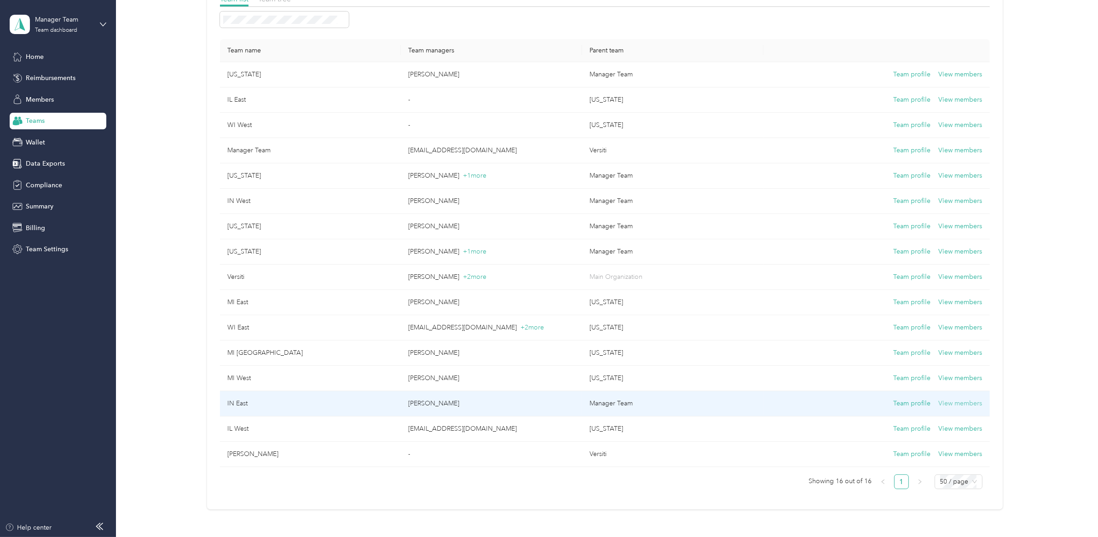
click at [959, 405] on button "View members" at bounding box center [961, 403] width 44 height 10
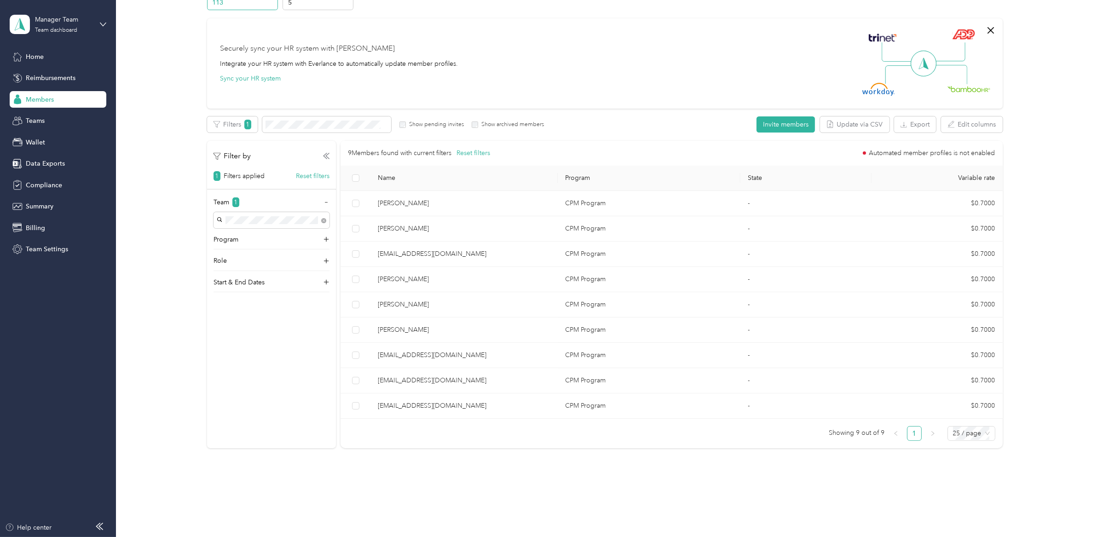
scroll to position [79, 0]
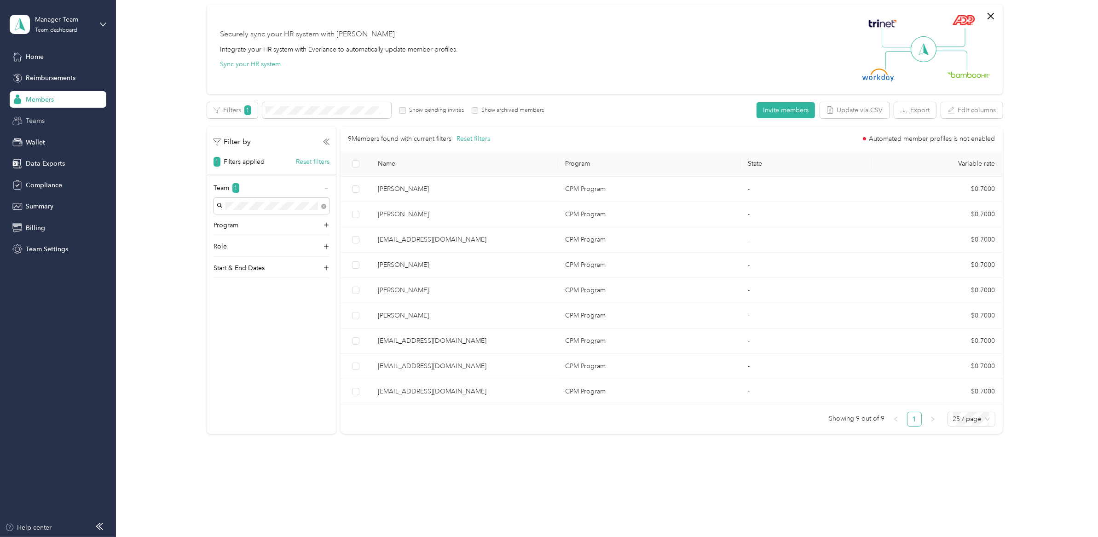
click at [28, 121] on span "Teams" at bounding box center [35, 121] width 19 height 10
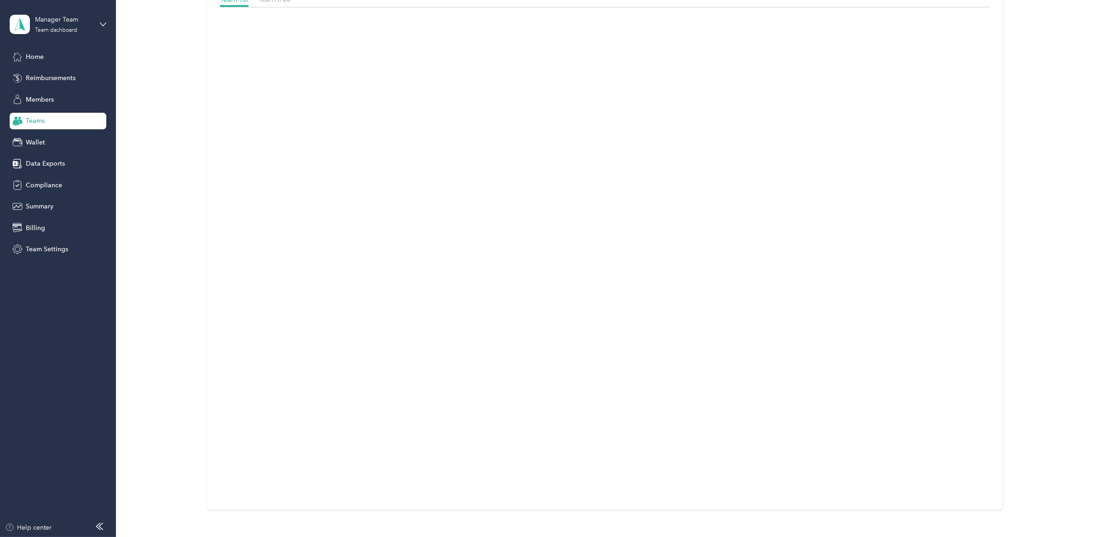
scroll to position [79, 0]
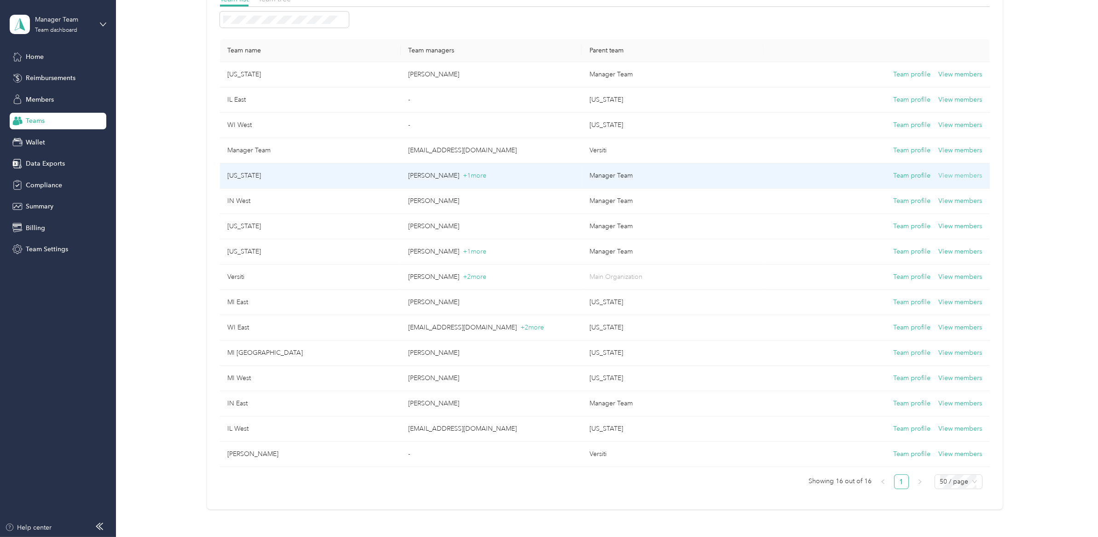
click at [950, 176] on button "View members" at bounding box center [961, 176] width 44 height 10
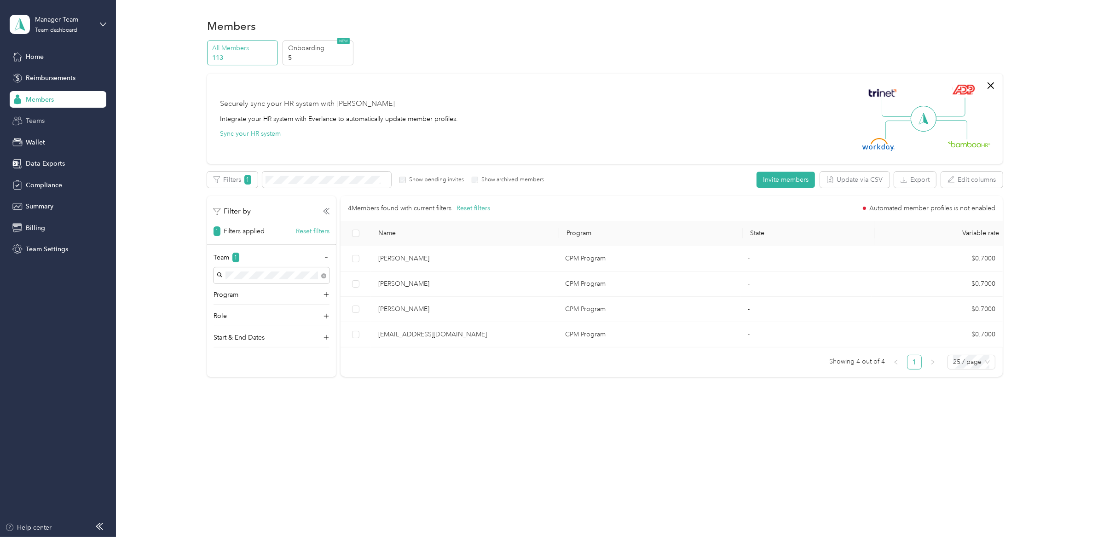
click at [37, 121] on span "Teams" at bounding box center [35, 121] width 19 height 10
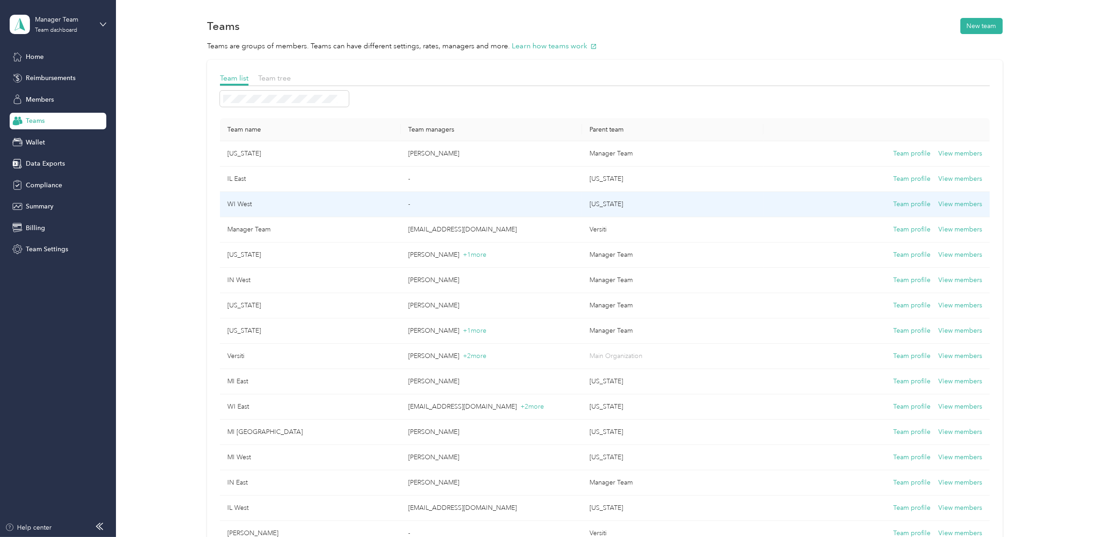
click at [337, 199] on td "WI West" at bounding box center [310, 204] width 181 height 25
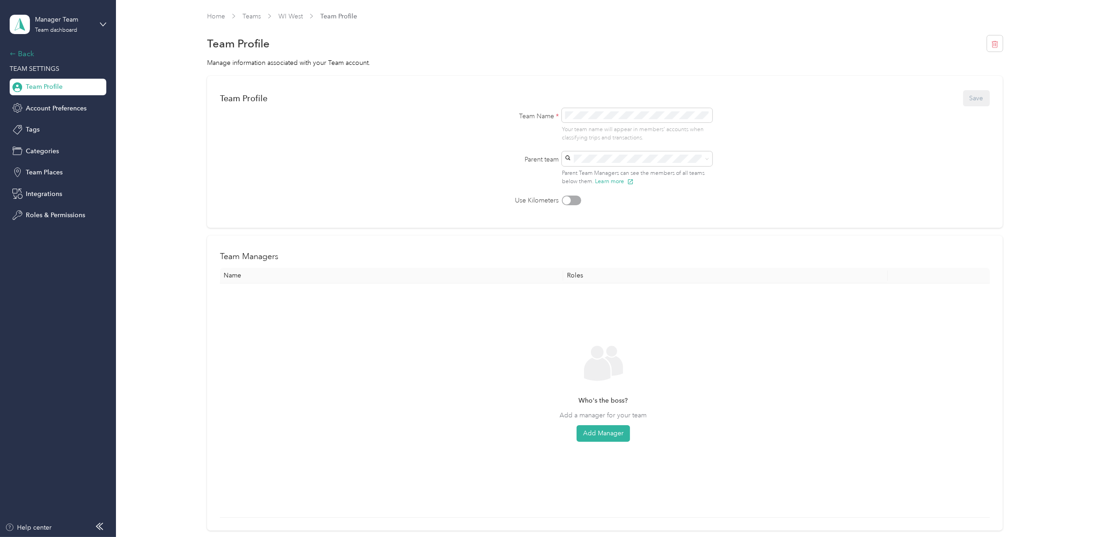
click at [34, 50] on div "Back" at bounding box center [56, 53] width 92 height 11
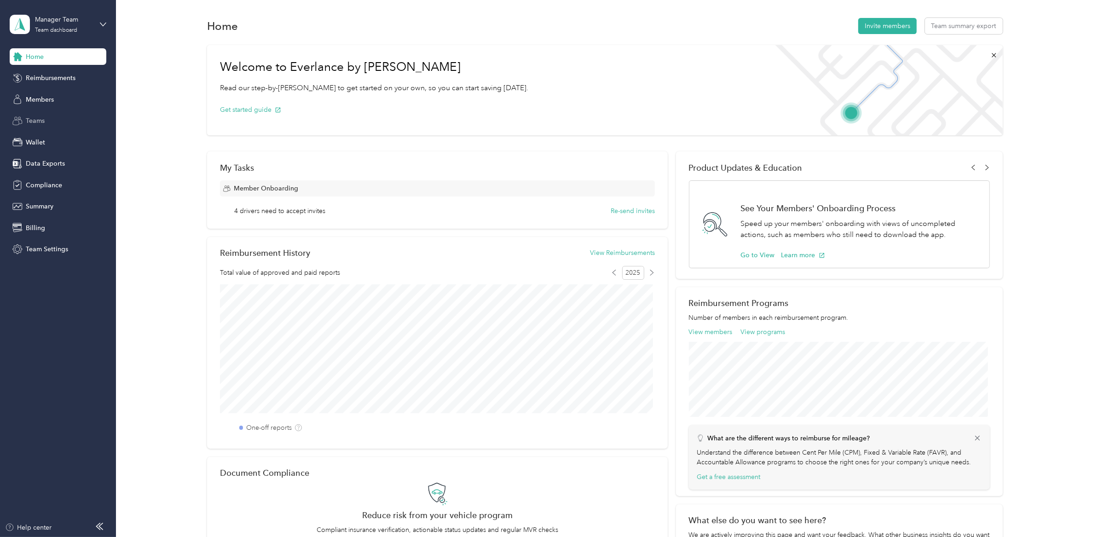
click at [33, 120] on span "Teams" at bounding box center [35, 121] width 19 height 10
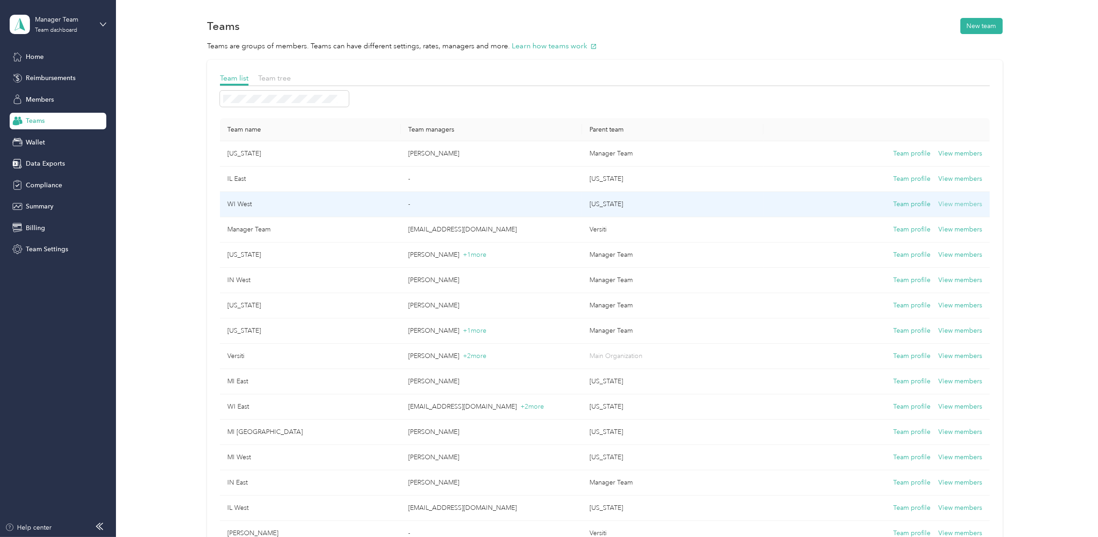
click at [962, 206] on button "View members" at bounding box center [961, 204] width 44 height 10
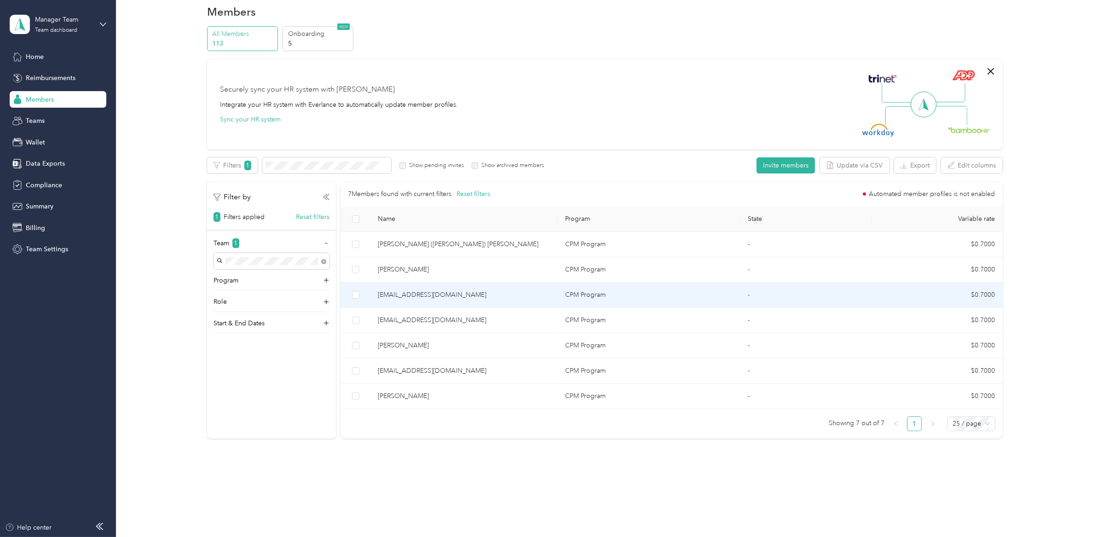
scroll to position [15, 0]
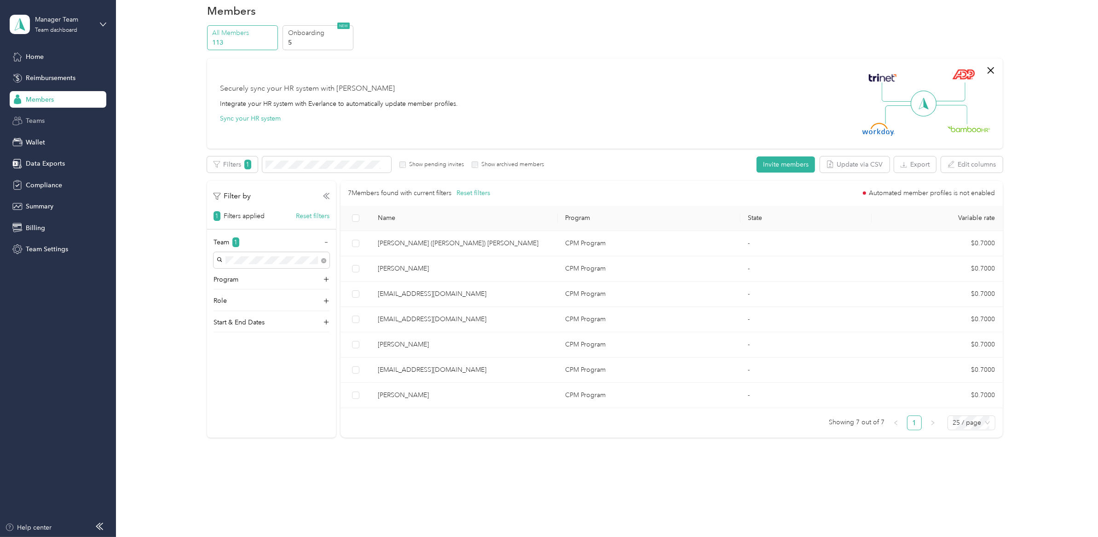
click at [51, 121] on div "Teams" at bounding box center [58, 121] width 97 height 17
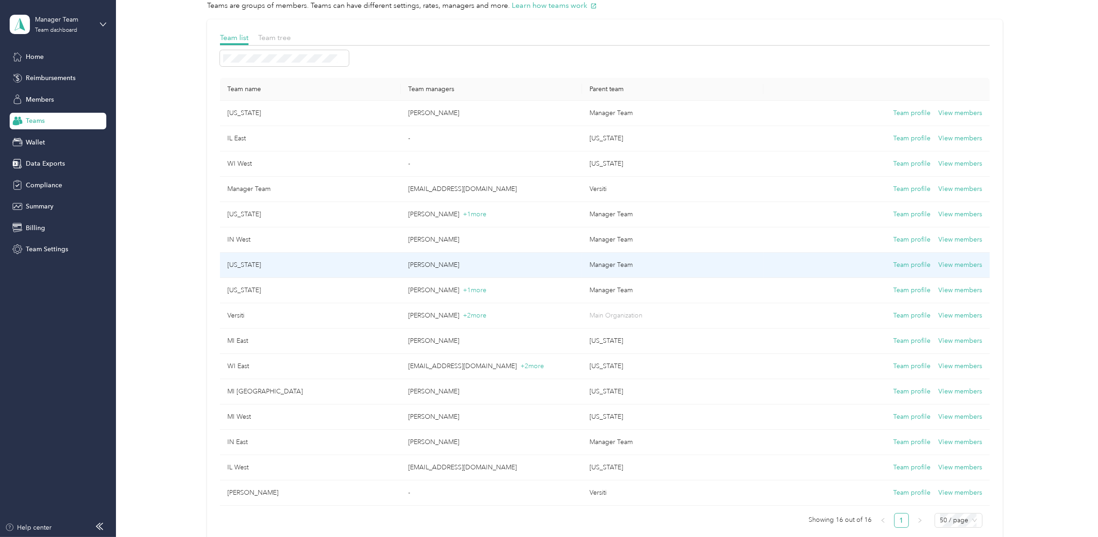
scroll to position [118, 0]
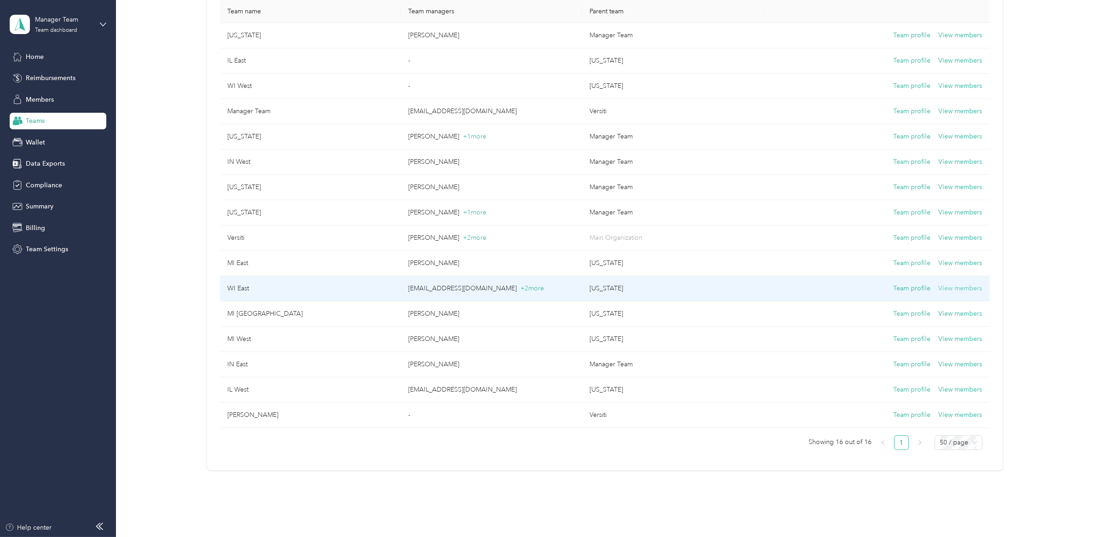
click at [967, 289] on button "View members" at bounding box center [961, 288] width 44 height 10
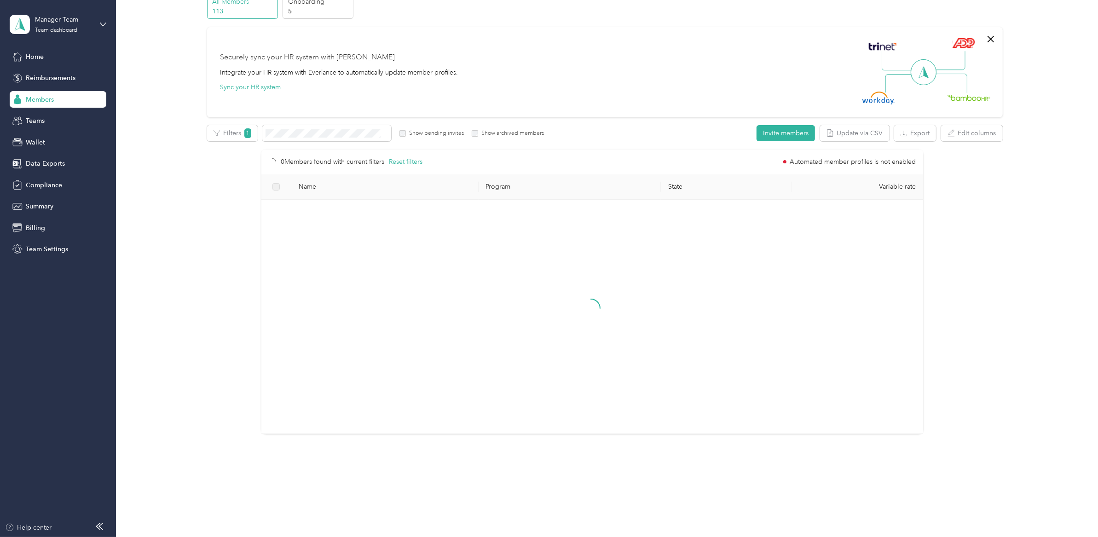
scroll to position [55, 0]
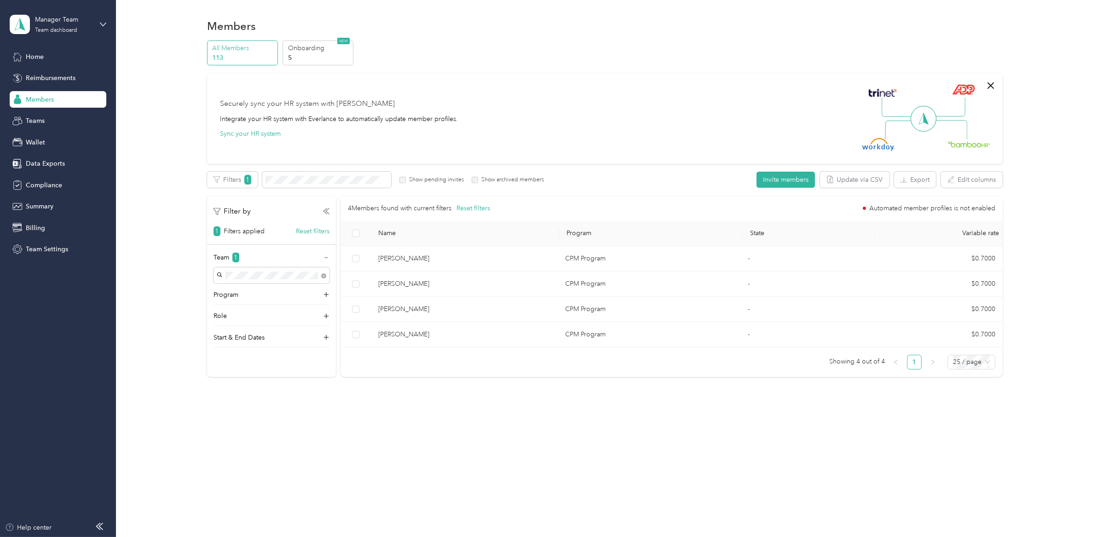
click at [48, 102] on span "Members" at bounding box center [40, 100] width 28 height 10
click at [40, 58] on span "Home" at bounding box center [35, 57] width 18 height 10
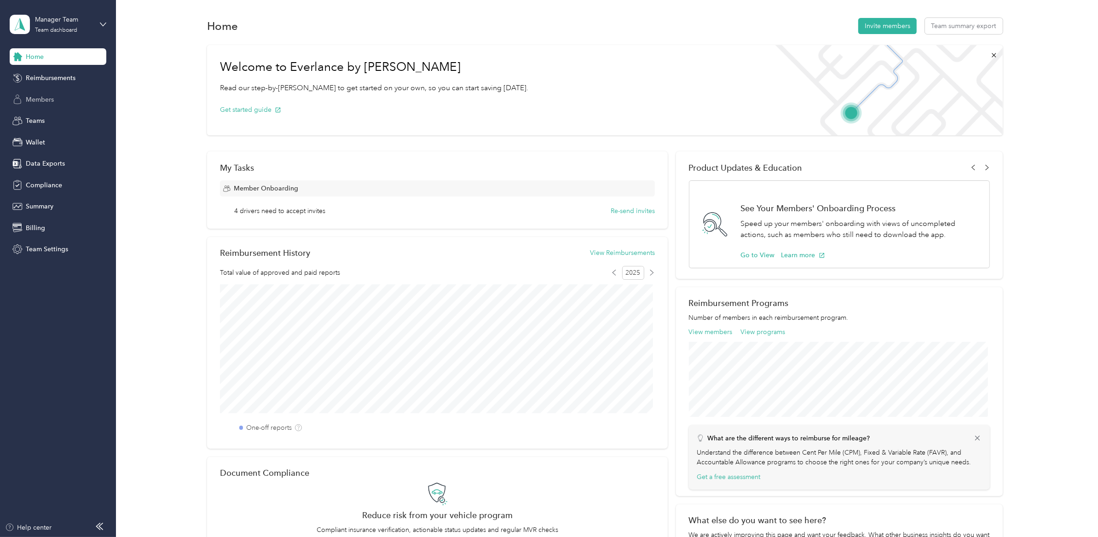
click at [44, 104] on div "Members" at bounding box center [58, 99] width 97 height 17
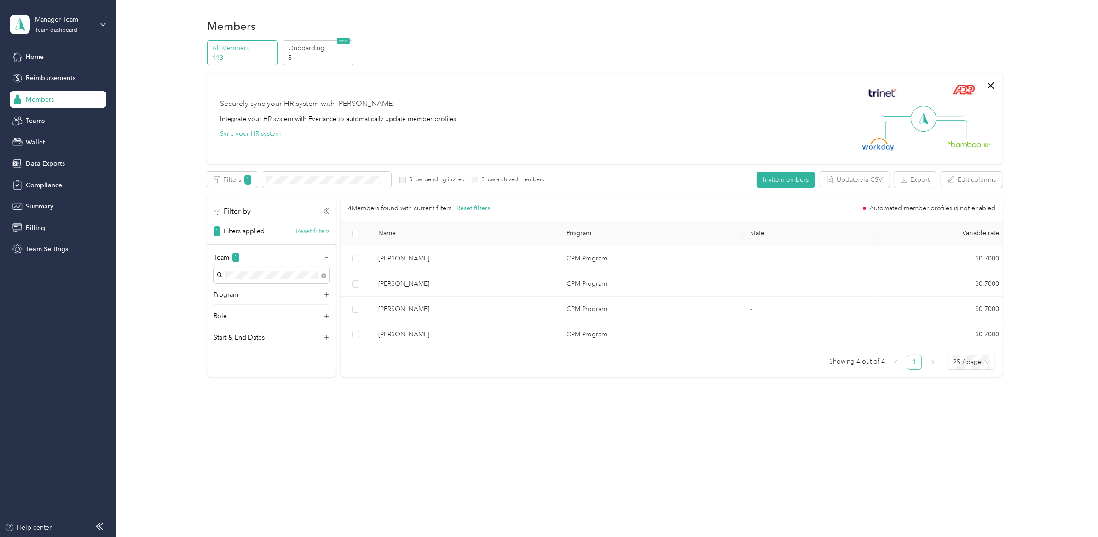
click at [306, 231] on button "Reset filters" at bounding box center [313, 231] width 34 height 10
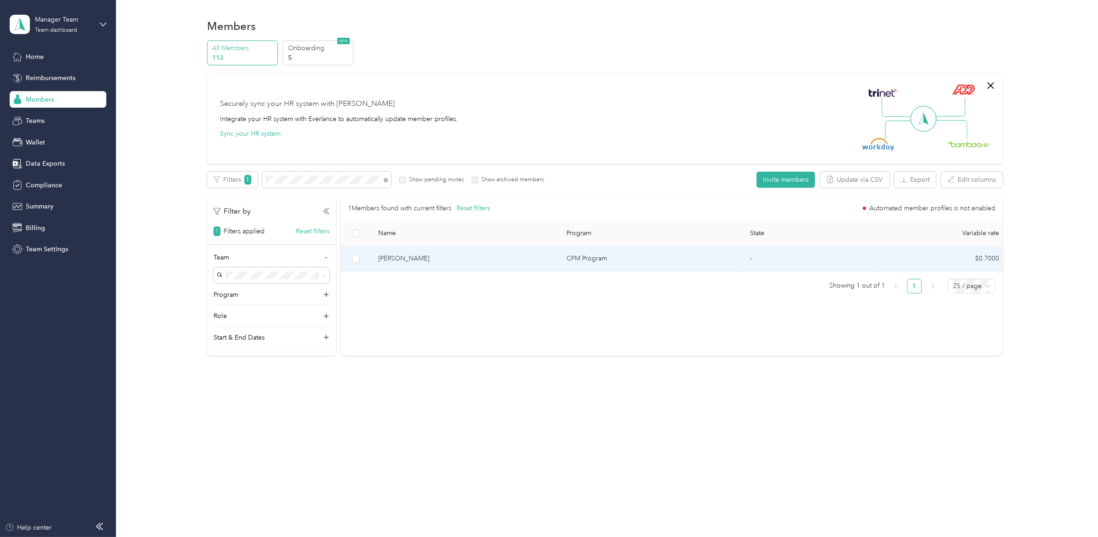
click at [472, 261] on span "Aniya Toles" at bounding box center [464, 258] width 173 height 10
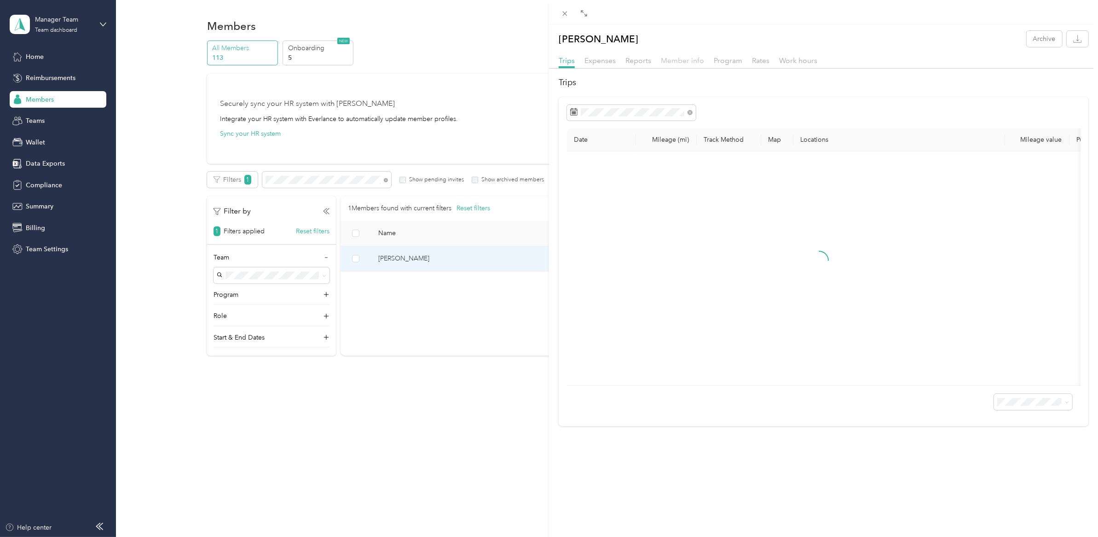
click at [675, 58] on span "Member info" at bounding box center [682, 60] width 43 height 9
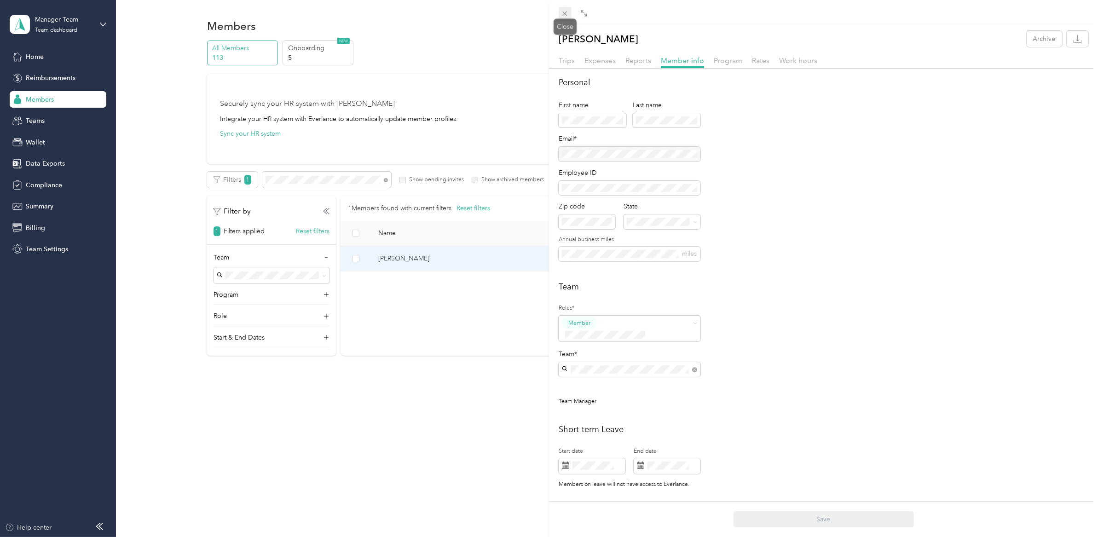
click at [562, 15] on icon at bounding box center [565, 14] width 8 height 8
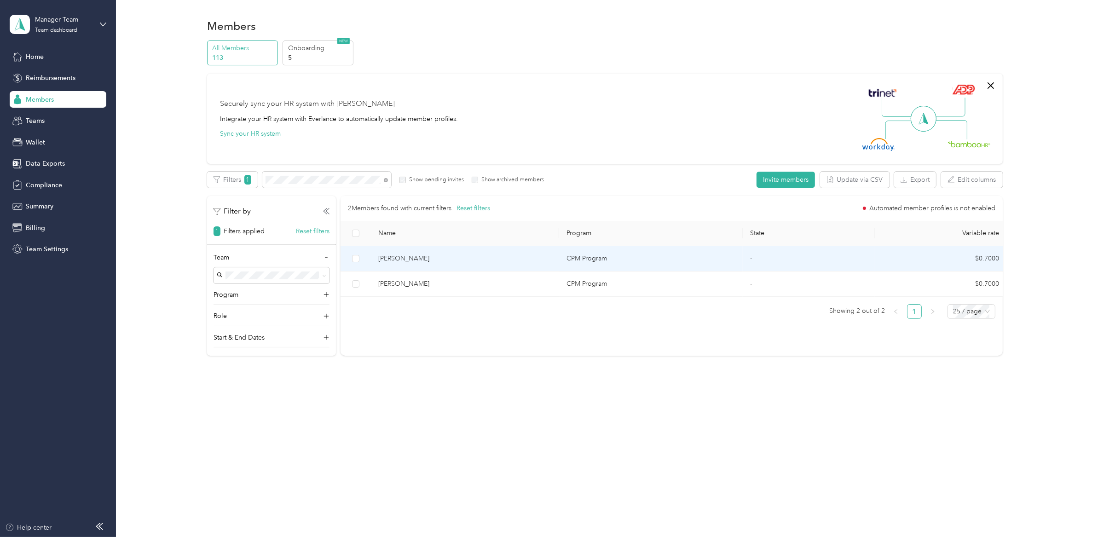
click at [444, 263] on span "Hannah White" at bounding box center [464, 258] width 173 height 10
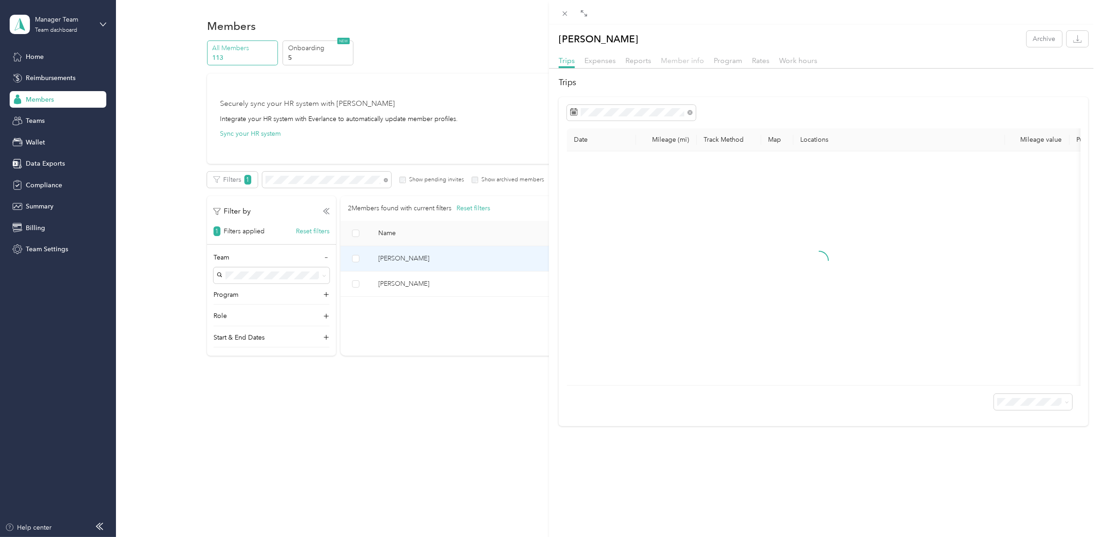
click at [682, 62] on span "Member info" at bounding box center [682, 60] width 43 height 9
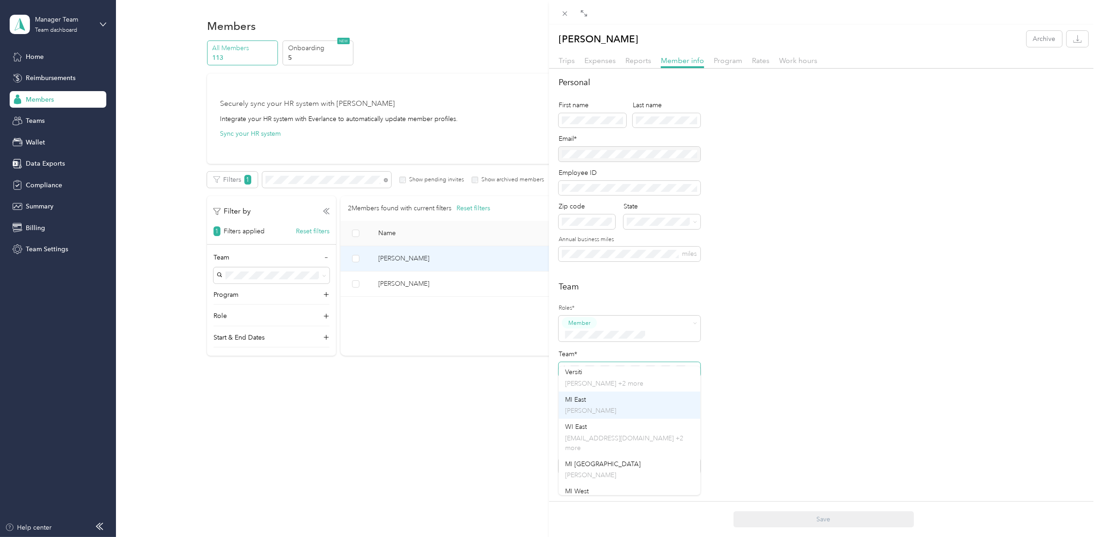
scroll to position [225, 0]
click at [612, 427] on div "WI East mmiller2@versiti.org +2 more" at bounding box center [629, 434] width 129 height 31
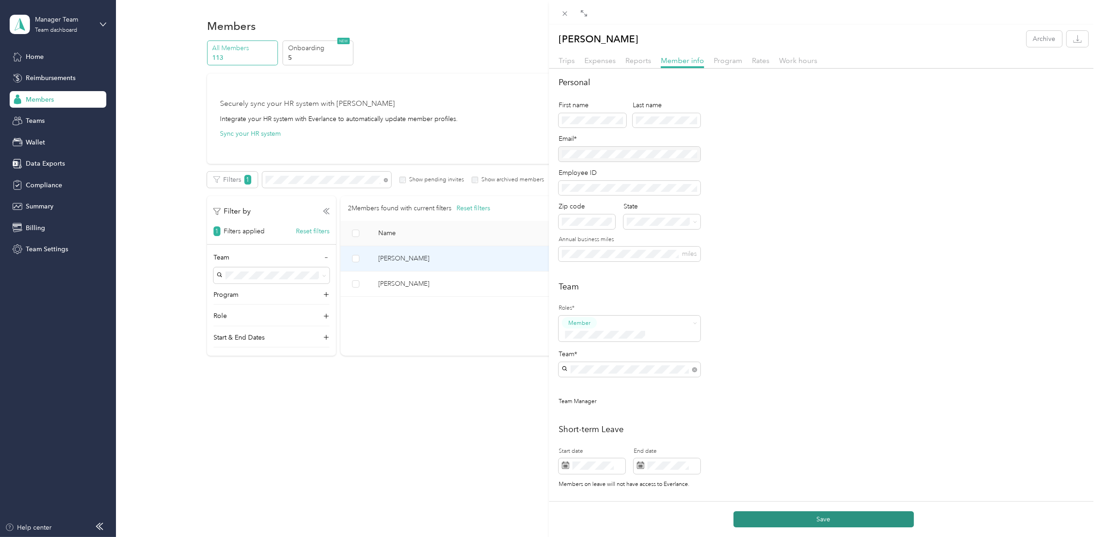
click at [837, 518] on button "Save" at bounding box center [823, 519] width 180 height 16
click at [565, 17] on span at bounding box center [565, 13] width 13 height 13
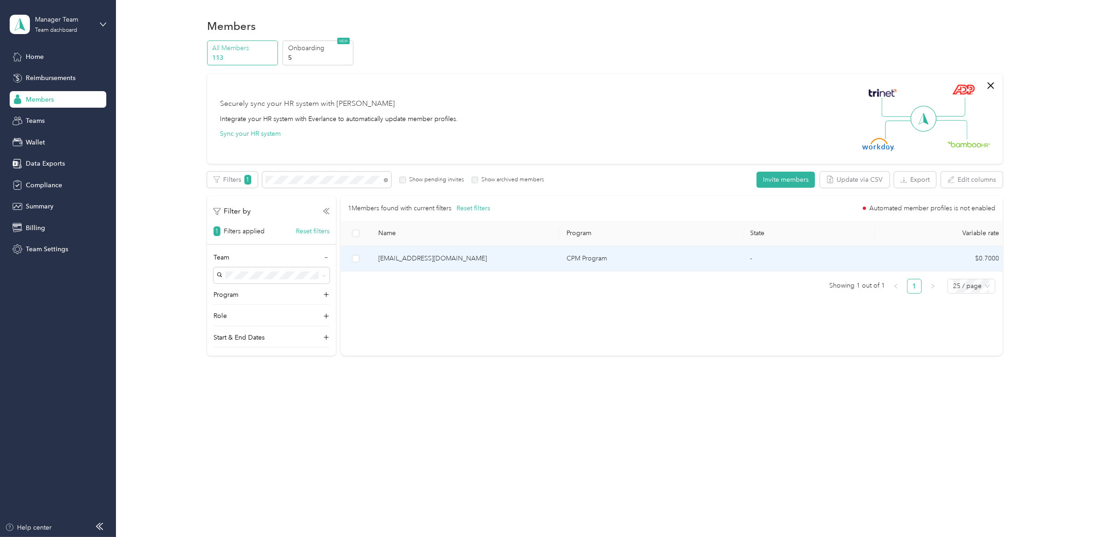
click at [478, 265] on td "nmantica@versiti.org" at bounding box center [465, 258] width 188 height 25
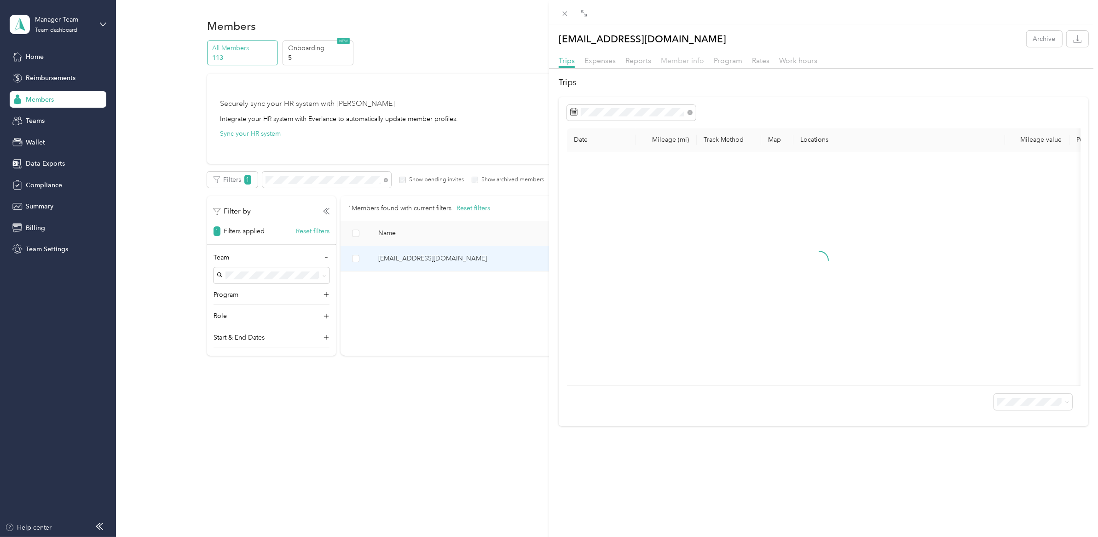
click at [674, 58] on span "Member info" at bounding box center [682, 60] width 43 height 9
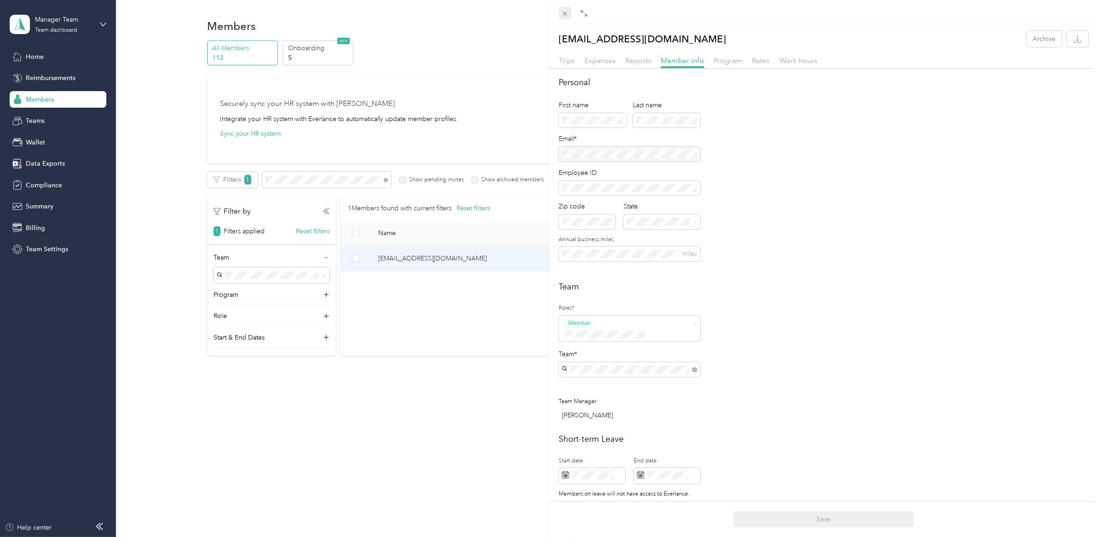
click at [563, 12] on icon at bounding box center [565, 14] width 8 height 8
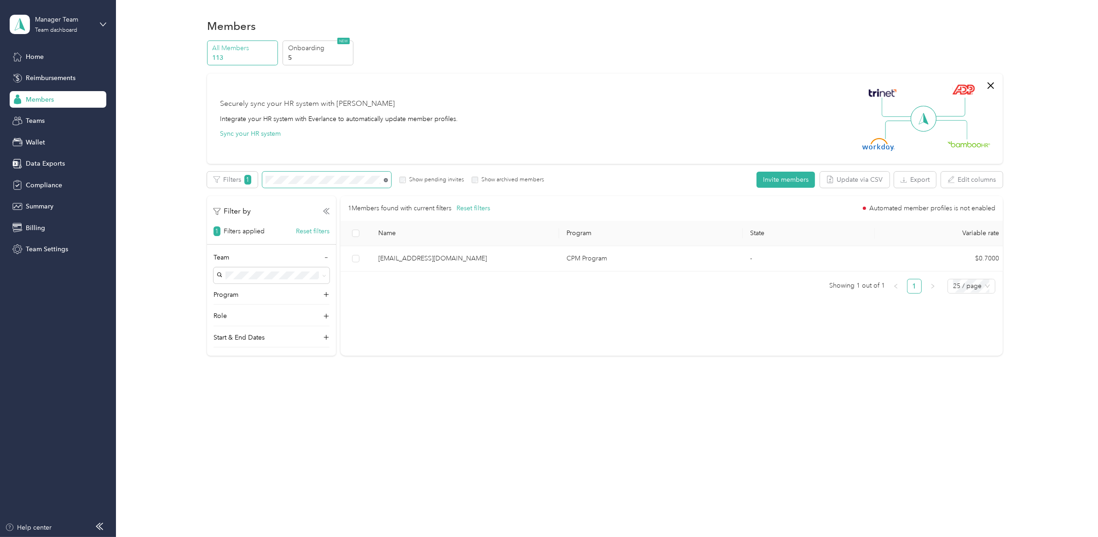
click at [387, 179] on icon at bounding box center [386, 180] width 4 height 4
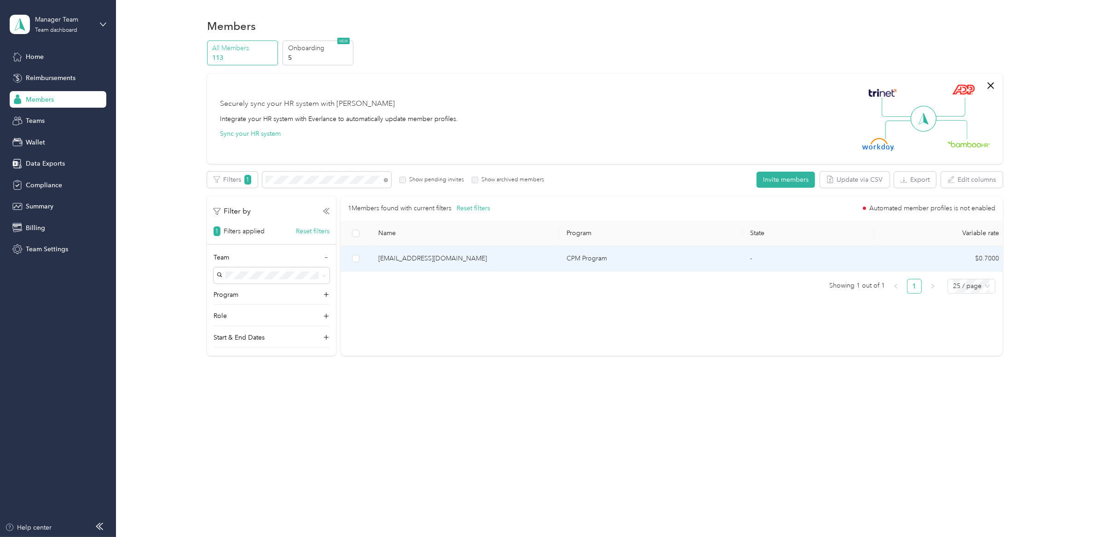
click at [461, 260] on span "nmantica@versiti.org" at bounding box center [464, 258] width 173 height 10
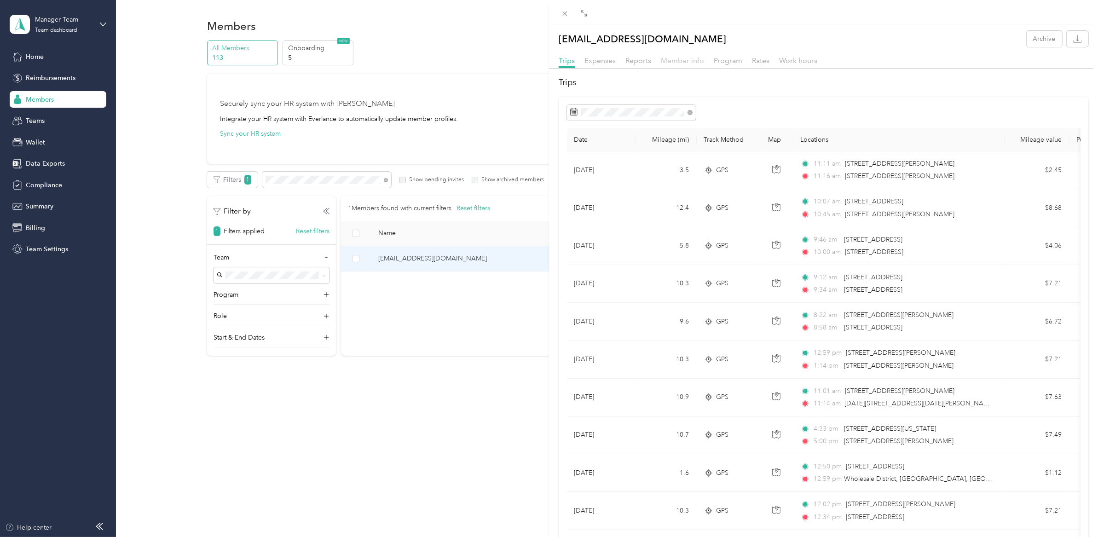
click at [669, 62] on span "Member info" at bounding box center [682, 60] width 43 height 9
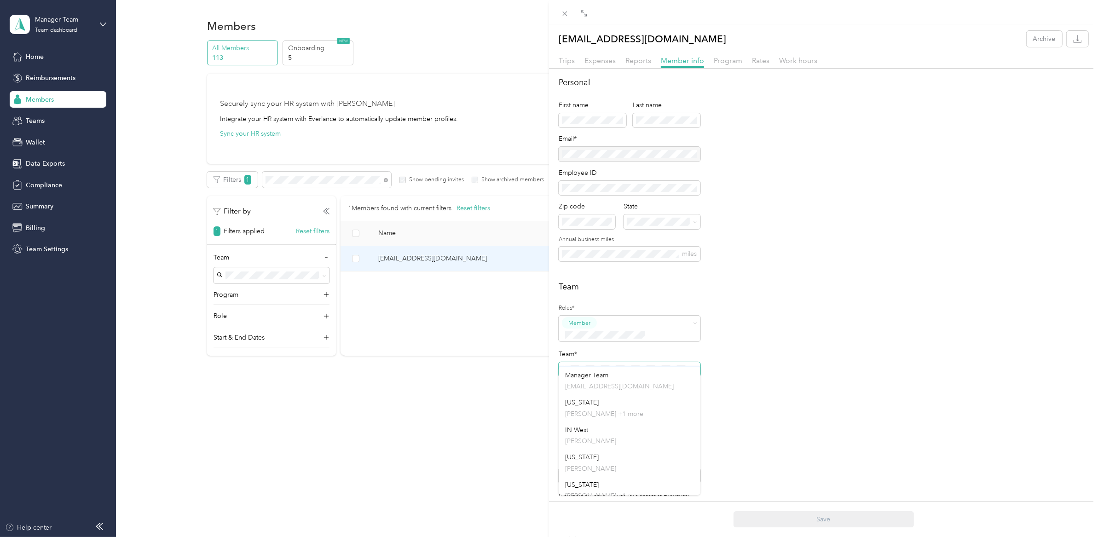
scroll to position [98, 0]
click at [622, 419] on div "IN West Joe McGrath" at bounding box center [629, 419] width 129 height 21
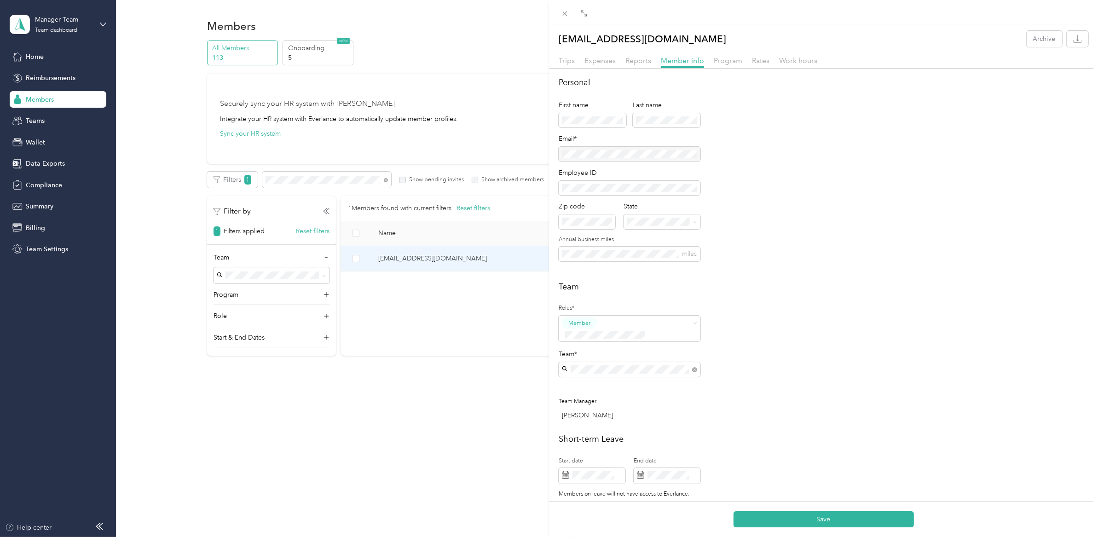
click at [853, 377] on div "Team Roles* Member Team* Team Manager Kristine Pierce" at bounding box center [824, 353] width 530 height 144
click at [834, 518] on button "Save" at bounding box center [823, 519] width 180 height 16
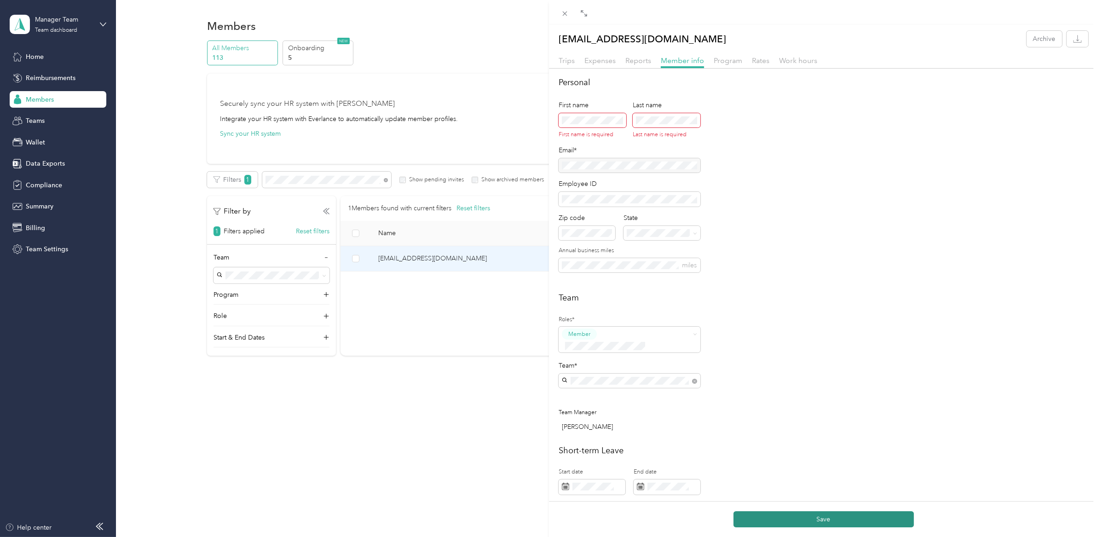
click at [834, 518] on button "Save" at bounding box center [823, 519] width 180 height 16
click at [804, 518] on button "Save" at bounding box center [823, 519] width 180 height 16
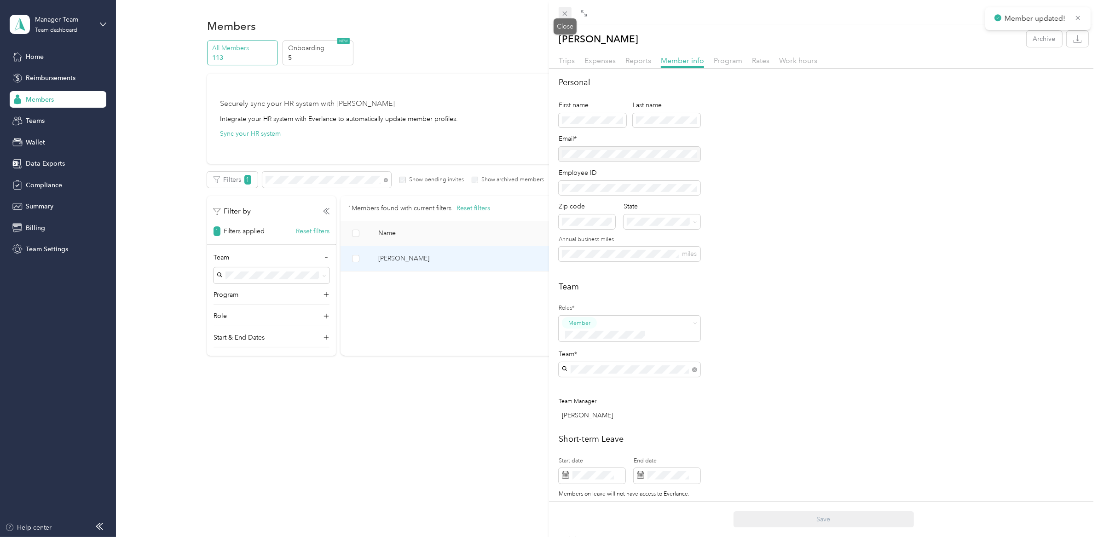
click at [564, 15] on icon at bounding box center [565, 14] width 5 height 5
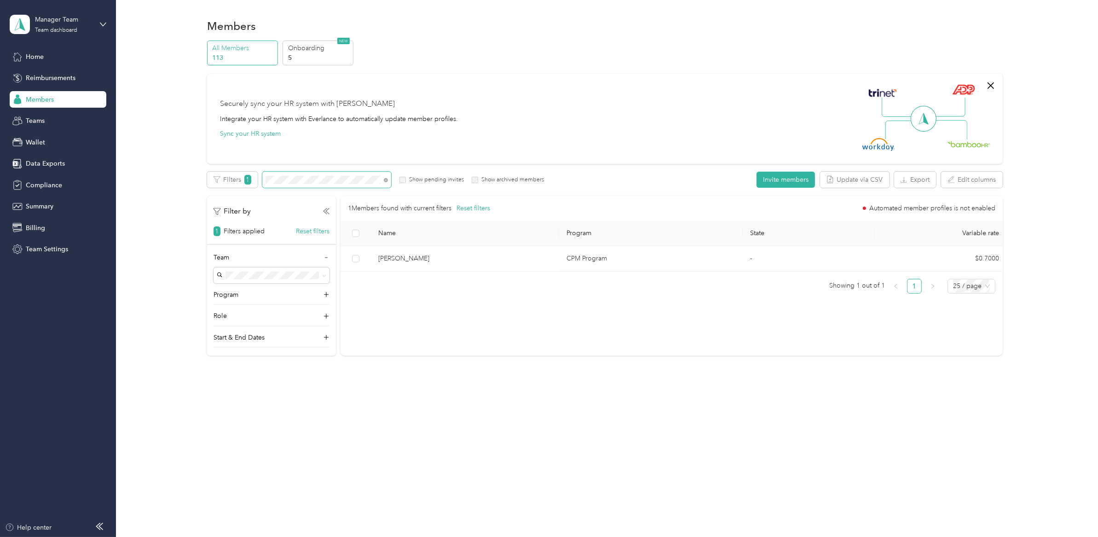
click at [320, 184] on span at bounding box center [326, 180] width 129 height 16
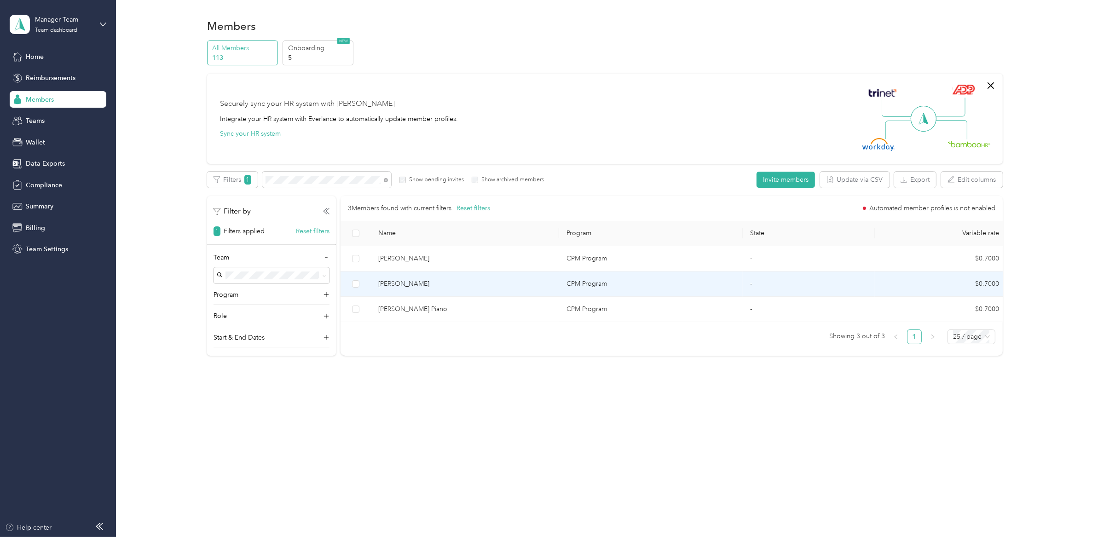
click at [452, 280] on span "Kate Shapkaroff" at bounding box center [464, 284] width 173 height 10
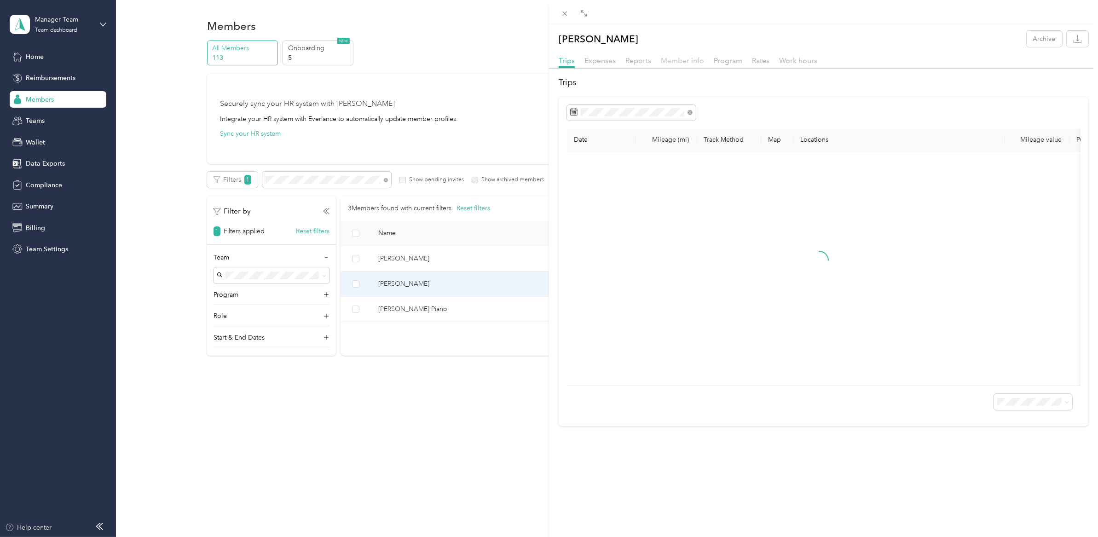
click at [680, 63] on span "Member info" at bounding box center [682, 60] width 43 height 9
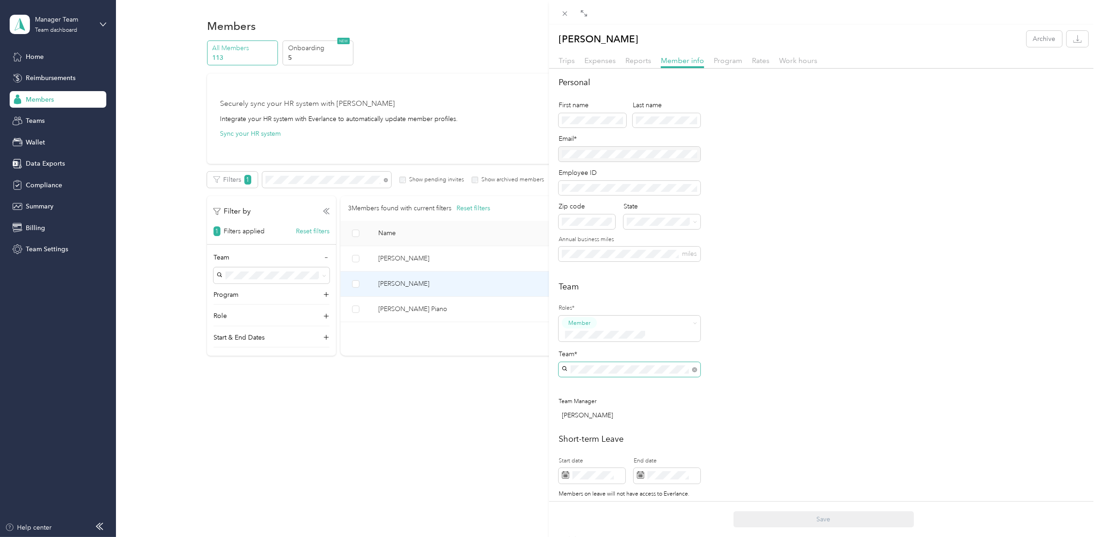
click at [622, 362] on span at bounding box center [630, 369] width 142 height 15
click at [609, 425] on p "Kaila DiNallo" at bounding box center [629, 429] width 129 height 10
click at [808, 513] on button "Save" at bounding box center [823, 519] width 180 height 16
click at [564, 12] on icon at bounding box center [565, 14] width 5 height 5
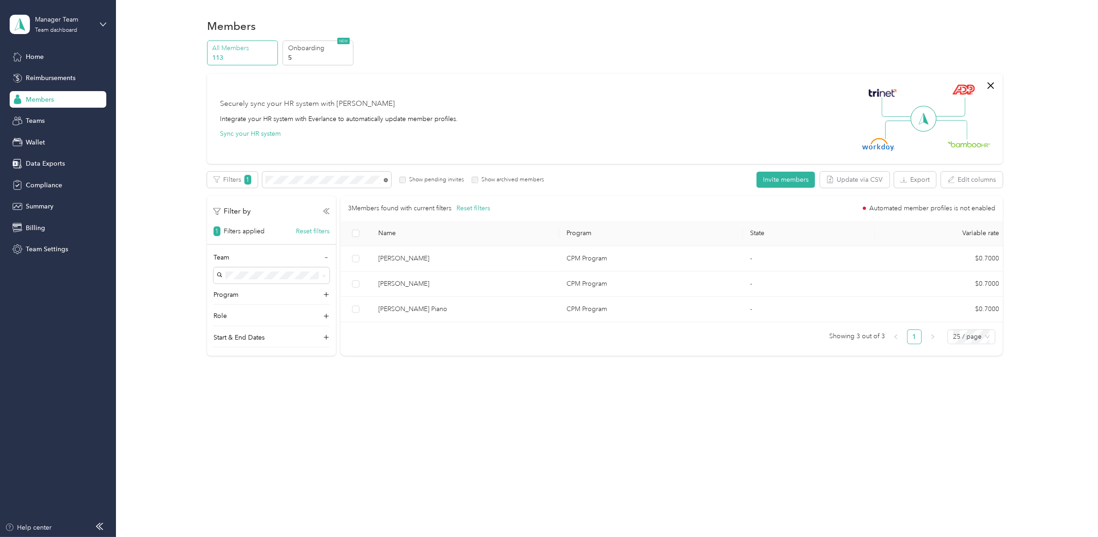
click at [385, 180] on icon at bounding box center [386, 180] width 4 height 4
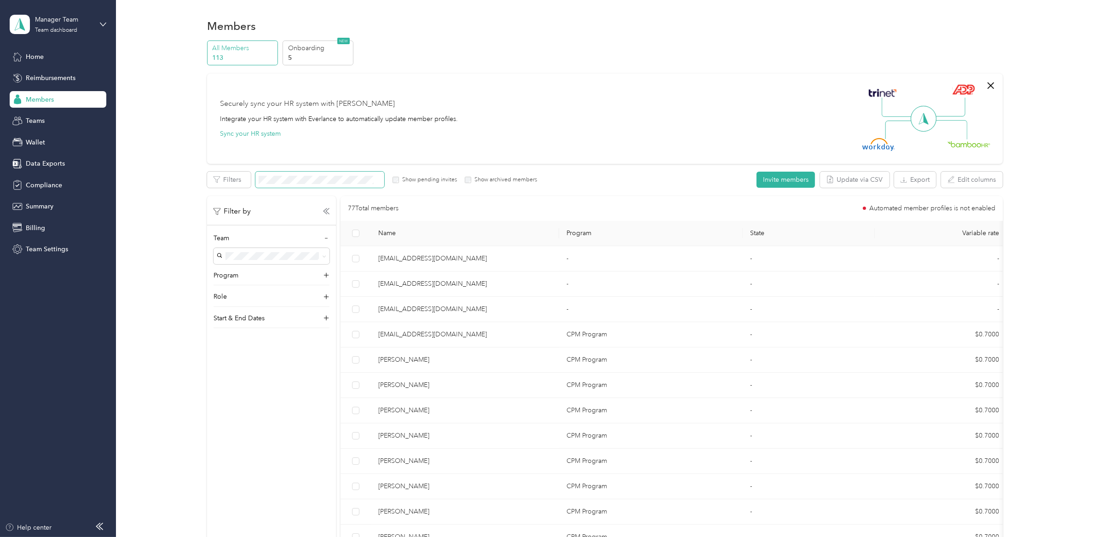
click at [294, 185] on span at bounding box center [319, 180] width 129 height 16
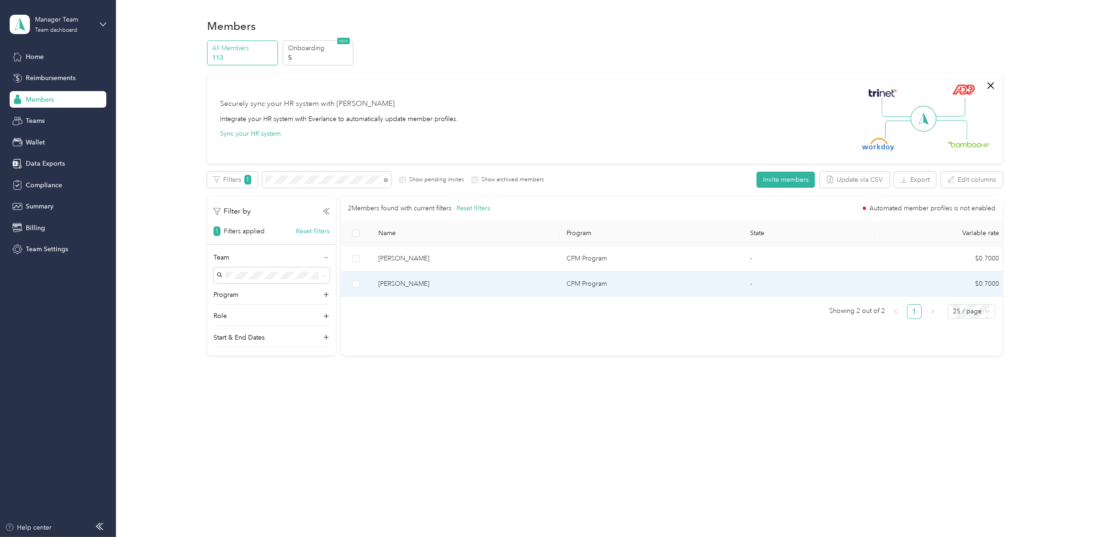
click at [470, 285] on span "Heidi Robinson" at bounding box center [464, 284] width 173 height 10
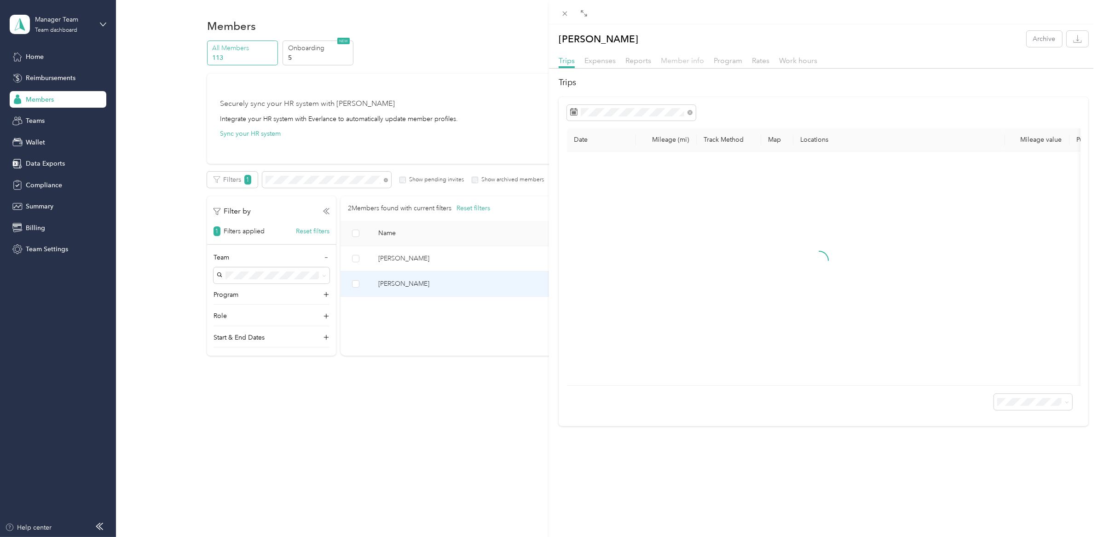
click at [676, 62] on span "Member info" at bounding box center [682, 60] width 43 height 9
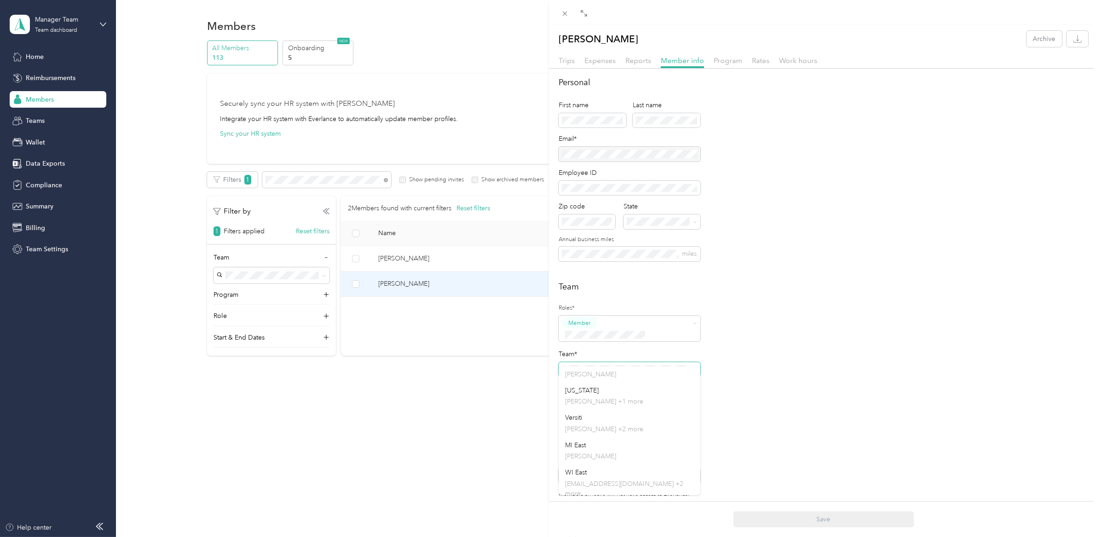
scroll to position [178, 0]
click at [608, 445] on div "MI East Kaila DiNallo" at bounding box center [629, 448] width 129 height 21
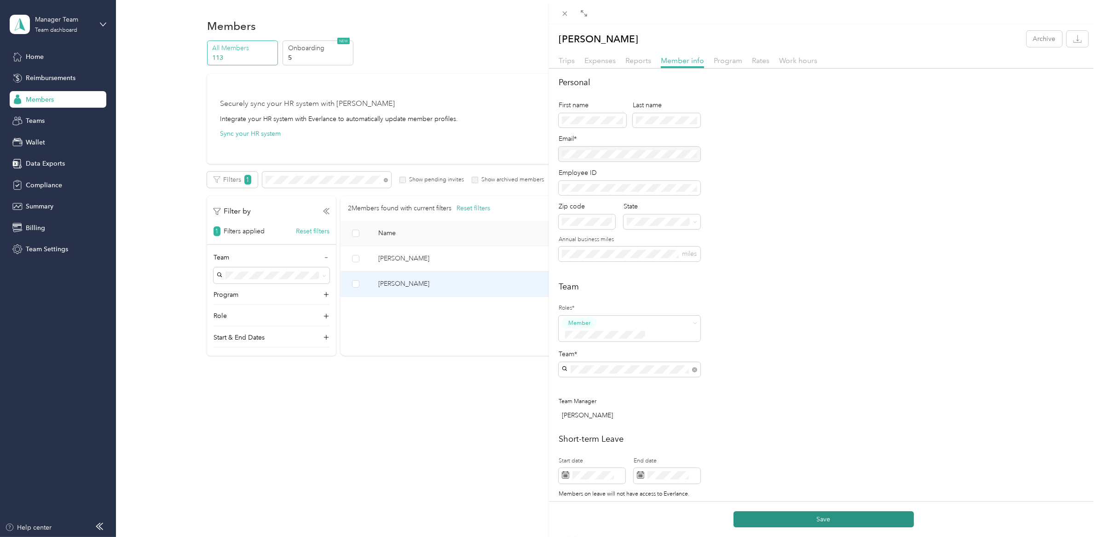
click at [856, 523] on button "Save" at bounding box center [823, 519] width 180 height 16
click at [567, 17] on icon at bounding box center [565, 14] width 8 height 8
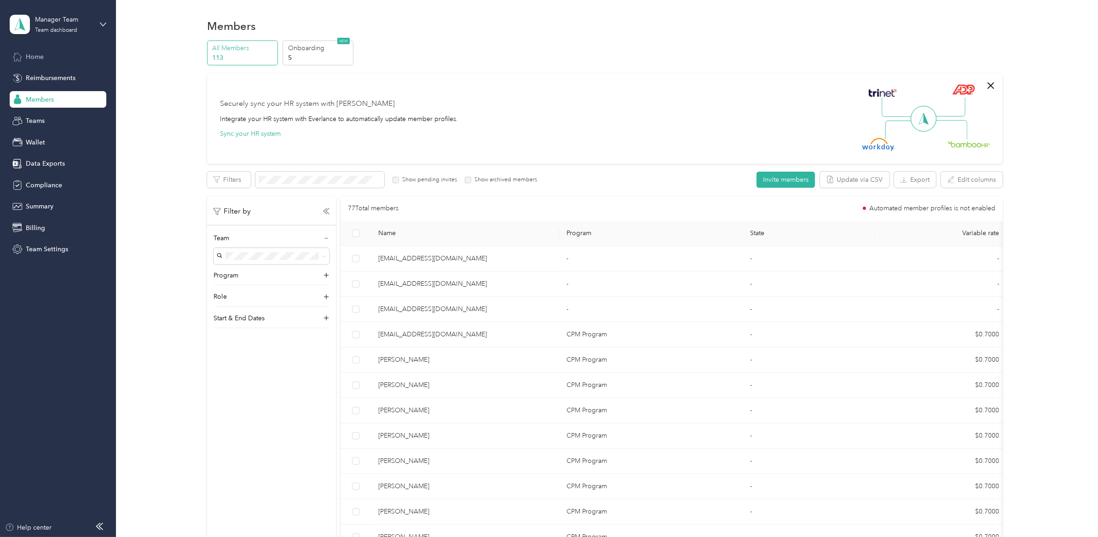
click at [58, 58] on div "Home" at bounding box center [58, 56] width 97 height 17
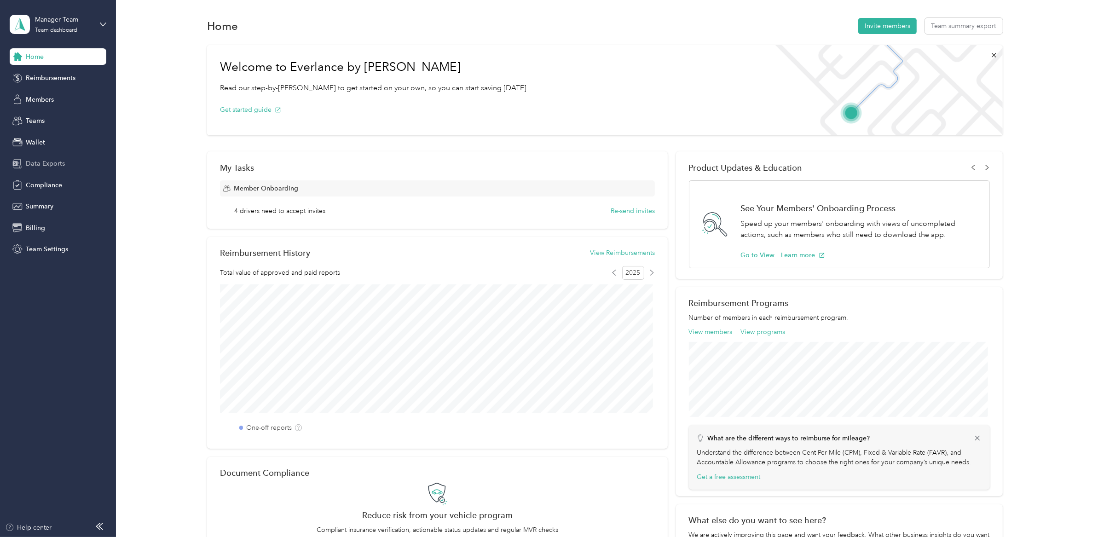
click at [45, 169] on div "Data Exports" at bounding box center [58, 164] width 97 height 17
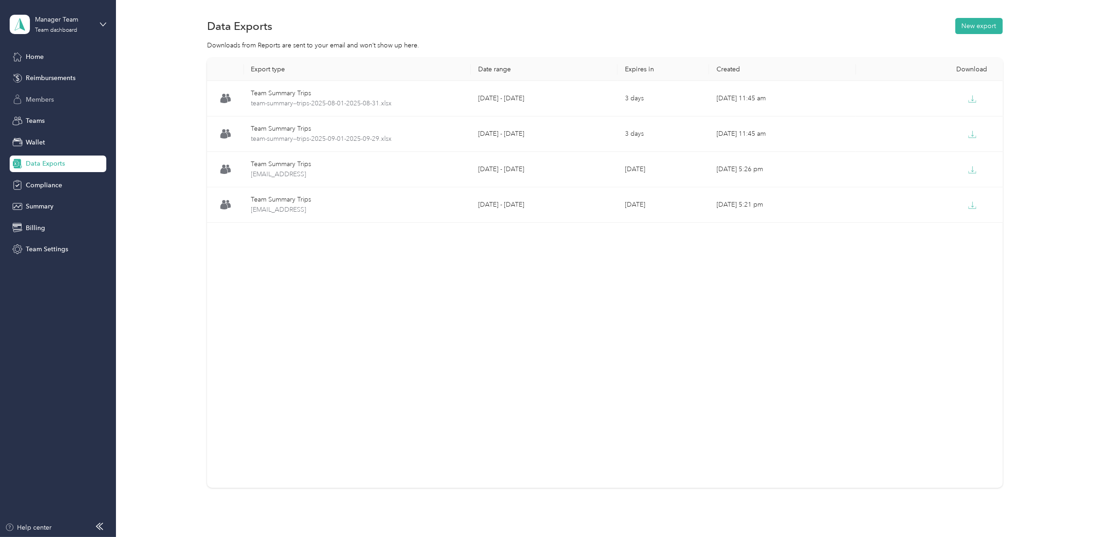
click at [44, 102] on span "Members" at bounding box center [40, 100] width 28 height 10
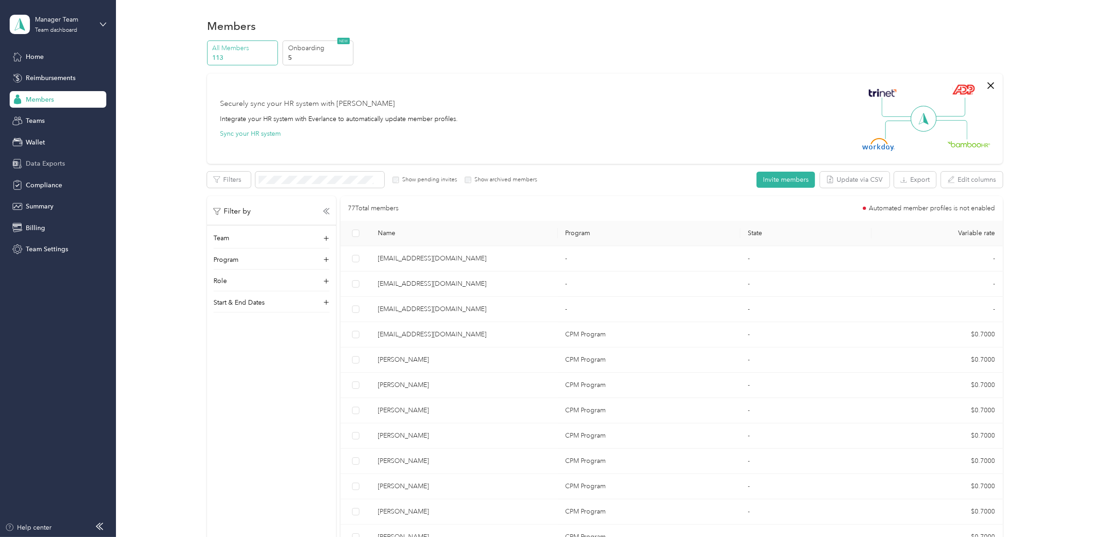
click at [44, 165] on span "Data Exports" at bounding box center [45, 164] width 39 height 10
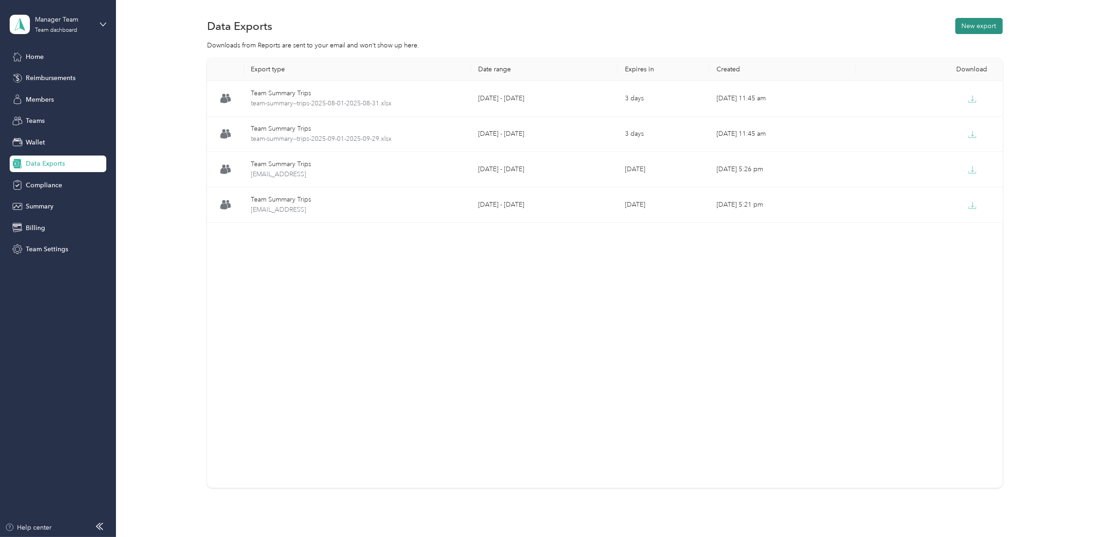
click at [964, 26] on button "New export" at bounding box center [978, 26] width 47 height 16
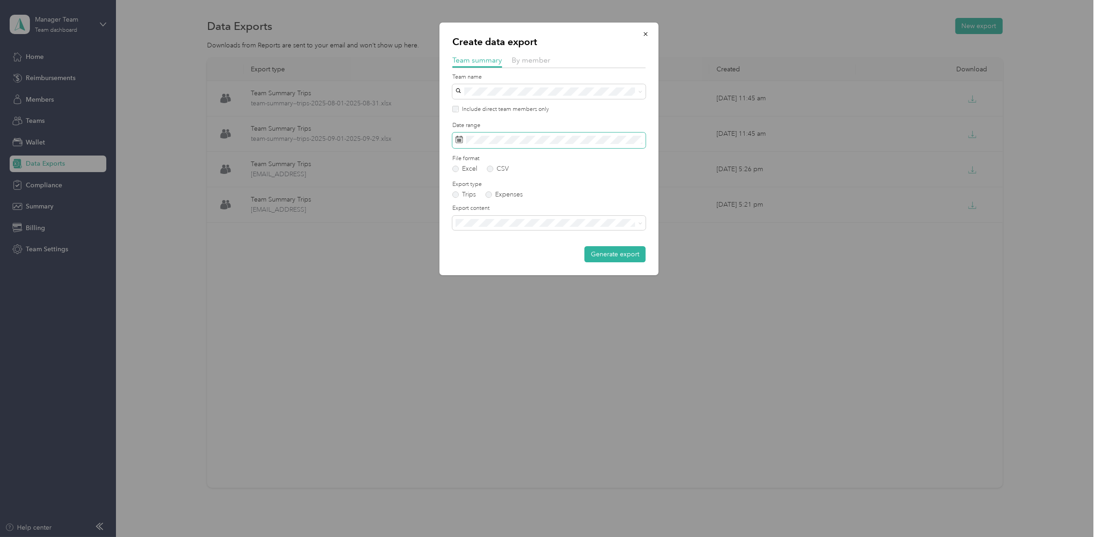
click at [515, 135] on span at bounding box center [548, 140] width 193 height 16
click at [517, 145] on span at bounding box center [548, 140] width 193 height 16
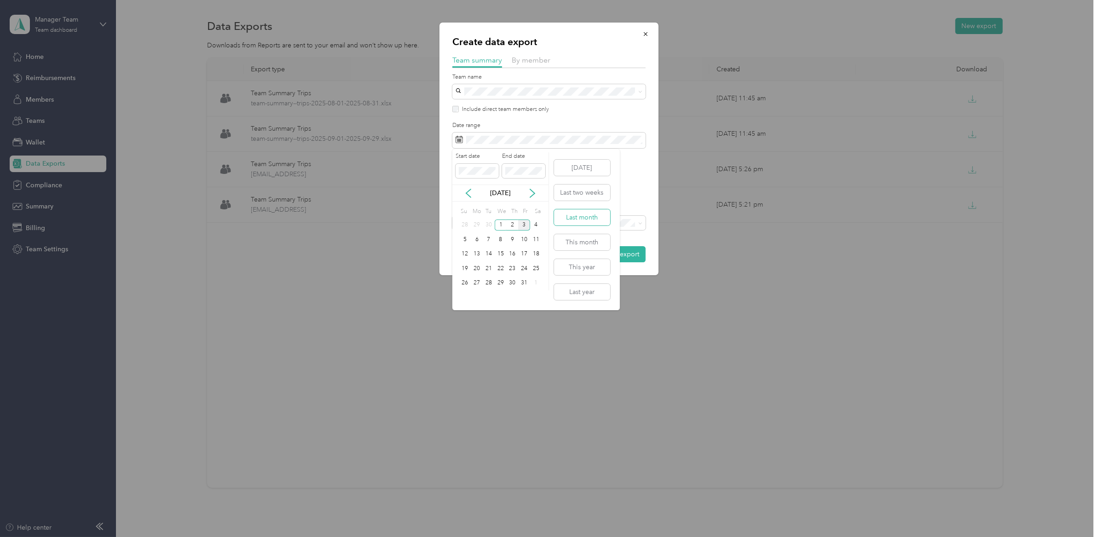
click at [582, 221] on button "Last month" at bounding box center [582, 217] width 56 height 16
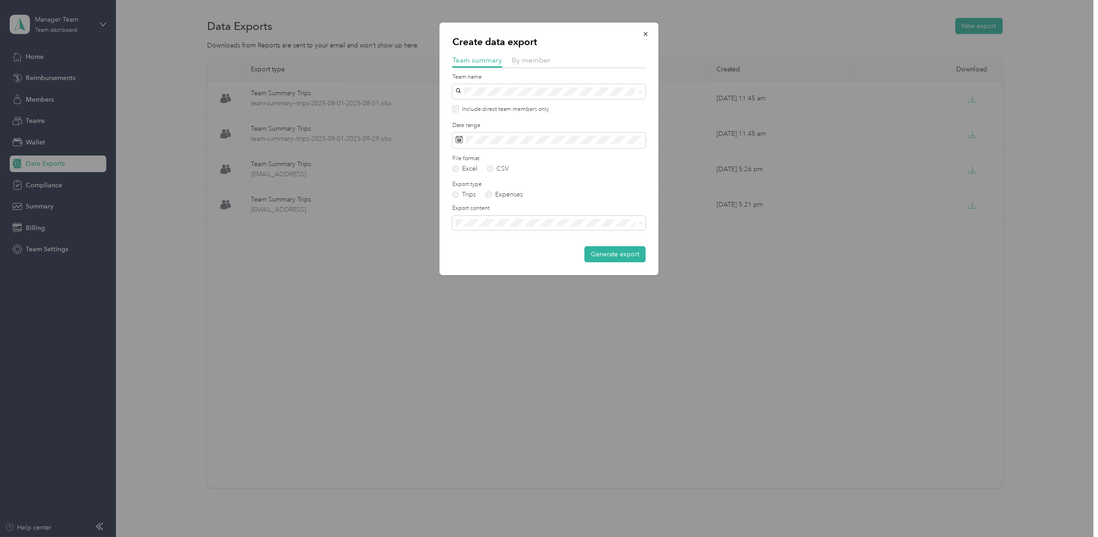
click at [511, 255] on span "Summary and full trips list" at bounding box center [496, 256] width 74 height 8
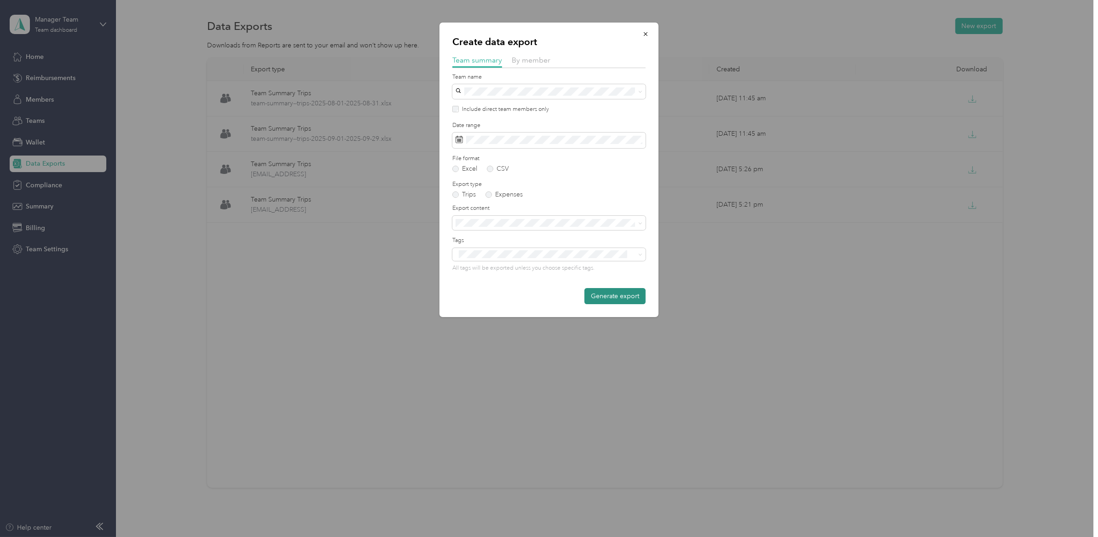
click at [619, 296] on button "Generate export" at bounding box center [614, 296] width 61 height 16
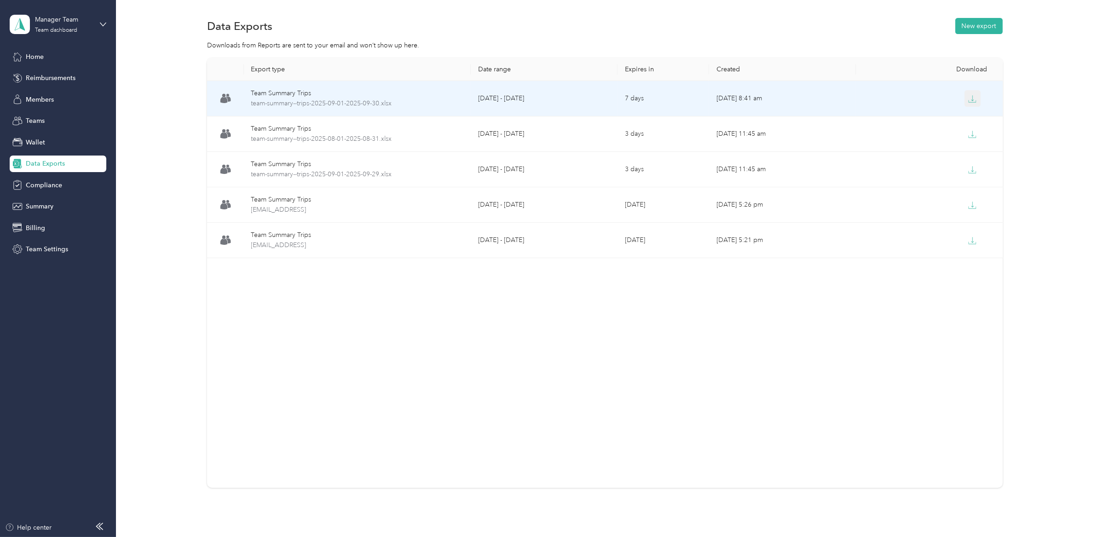
click at [969, 99] on icon "button" at bounding box center [972, 99] width 8 height 8
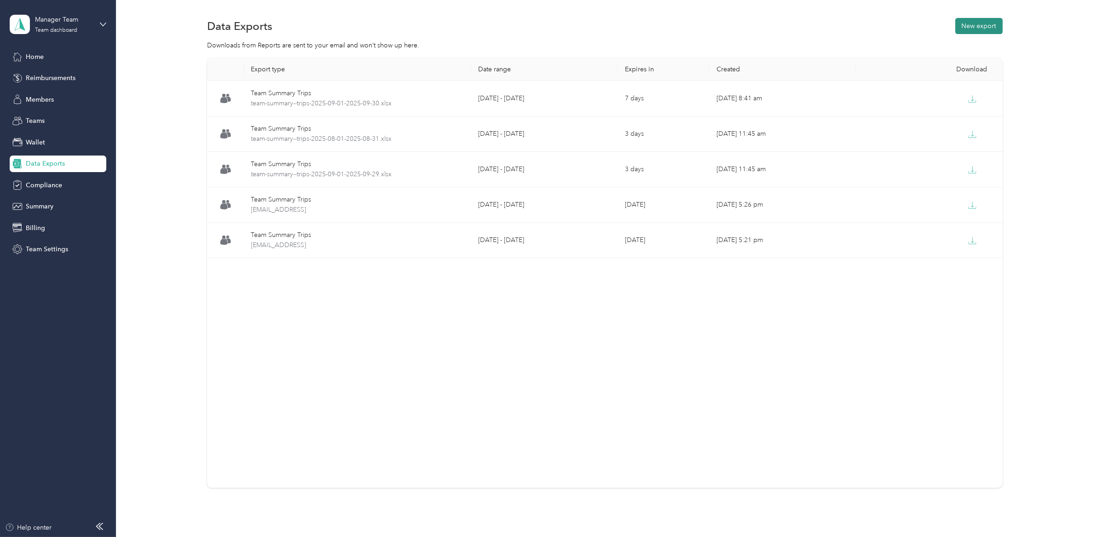
click at [980, 24] on button "New export" at bounding box center [978, 26] width 47 height 16
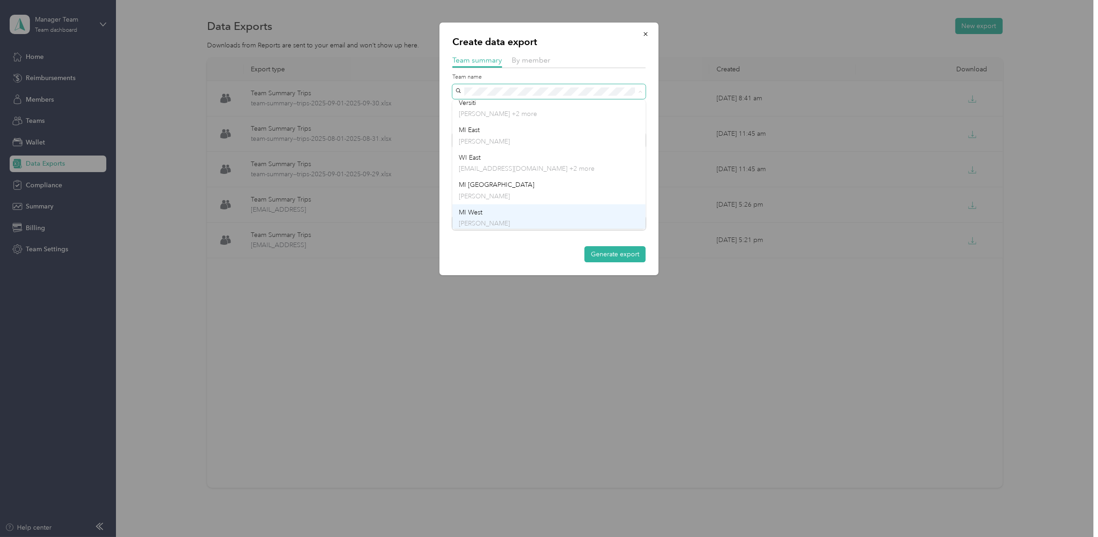
scroll to position [203, 0]
click at [518, 122] on div "Versiti [PERSON_NAME] +2 more" at bounding box center [549, 129] width 180 height 21
click at [582, 201] on form "Team name Include direct team members only Date range File format Excel CSV Exp…" at bounding box center [548, 168] width 193 height 190
click at [556, 145] on span at bounding box center [548, 140] width 193 height 16
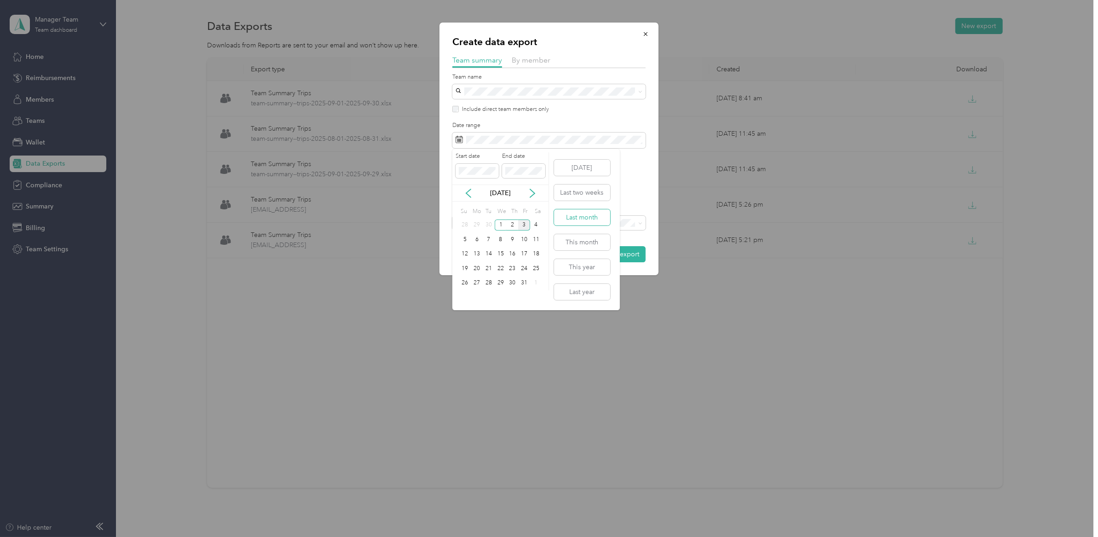
click at [584, 213] on button "Last month" at bounding box center [582, 217] width 56 height 16
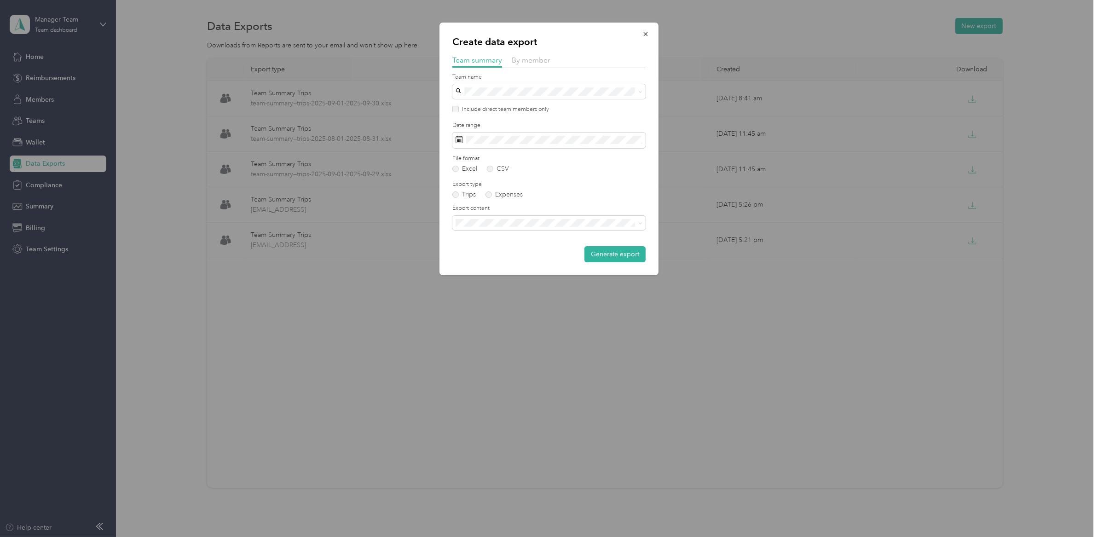
click at [594, 172] on div "Excel CSV" at bounding box center [548, 169] width 193 height 6
click at [611, 250] on button "Generate export" at bounding box center [614, 254] width 61 height 16
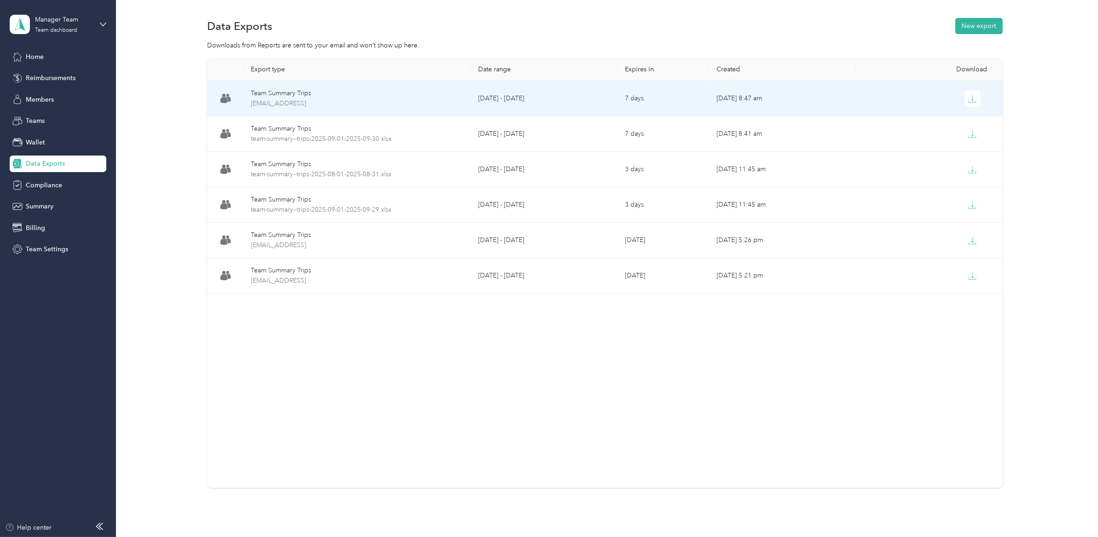
click at [960, 98] on div at bounding box center [929, 98] width 132 height 17
click at [968, 98] on icon "button" at bounding box center [972, 99] width 8 height 8
